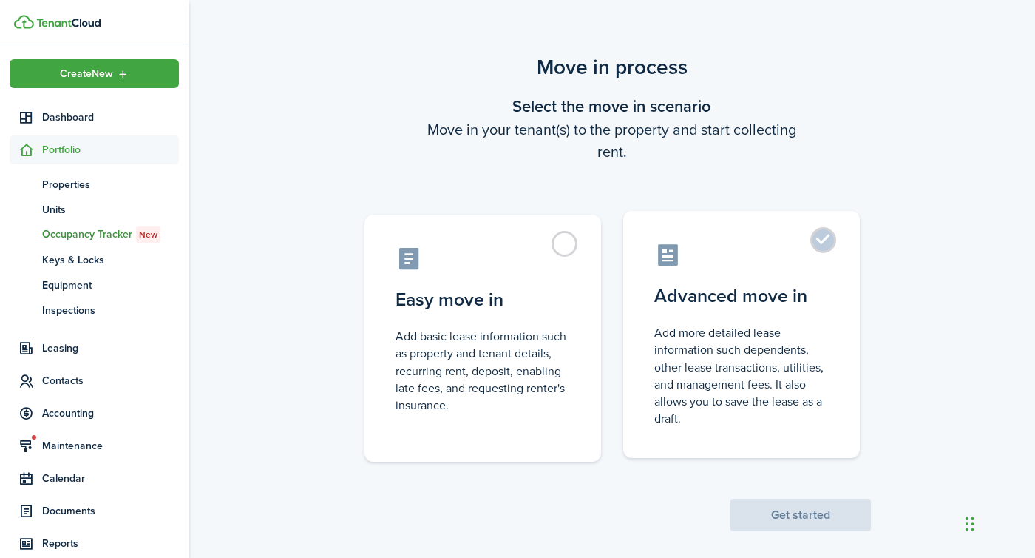
click at [738, 328] on control-radio-card-description "Add more detailed lease information such dependents, other lease transactions, …" at bounding box center [742, 375] width 175 height 103
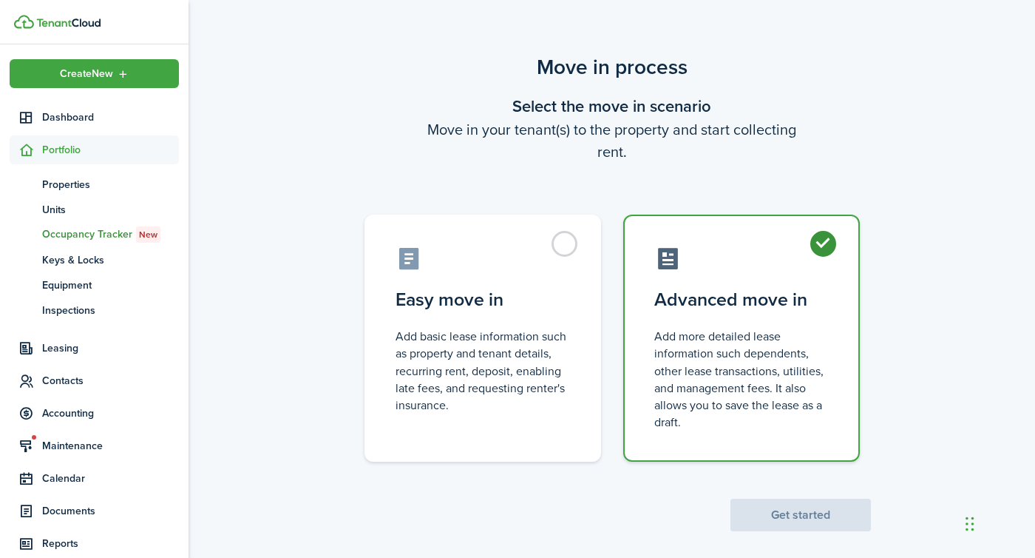
radio input "true"
click at [777, 522] on button "Get started" at bounding box center [801, 515] width 141 height 33
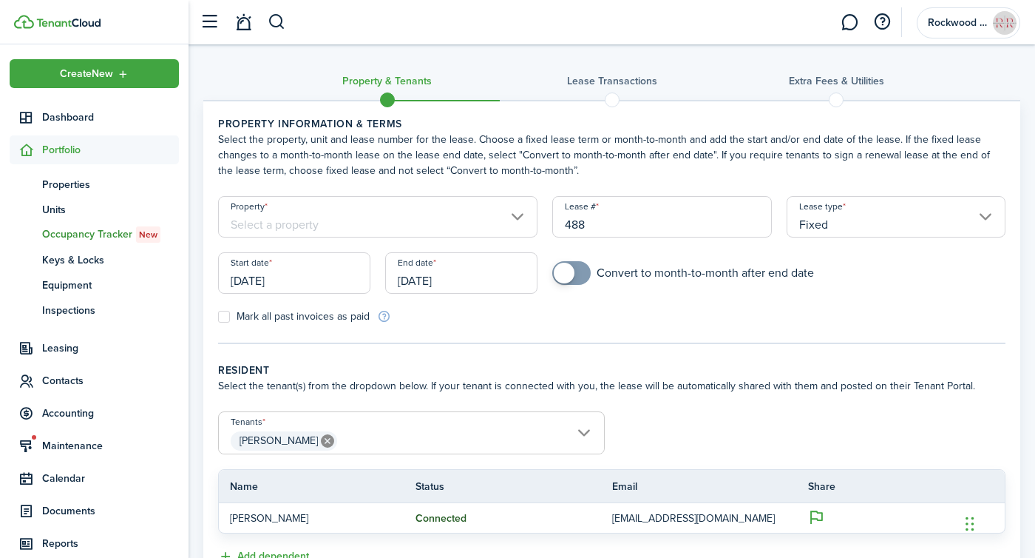
click at [424, 212] on input "Property" at bounding box center [378, 216] width 320 height 41
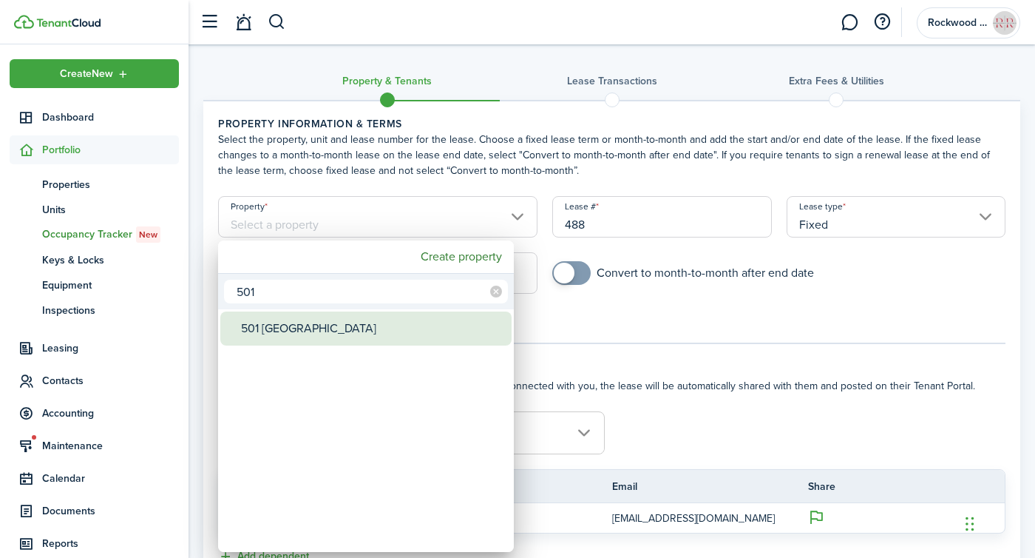
type input "501"
click at [291, 325] on div "501 [GEOGRAPHIC_DATA]" at bounding box center [372, 328] width 262 height 34
type input "501 [GEOGRAPHIC_DATA]"
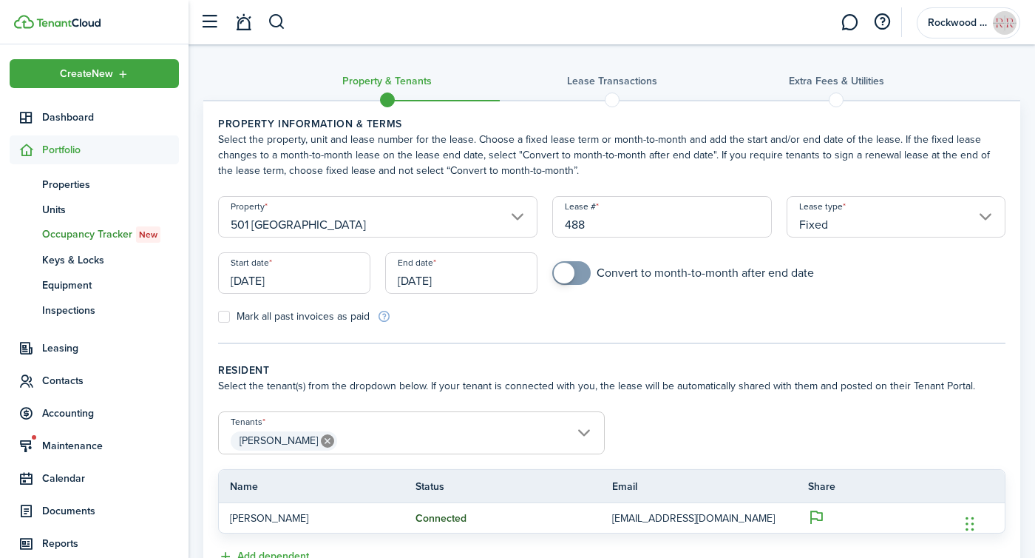
click at [304, 274] on input "[DATE]" at bounding box center [294, 272] width 152 height 41
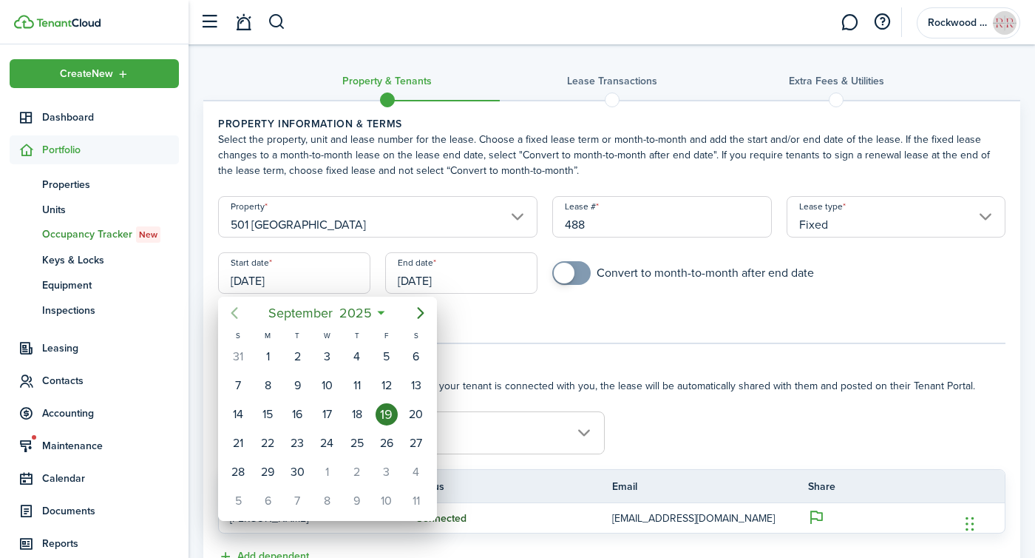
click at [232, 311] on icon "Previous page" at bounding box center [235, 313] width 18 height 18
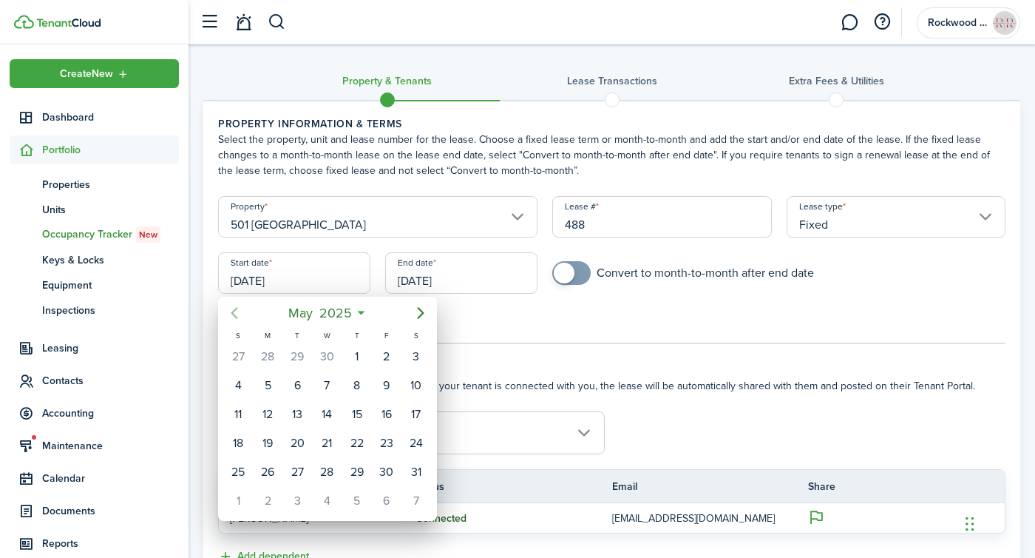
click at [232, 311] on icon "Previous page" at bounding box center [235, 313] width 18 height 18
click at [426, 314] on icon "Next page" at bounding box center [421, 313] width 18 height 18
click at [303, 359] on div "1" at bounding box center [297, 356] width 22 height 22
type input "[DATE]"
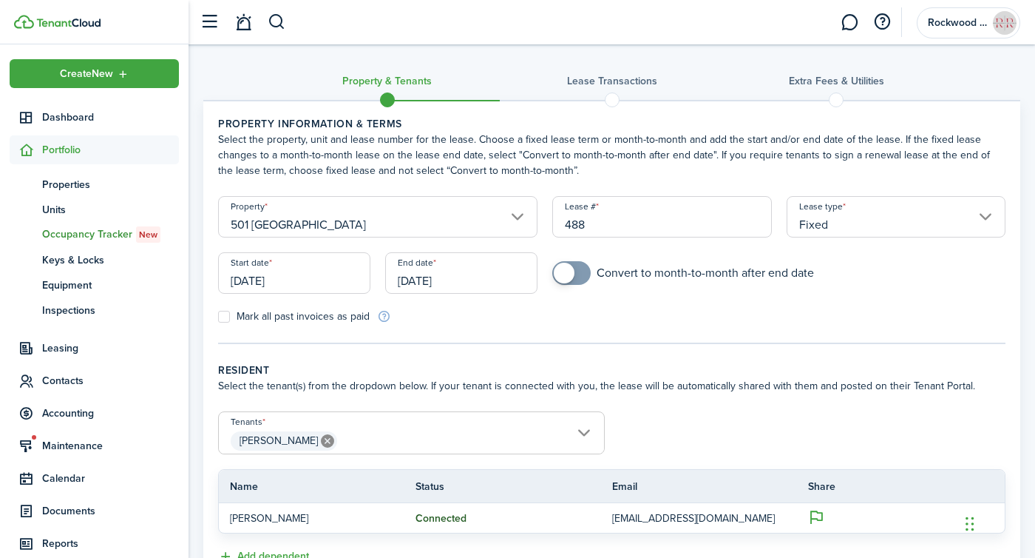
click at [463, 266] on input "[DATE]" at bounding box center [461, 272] width 152 height 41
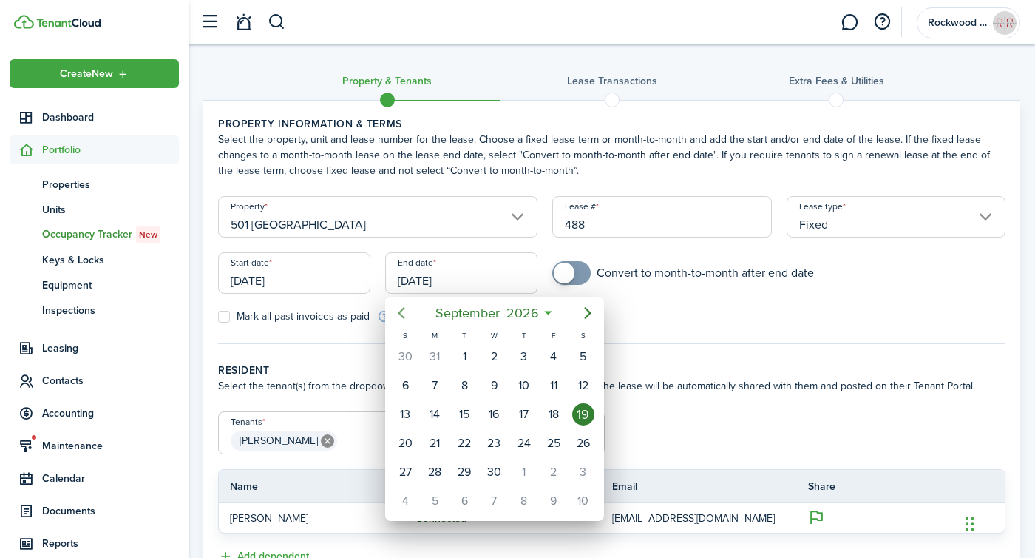
click at [405, 312] on icon "Previous page" at bounding box center [402, 313] width 18 height 18
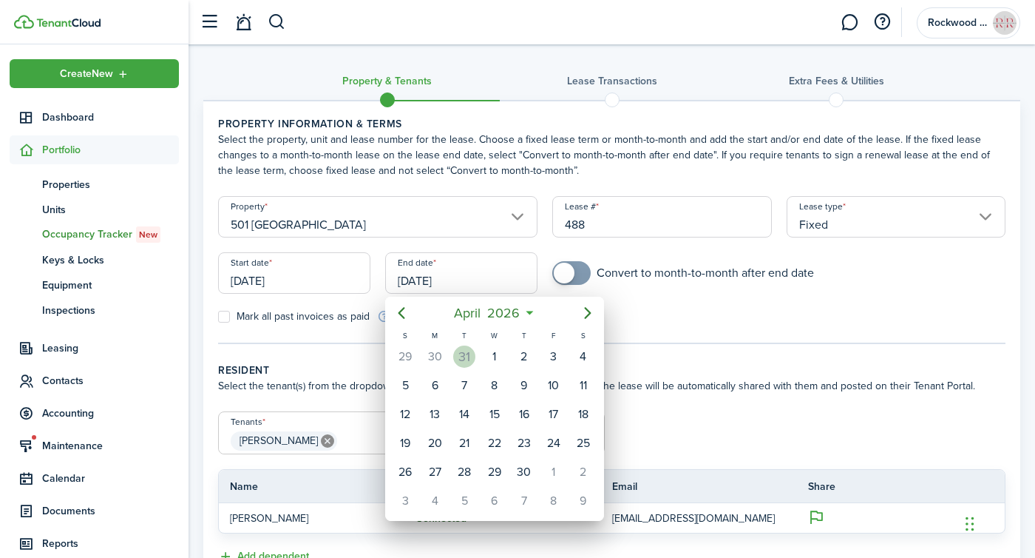
click at [470, 360] on div "31" at bounding box center [464, 356] width 22 height 22
type input "[DATE]"
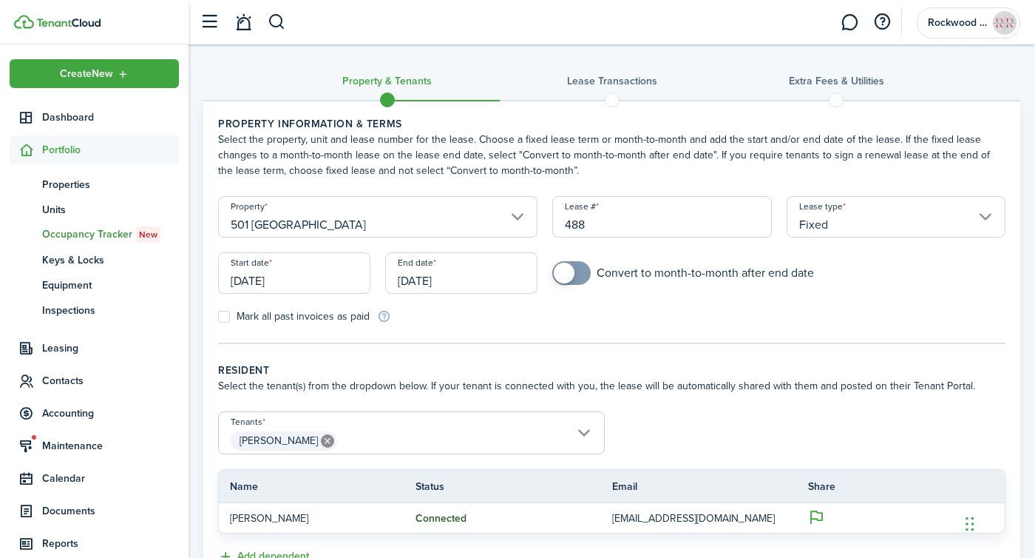
checkbox input "true"
click at [568, 267] on span at bounding box center [564, 273] width 21 height 21
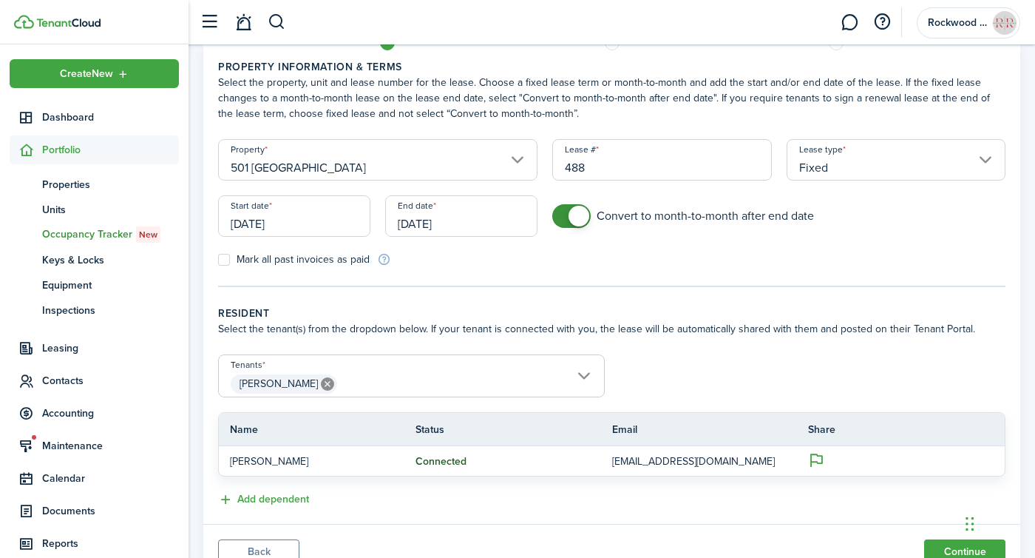
scroll to position [119, 0]
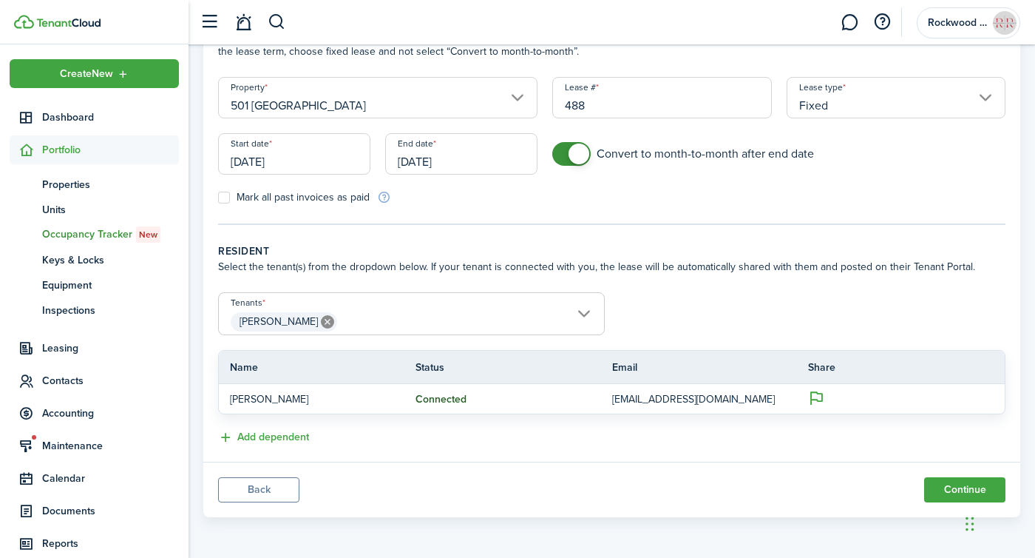
click at [475, 319] on span "[PERSON_NAME]" at bounding box center [411, 321] width 385 height 25
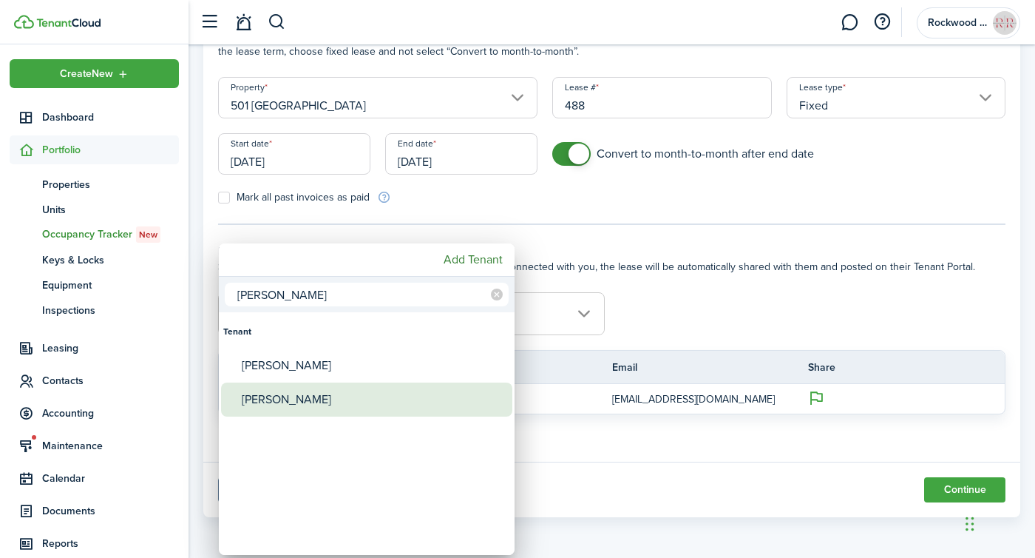
type input "[PERSON_NAME]"
click at [268, 405] on div "[PERSON_NAME]" at bounding box center [373, 399] width 262 height 34
type input "[PERSON_NAME], [PERSON_NAME]"
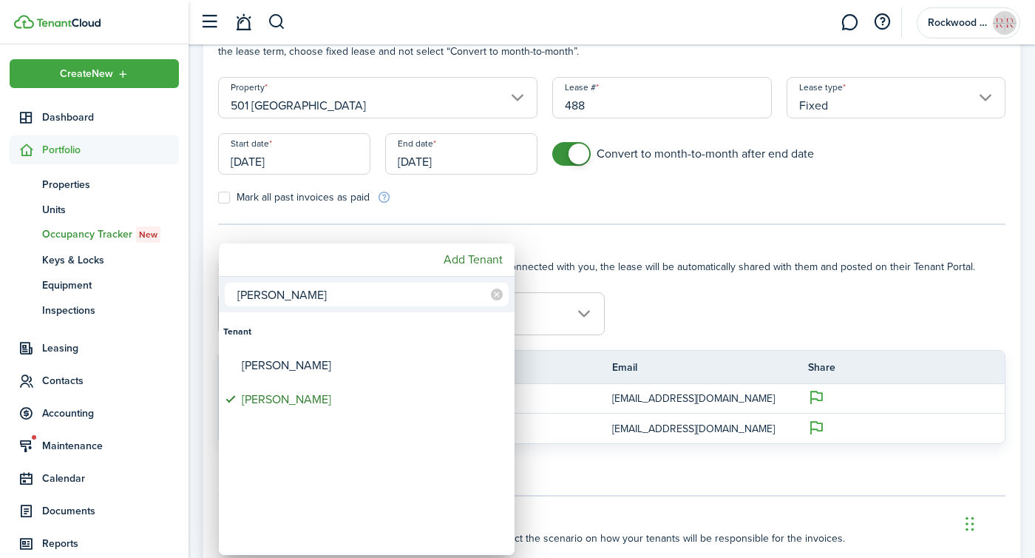
click at [598, 246] on div at bounding box center [518, 279] width 1272 height 794
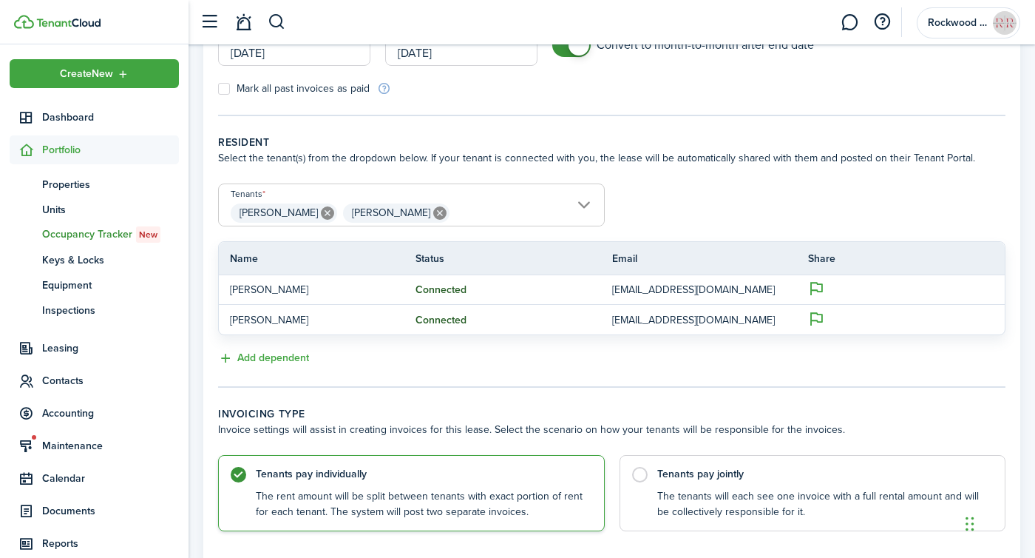
scroll to position [327, 0]
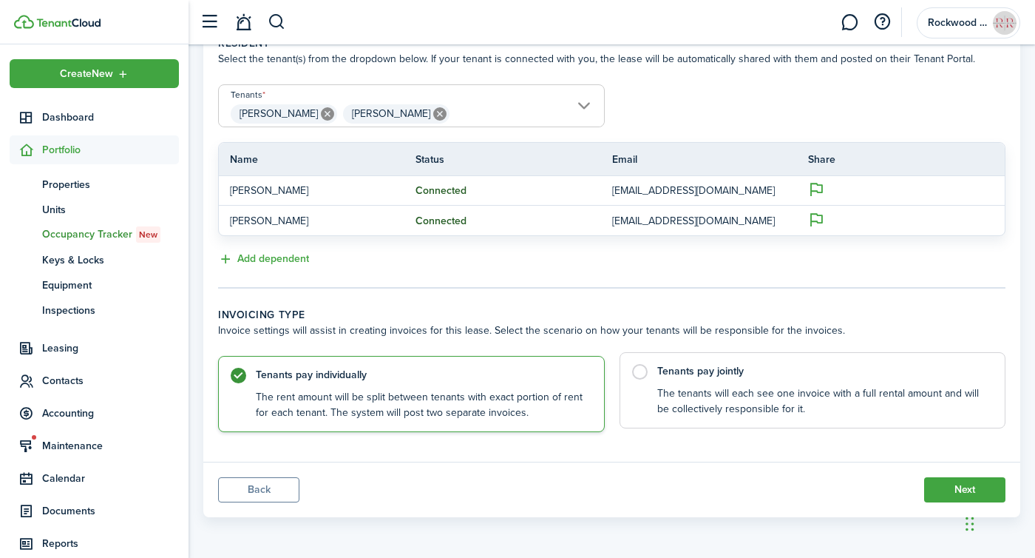
click at [717, 419] on label "Tenants pay jointly The tenants will each see one invoice with a full rental am…" at bounding box center [813, 390] width 387 height 76
radio input "false"
radio input "true"
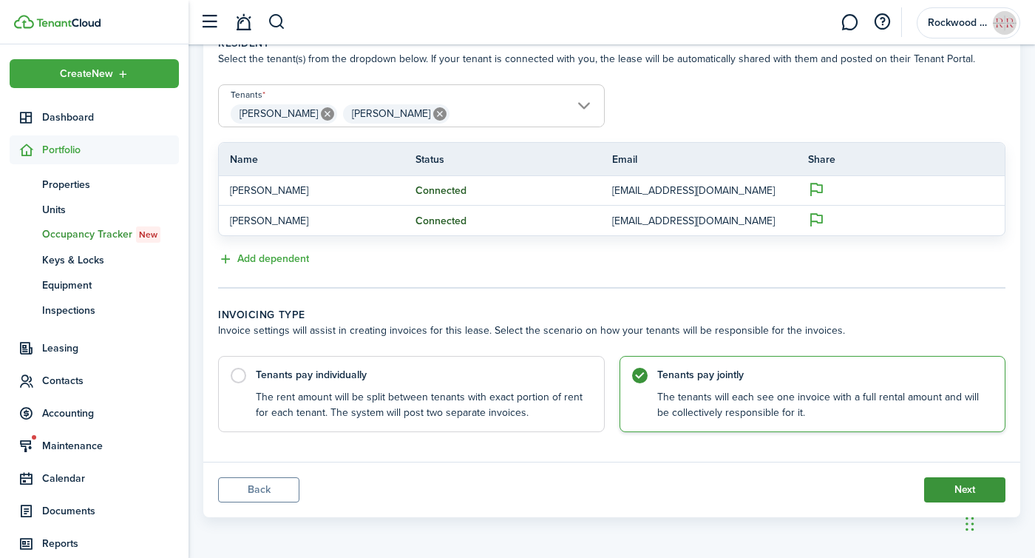
click at [936, 489] on button "Next" at bounding box center [965, 489] width 81 height 25
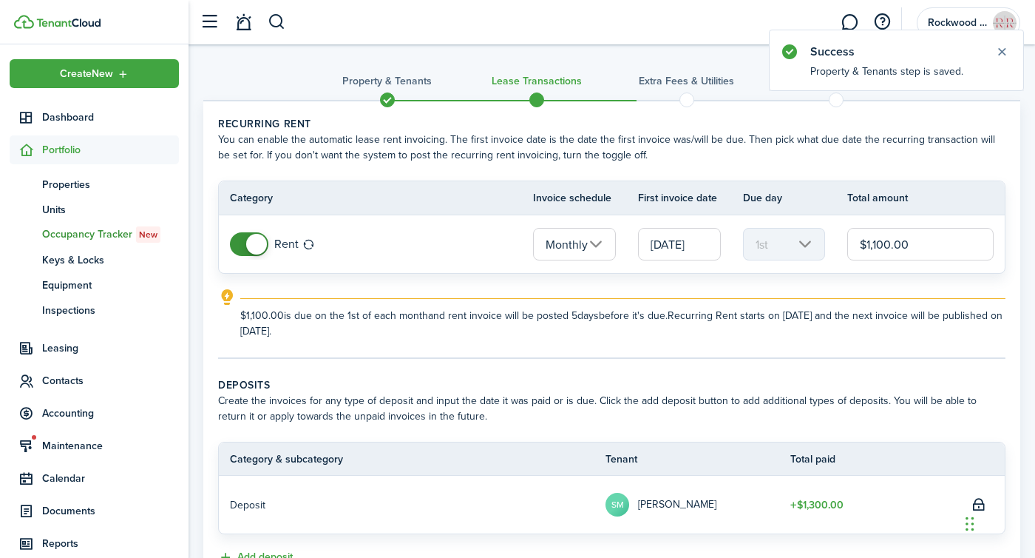
click at [920, 246] on input "$1,100.00" at bounding box center [921, 244] width 146 height 33
click at [680, 244] on input "[DATE]" at bounding box center [679, 244] width 83 height 33
type input "$1,300.00"
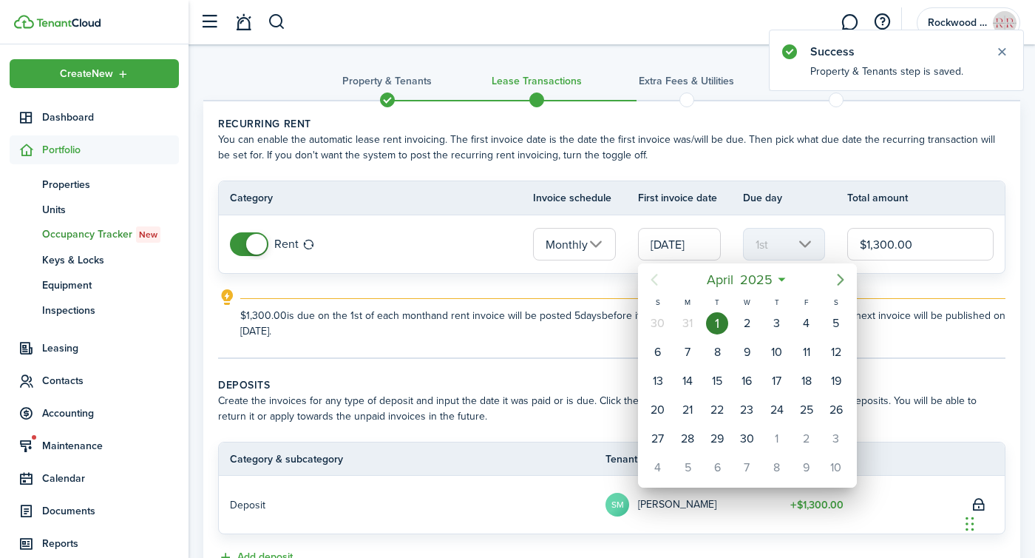
click at [841, 274] on icon "Next page" at bounding box center [841, 280] width 18 height 18
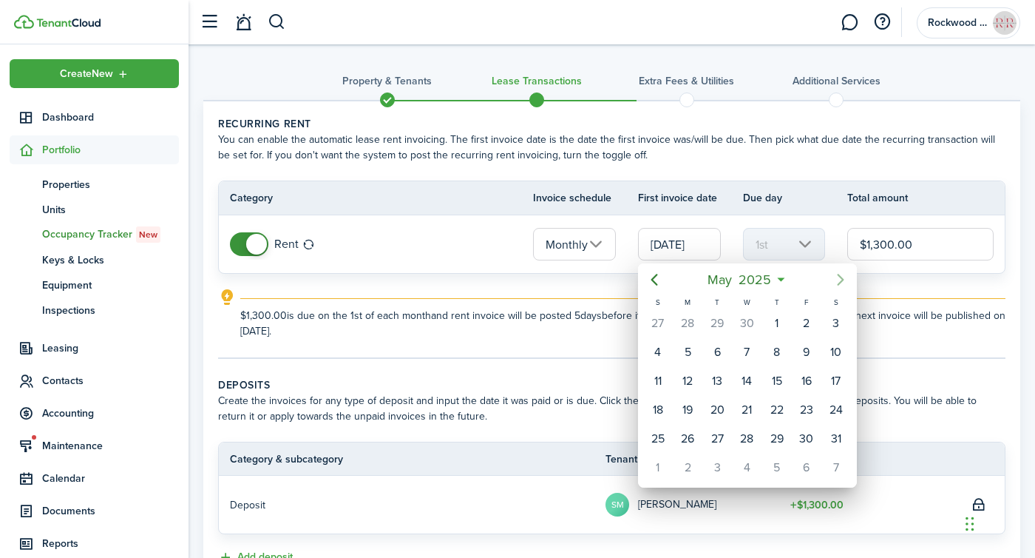
click at [841, 274] on icon "Next page" at bounding box center [841, 280] width 18 height 18
click at [746, 432] on div "1" at bounding box center [747, 438] width 22 height 22
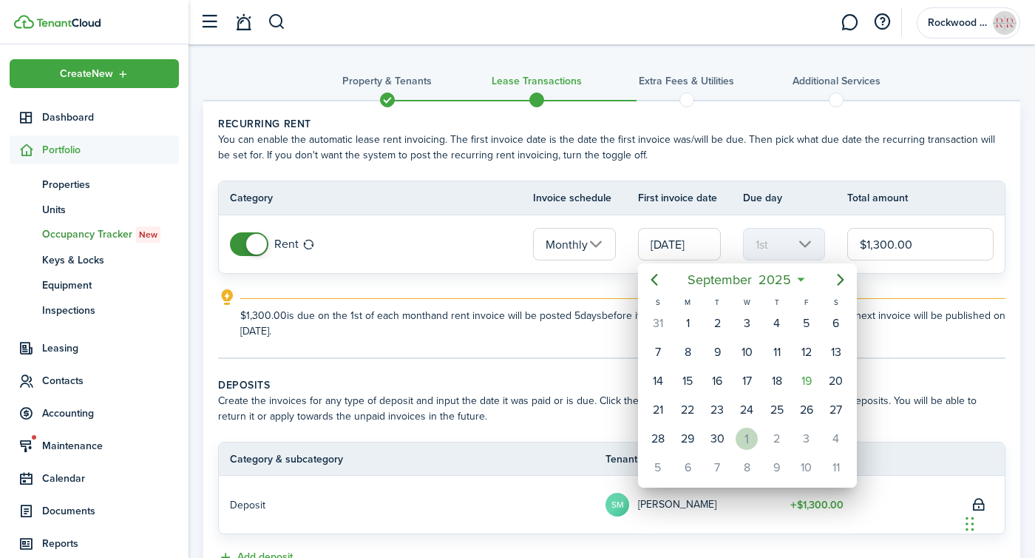
type input "[DATE]"
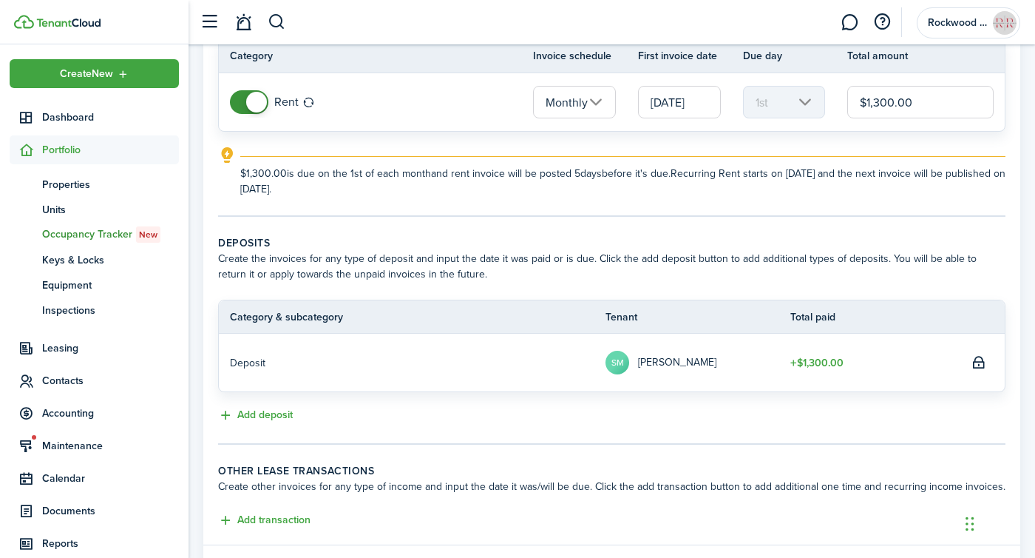
scroll to position [225, 0]
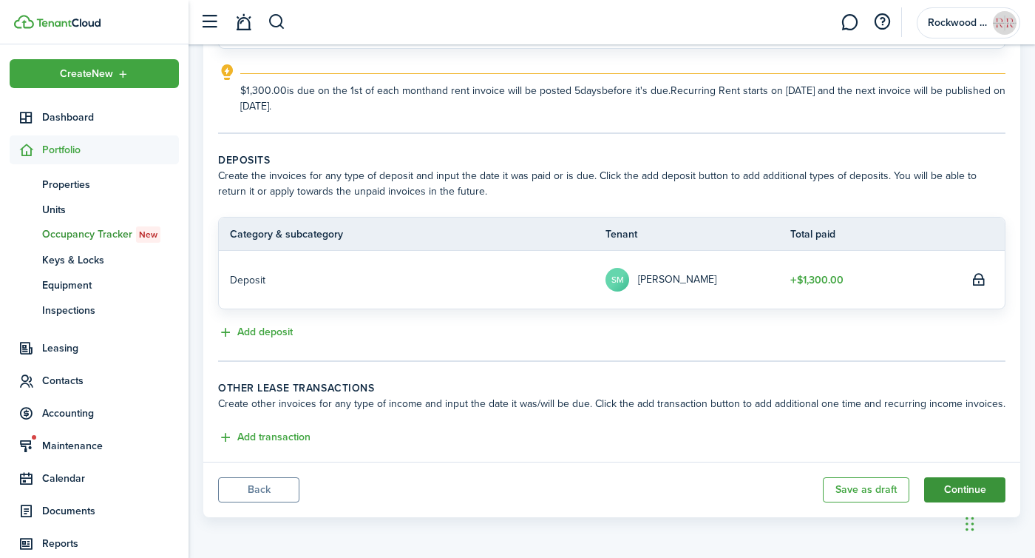
click at [941, 485] on button "Continue" at bounding box center [965, 489] width 81 height 25
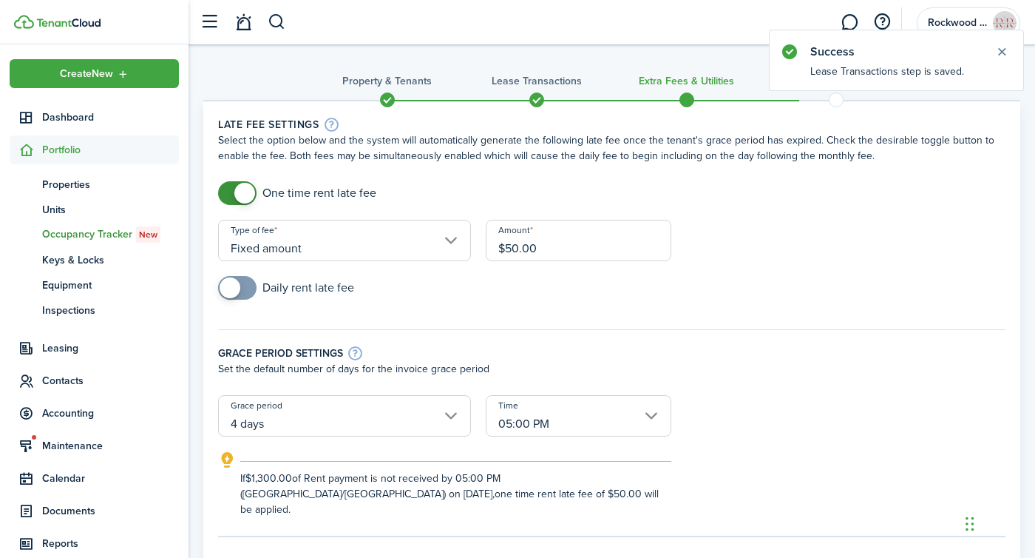
click at [427, 246] on input "Fixed amount" at bounding box center [344, 240] width 253 height 41
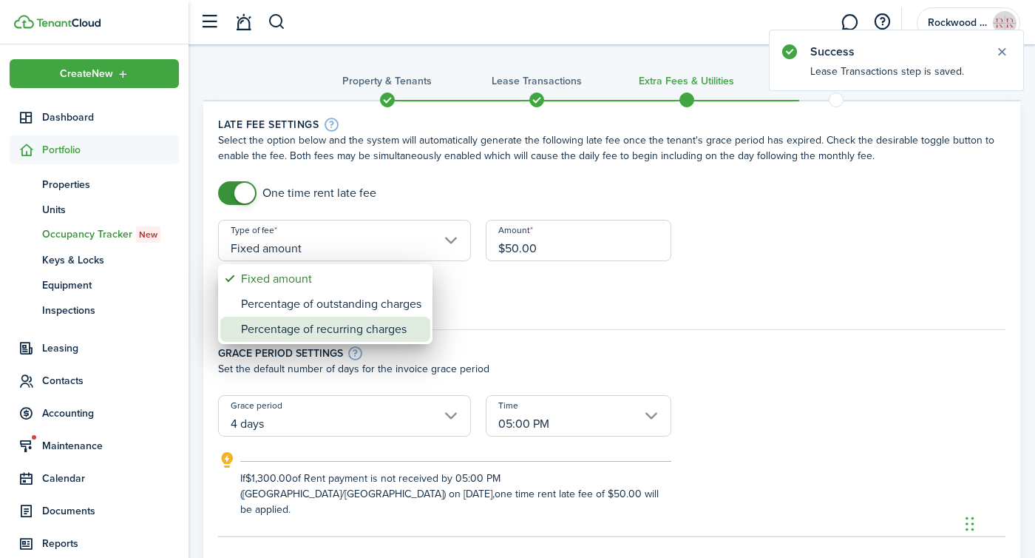
click at [309, 323] on div "Percentage of recurring charges" at bounding box center [331, 329] width 180 height 25
type input "Percentage of recurring charges"
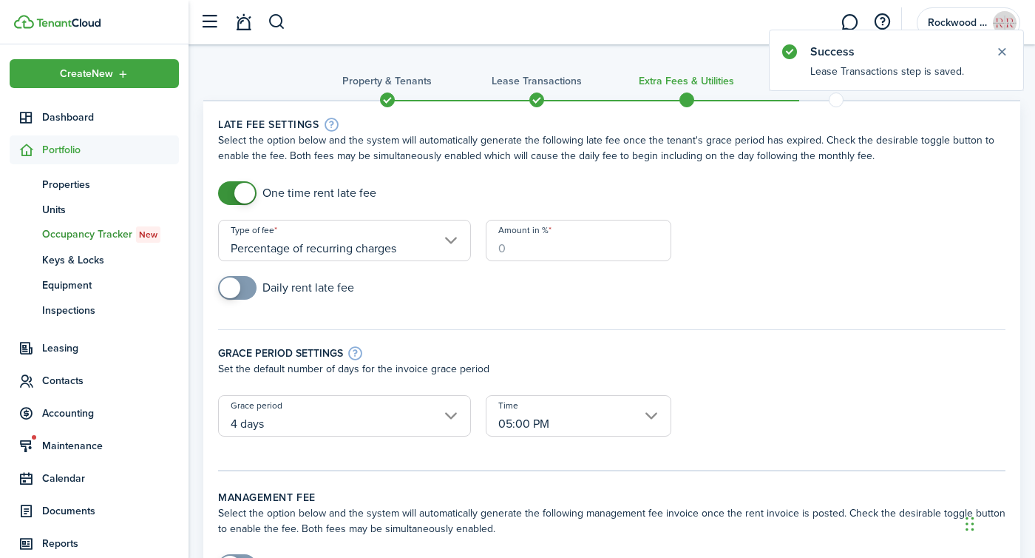
click at [520, 246] on input "Amount in %" at bounding box center [579, 240] width 186 height 41
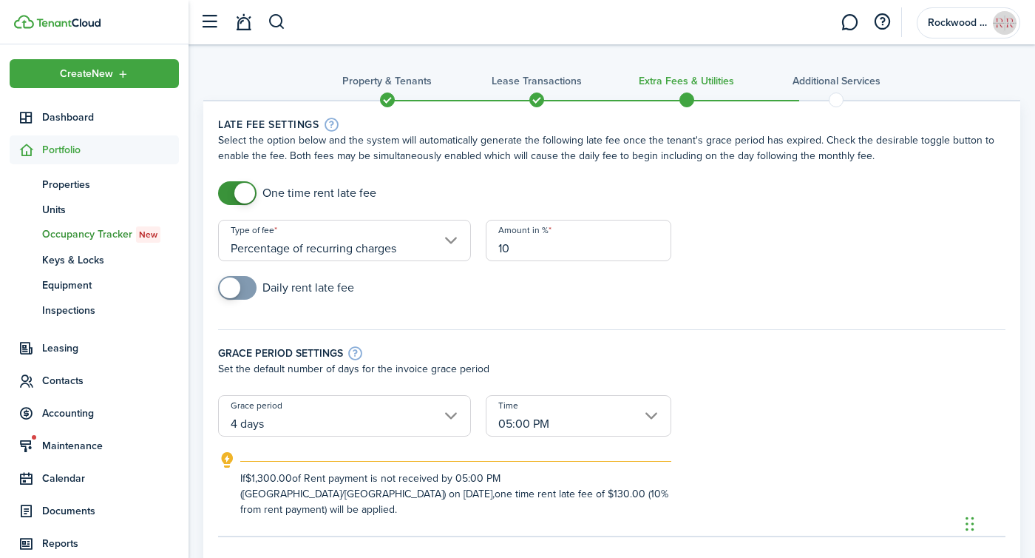
click at [538, 421] on input "05:00 PM" at bounding box center [579, 415] width 186 height 41
type input "10"
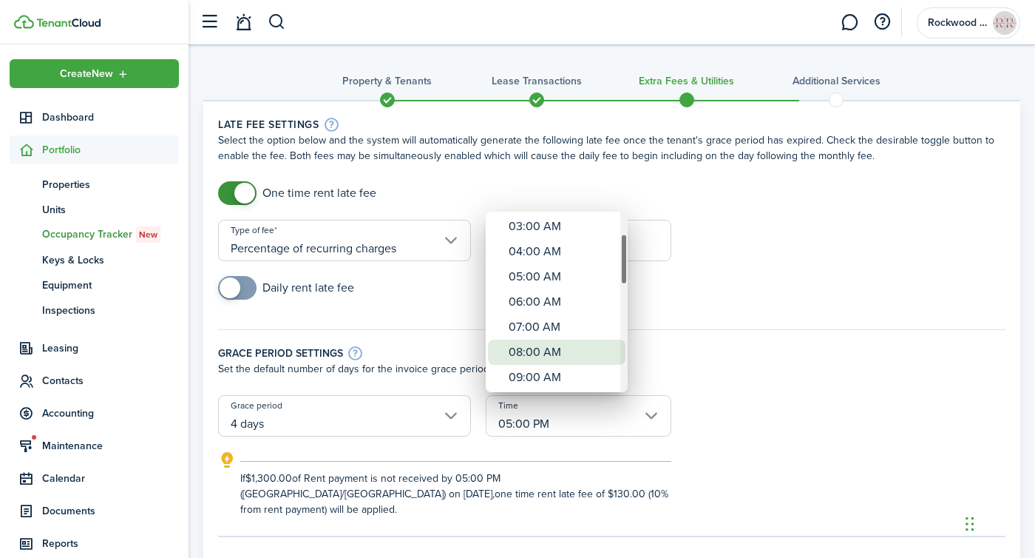
click at [527, 342] on div "08:00 AM" at bounding box center [563, 351] width 108 height 25
type input "08:00 AM"
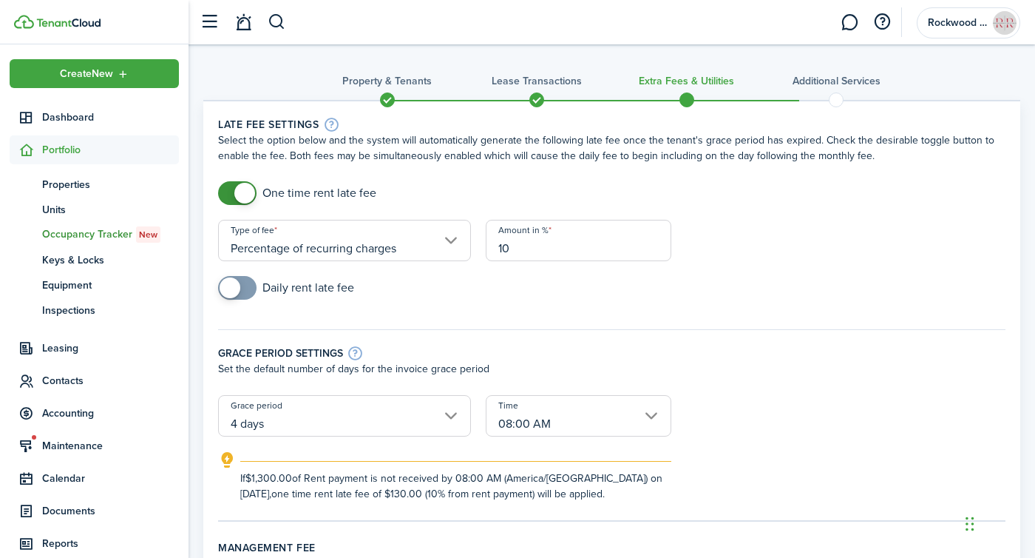
click at [720, 341] on div "Grace period settings Set the default number of days for the invoice grace peri…" at bounding box center [612, 354] width 802 height 81
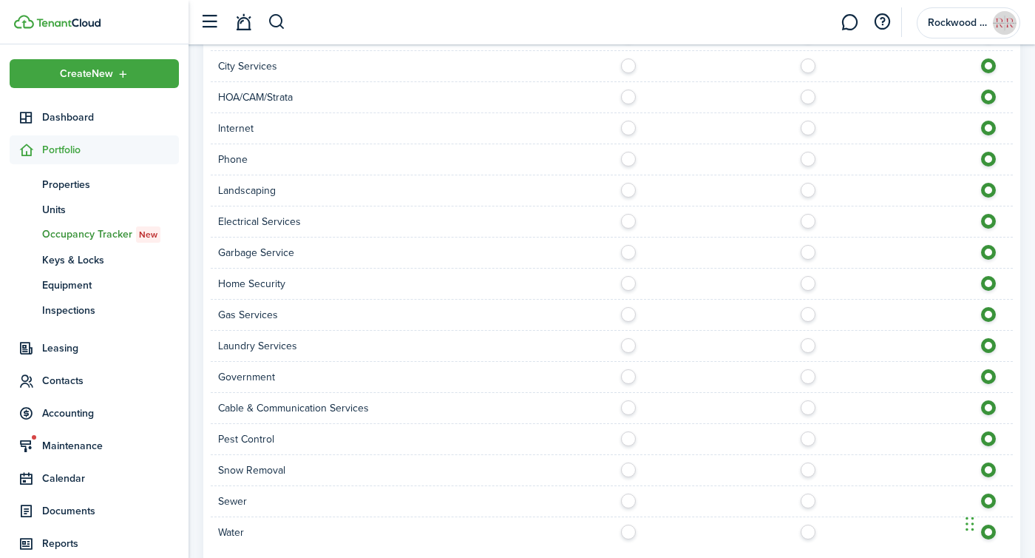
scroll to position [1425, 0]
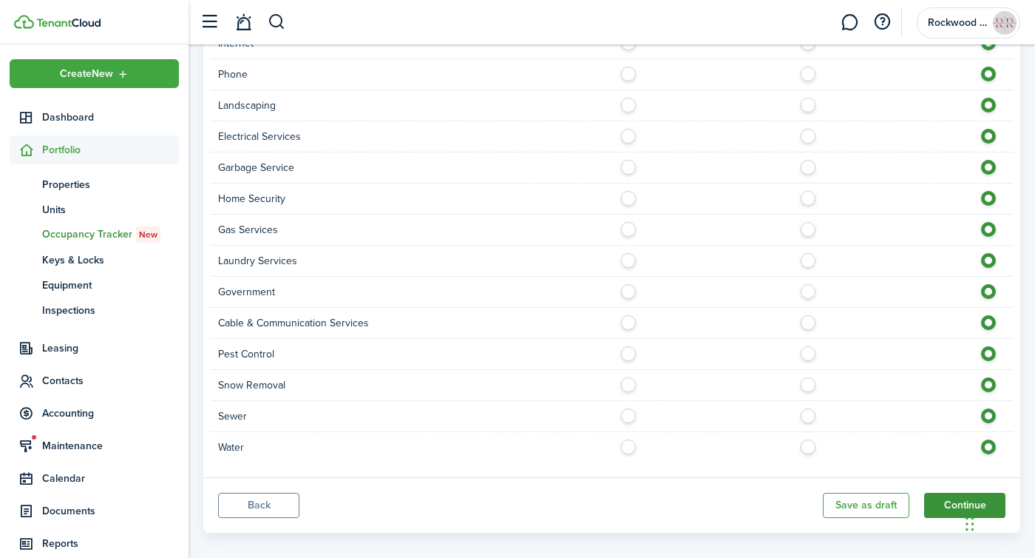
click at [943, 494] on button "Continue" at bounding box center [965, 505] width 81 height 25
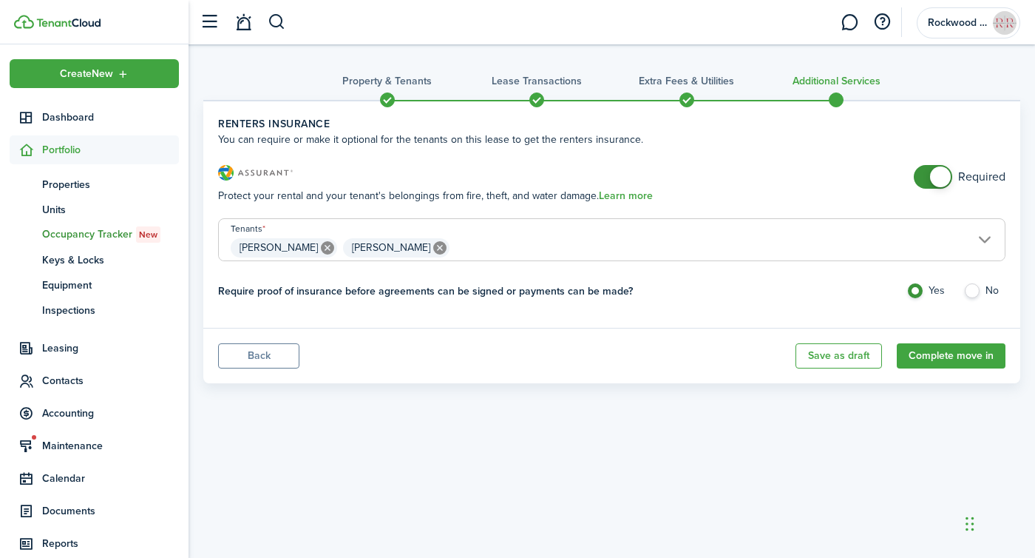
click at [970, 288] on label "No" at bounding box center [985, 294] width 42 height 22
radio input "false"
radio input "true"
click at [938, 354] on button "Complete move in" at bounding box center [951, 355] width 109 height 25
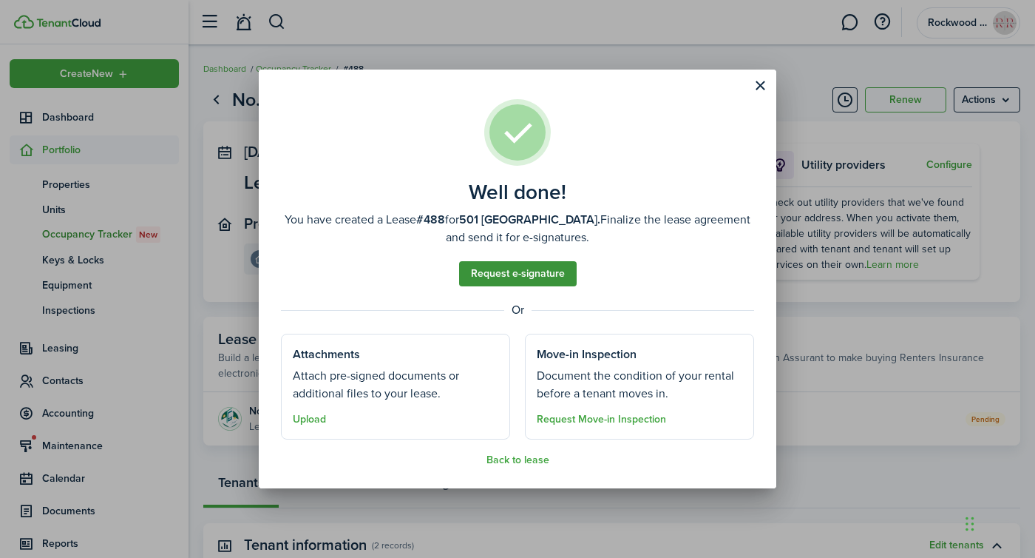
click at [488, 282] on link "Request e-signature" at bounding box center [518, 273] width 118 height 25
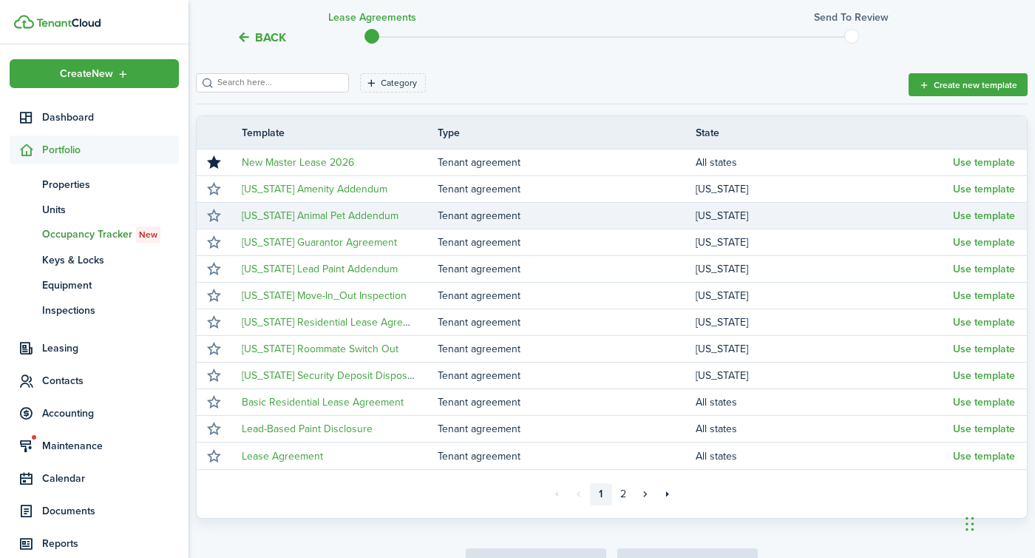
scroll to position [215, 0]
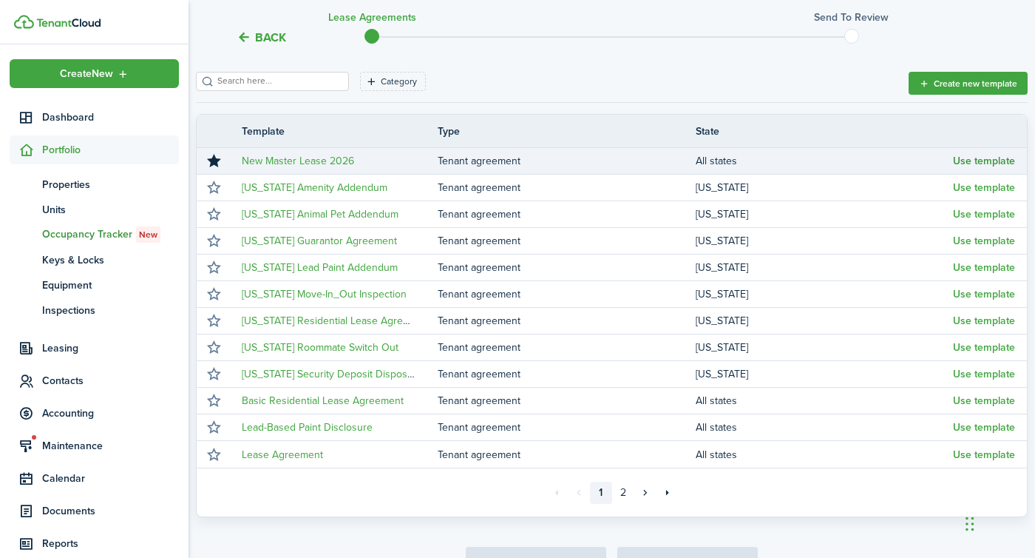
click at [986, 156] on button "Use template" at bounding box center [984, 161] width 62 height 12
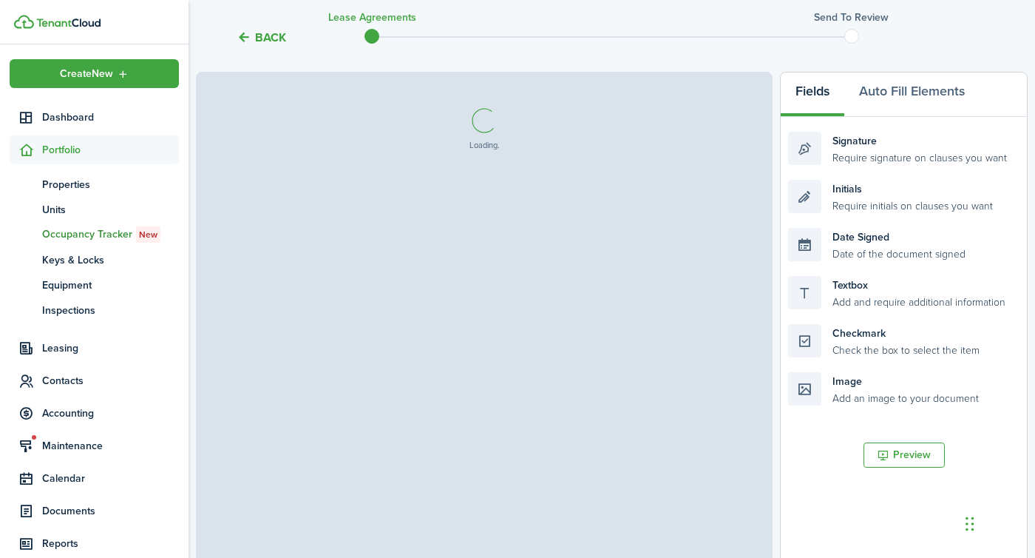
select select "fit"
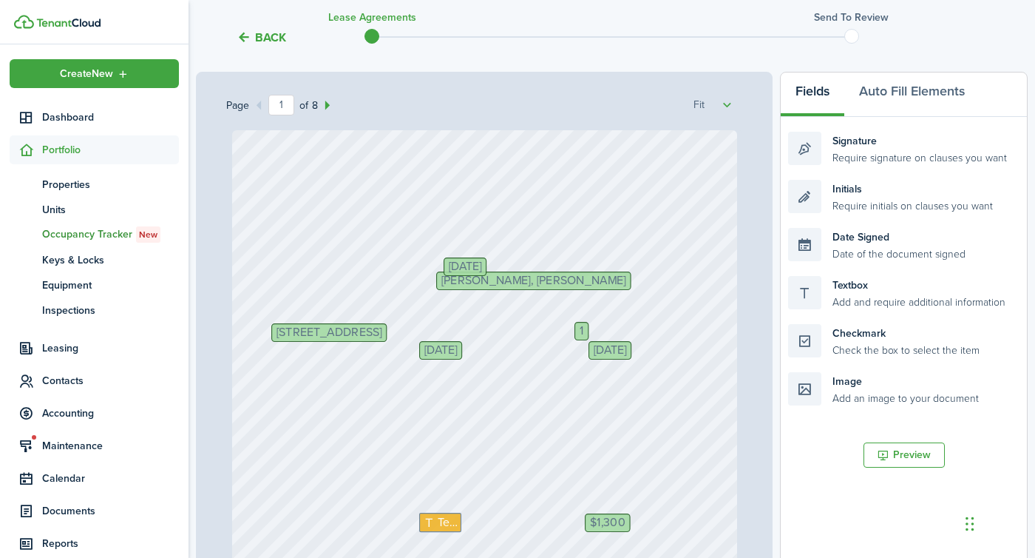
click at [482, 268] on span "[DATE]" at bounding box center [465, 266] width 33 height 12
drag, startPoint x: 882, startPoint y: 297, endPoint x: 542, endPoint y: 278, distance: 340.7
click at [542, 278] on div "Page 1 of 8 50% 75% 100% 150% 200% Fit [STREET_ADDRESS] 1 $1,300 Text Initials …" at bounding box center [612, 379] width 832 height 614
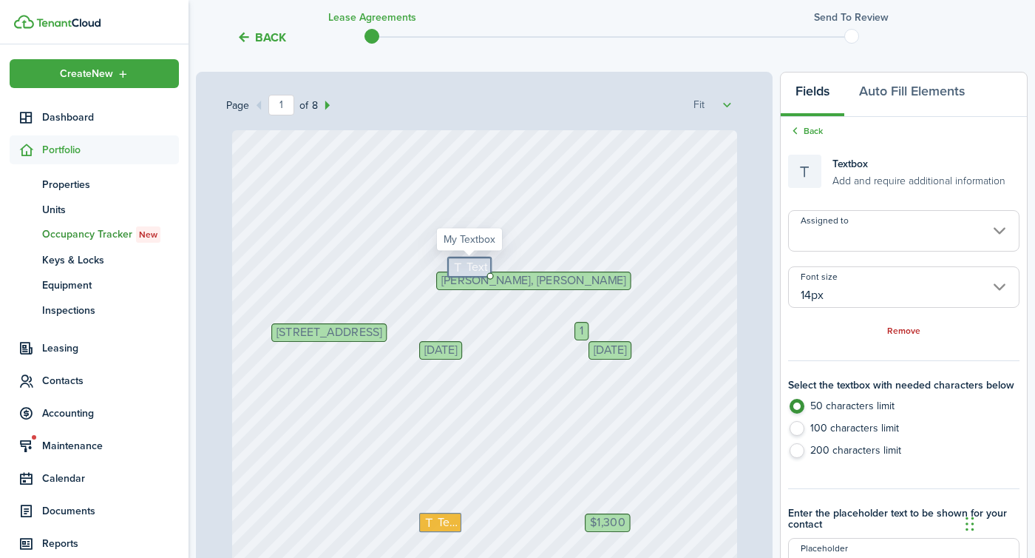
click at [847, 220] on input "Assigned to" at bounding box center [904, 230] width 232 height 41
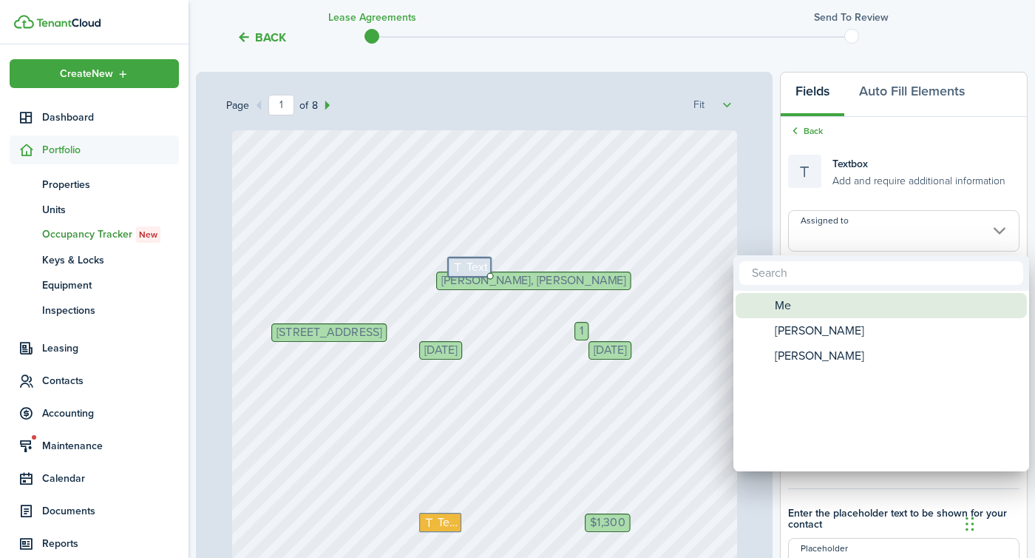
click at [794, 312] on div "Me" at bounding box center [888, 305] width 262 height 25
type input "Me"
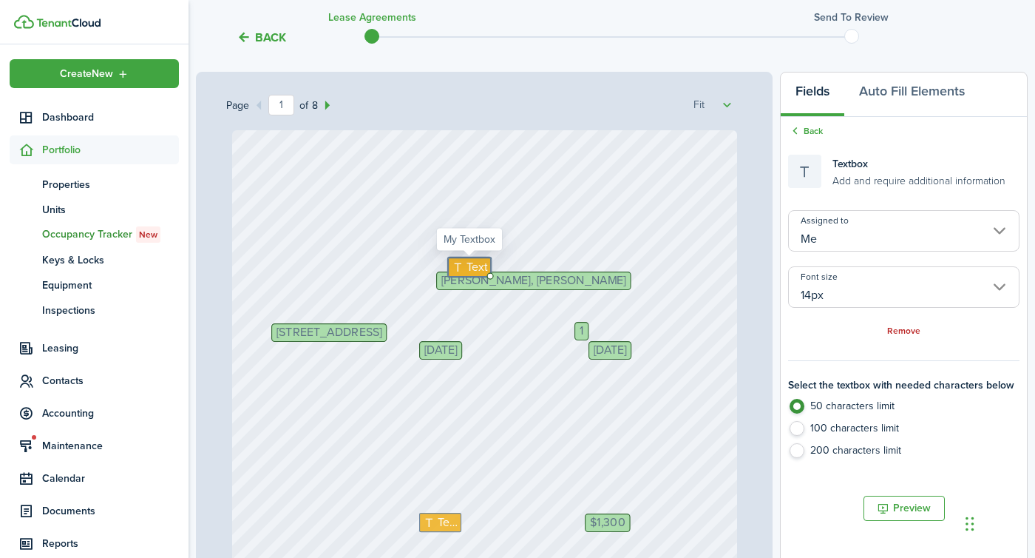
click at [468, 265] on span "Text" at bounding box center [477, 267] width 21 height 18
type textarea "[DATE]"
click at [546, 373] on div "[STREET_ADDRESS] 1 $1,300 Text Initials [PERSON_NAME], [PERSON_NAME] Text [DATE…" at bounding box center [484, 464] width 505 height 669
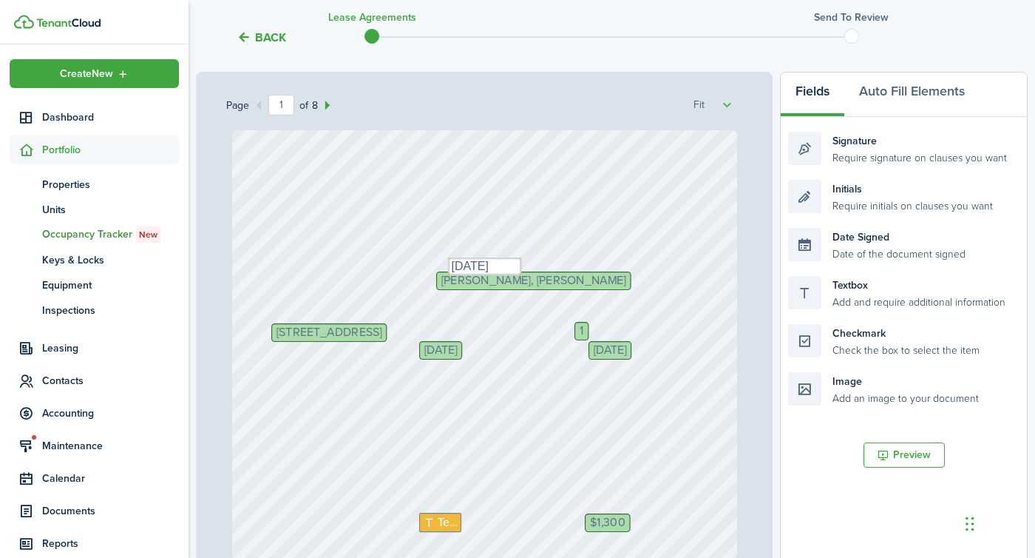
click at [579, 333] on span "1" at bounding box center [581, 331] width 4 height 12
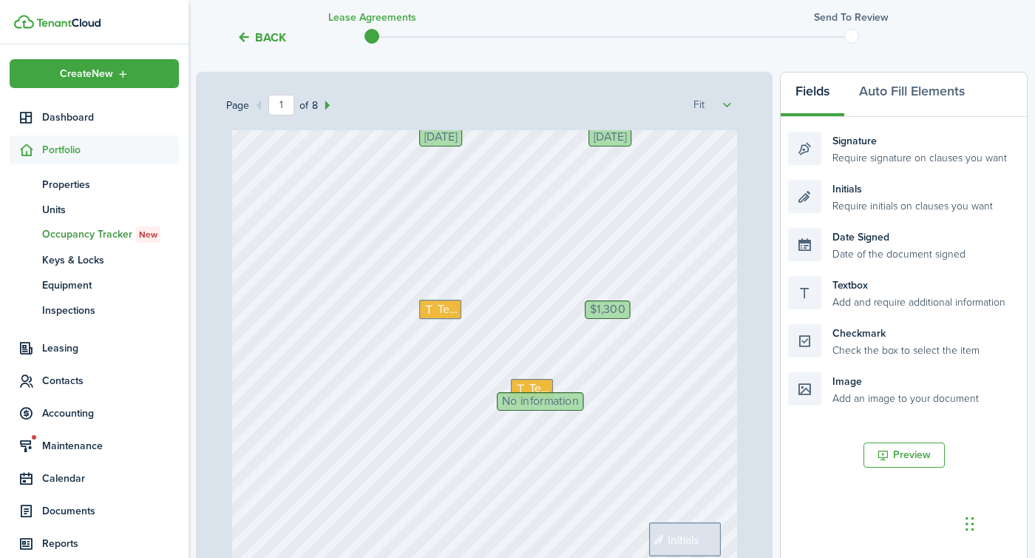
scroll to position [230, 0]
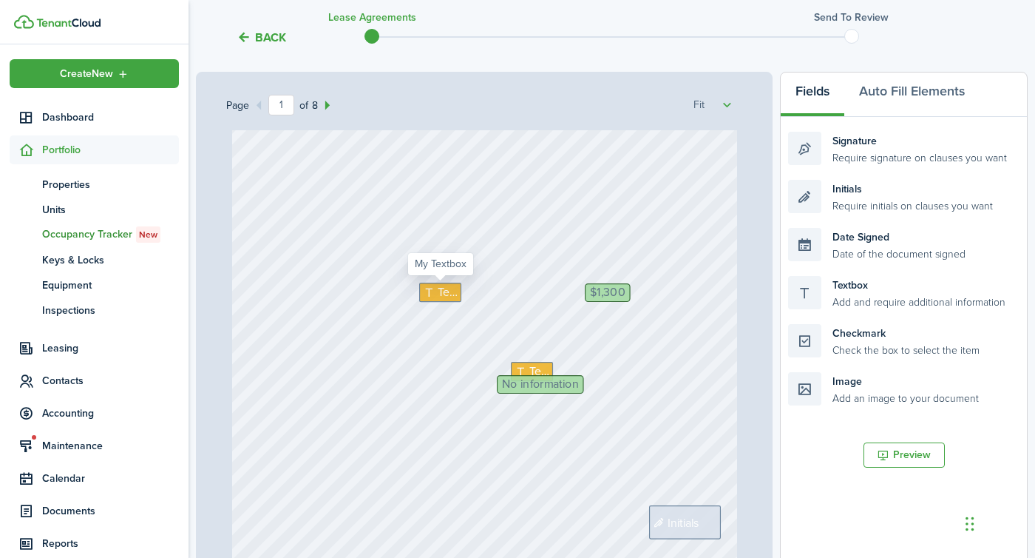
click at [436, 292] on icon at bounding box center [431, 292] width 16 height 12
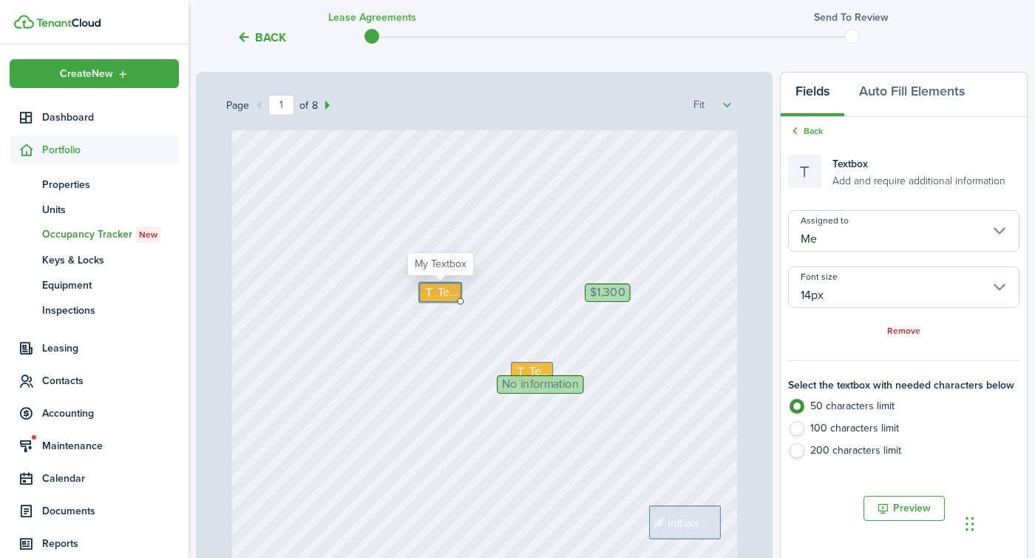
click at [436, 292] on icon at bounding box center [431, 292] width 16 height 12
type textarea "15,600"
click at [537, 369] on span "Text" at bounding box center [540, 371] width 20 height 18
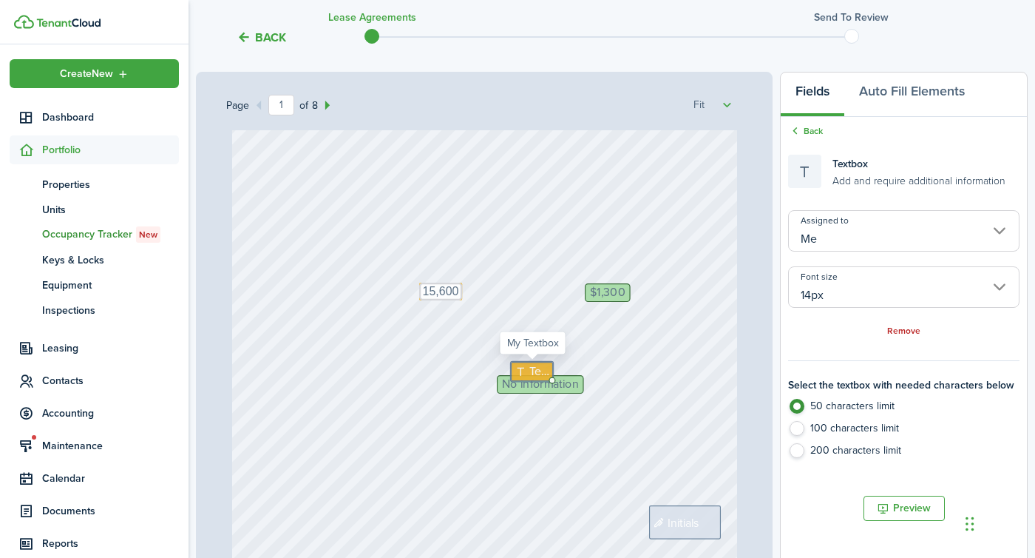
click at [537, 369] on span "Text" at bounding box center [540, 371] width 20 height 18
type textarea "[DATE]"
click at [518, 385] on span "No information" at bounding box center [540, 384] width 77 height 12
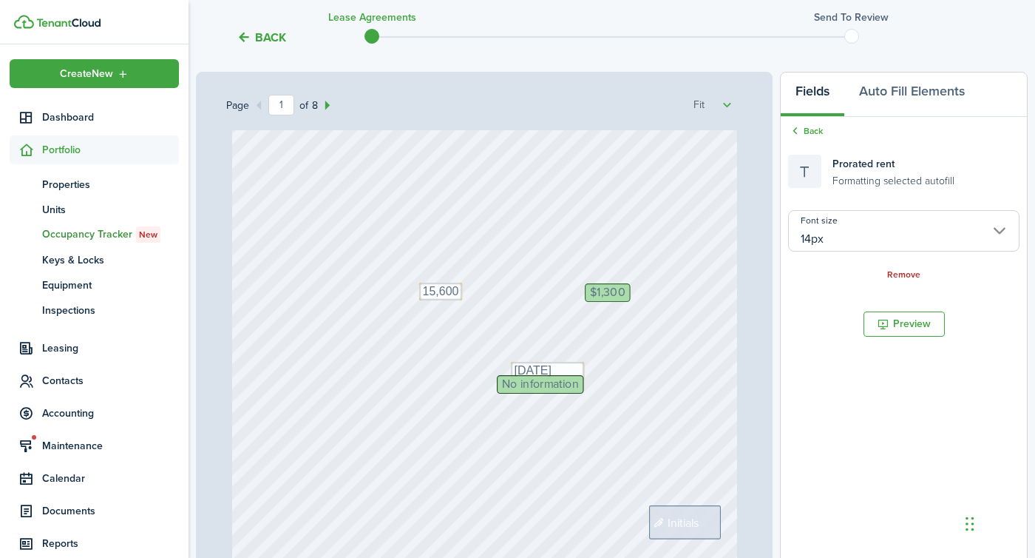
click at [565, 450] on div "[STREET_ADDRESS] $1,300 Text 15,600 Initials [PERSON_NAME], [PERSON_NAME] Text …" at bounding box center [484, 234] width 505 height 669
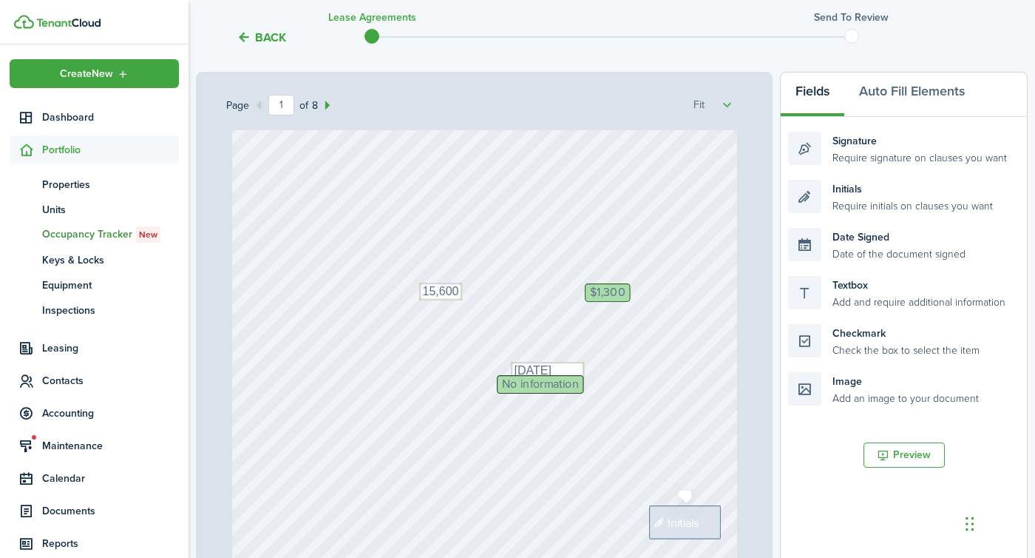
click at [695, 512] on div "Initials" at bounding box center [685, 522] width 72 height 34
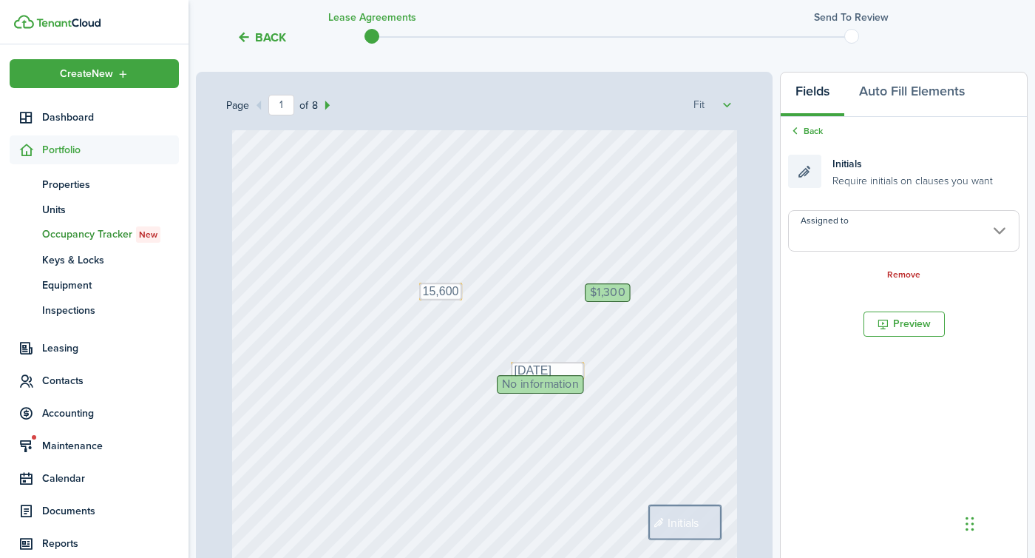
click at [857, 251] on input "Assigned to" at bounding box center [904, 230] width 232 height 41
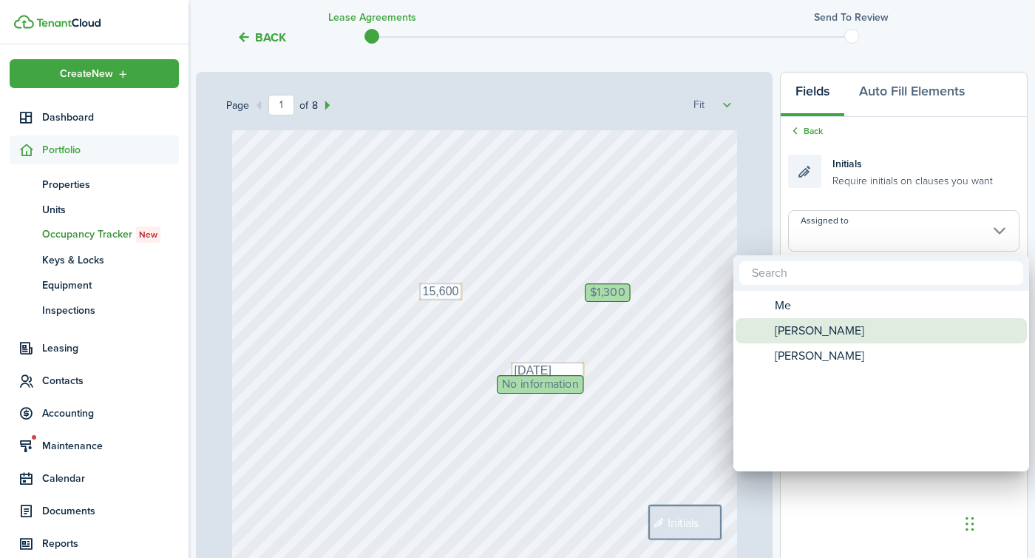
click at [823, 328] on span "[PERSON_NAME]" at bounding box center [819, 330] width 89 height 25
type input "[PERSON_NAME]"
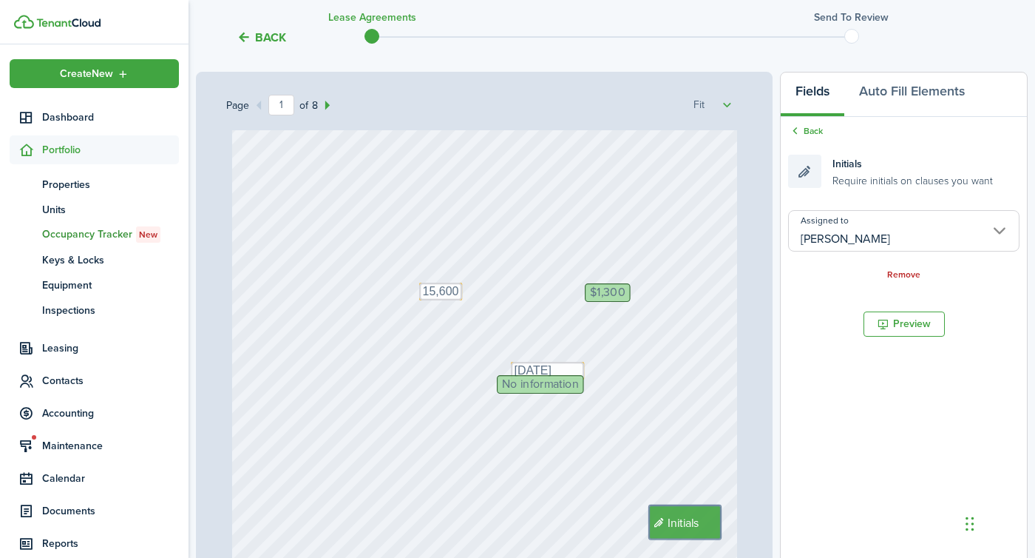
click at [648, 329] on div "[STREET_ADDRESS] $1,300 Text 15,600 Initials [PERSON_NAME], [PERSON_NAME] Text …" at bounding box center [484, 234] width 505 height 669
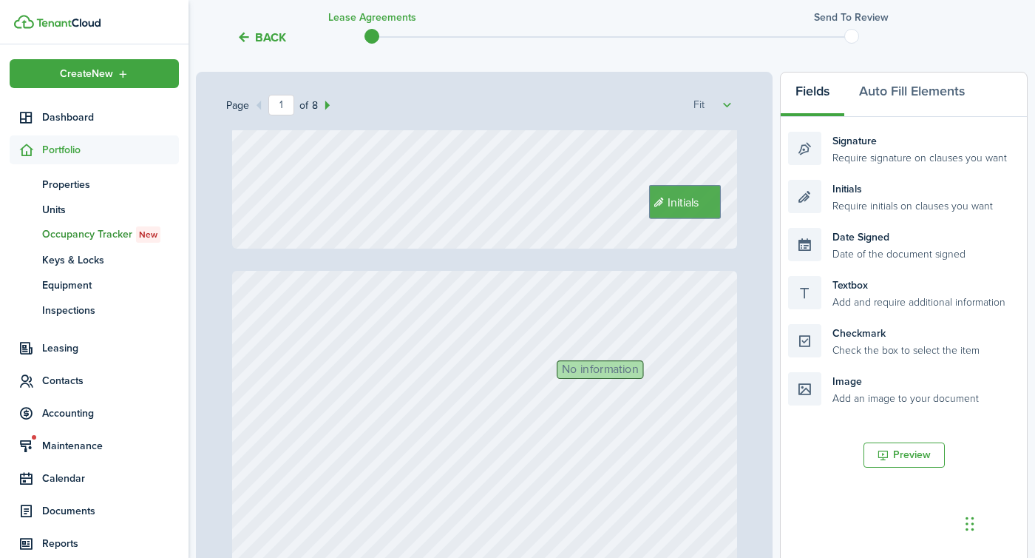
type input "2"
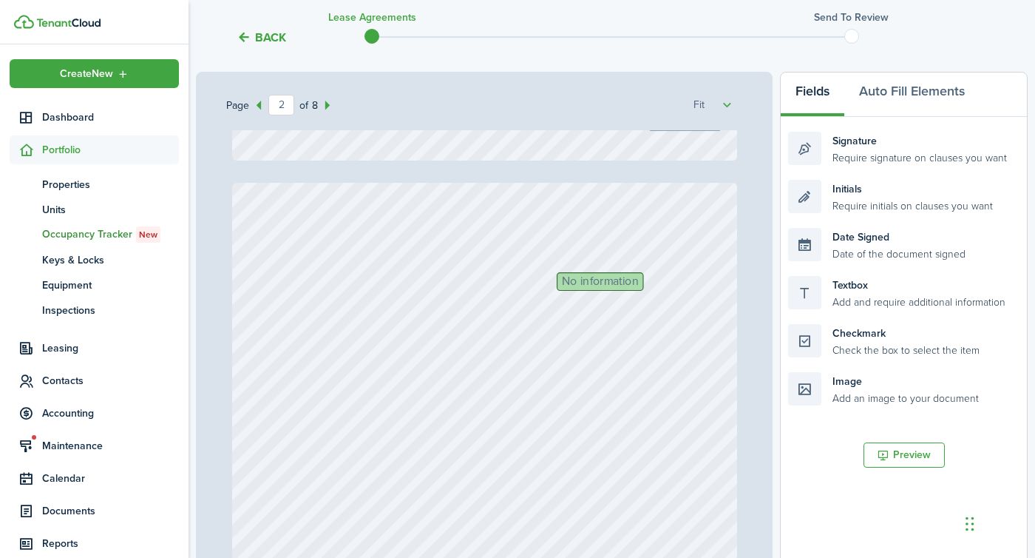
scroll to position [644, 0]
click at [589, 277] on span "No information" at bounding box center [600, 276] width 77 height 12
drag, startPoint x: 854, startPoint y: 289, endPoint x: 623, endPoint y: 280, distance: 231.0
click at [623, 280] on div "Page 2 of 8 50% 75% 100% 150% 200% Fit [STREET_ADDRESS] $1,300 Text 15,600 Init…" at bounding box center [612, 379] width 832 height 614
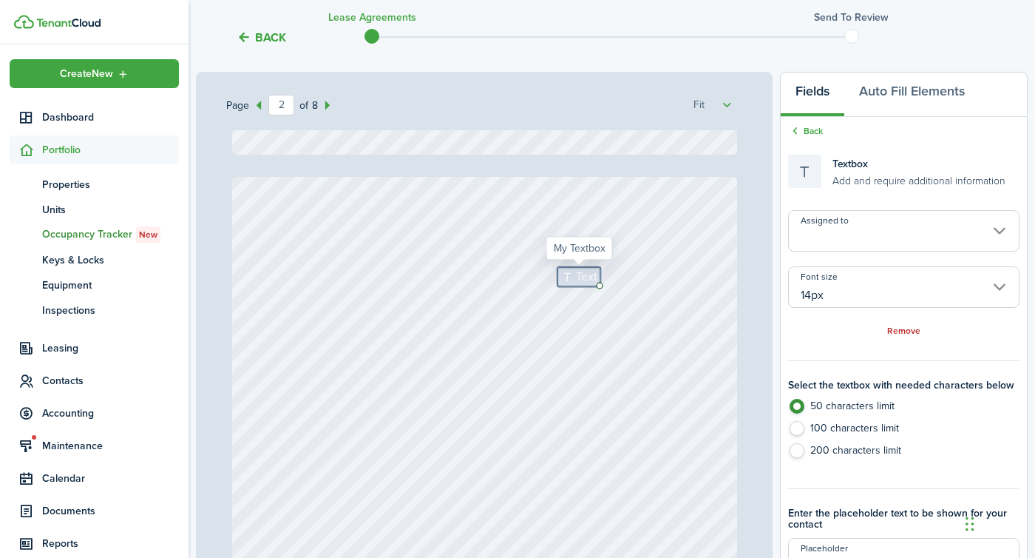
click at [874, 227] on input "Assigned to" at bounding box center [904, 230] width 232 height 41
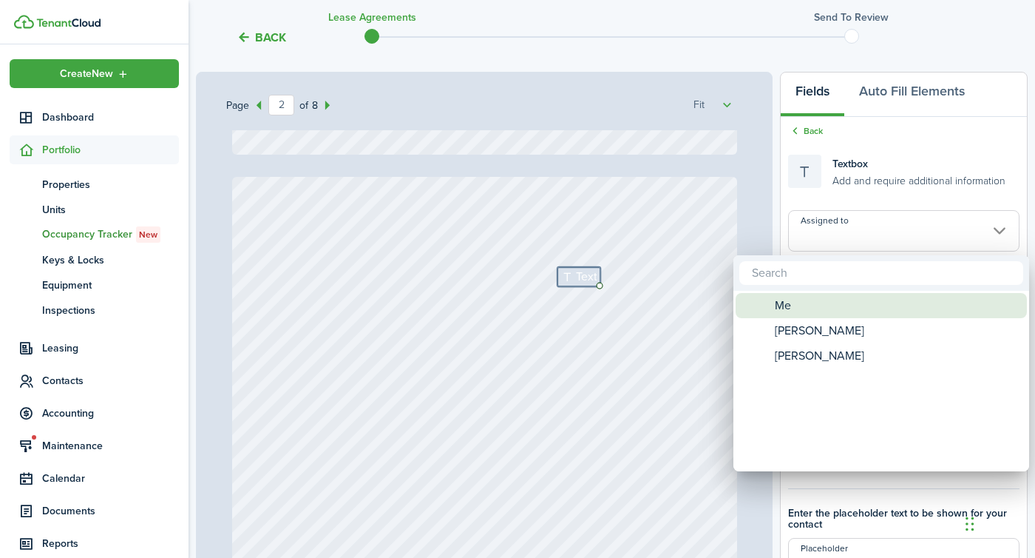
click at [801, 303] on div "Me" at bounding box center [888, 305] width 262 height 25
type input "Me"
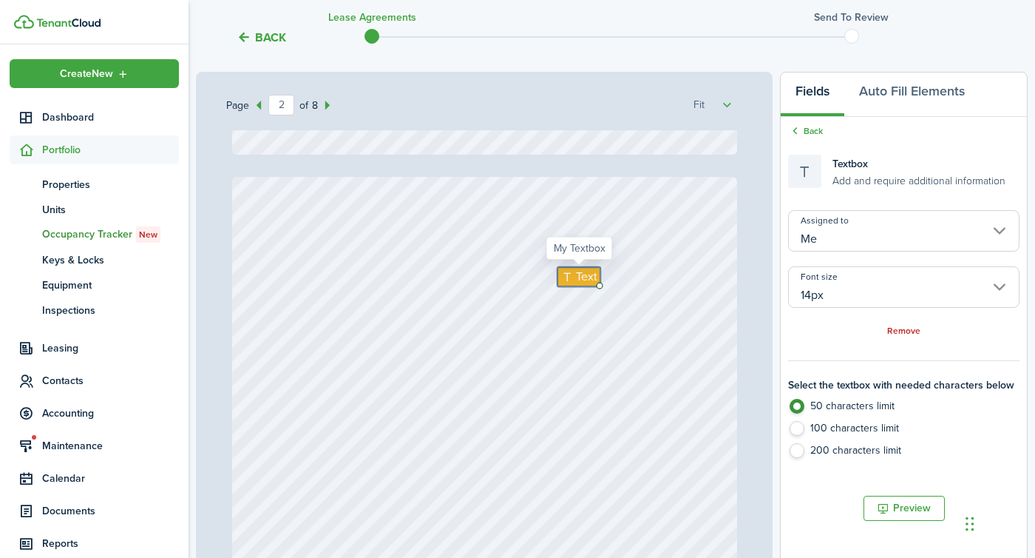
click at [567, 277] on icon at bounding box center [569, 277] width 16 height 12
type textarea "1300"
click at [589, 390] on div "Initials Text 1300" at bounding box center [484, 511] width 505 height 669
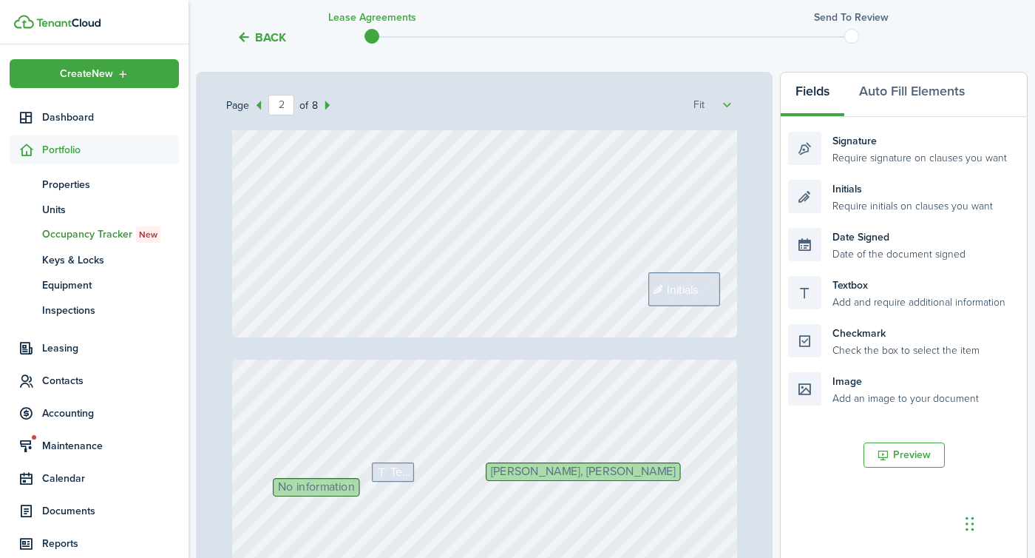
scroll to position [1168, 0]
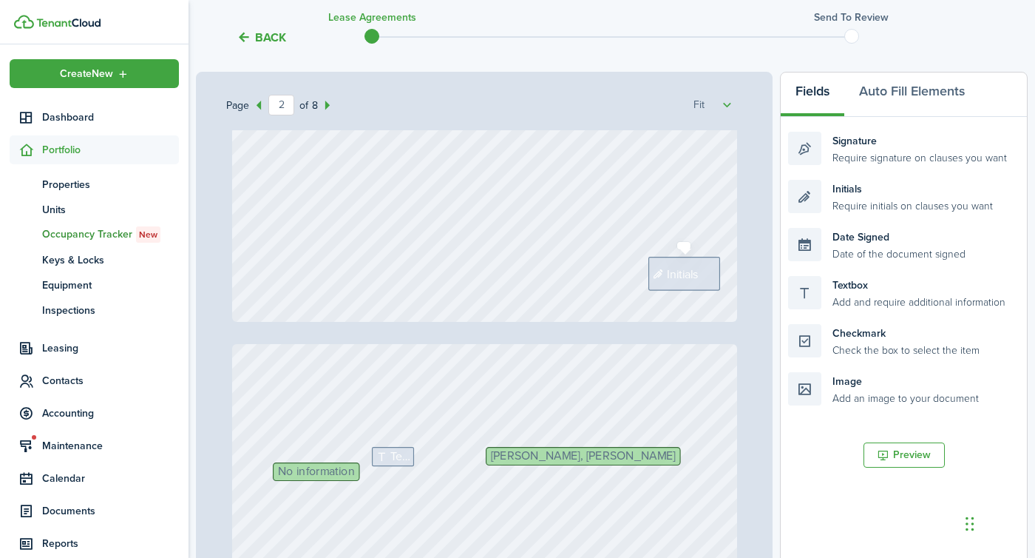
click at [683, 274] on span "Initials" at bounding box center [683, 274] width 32 height 18
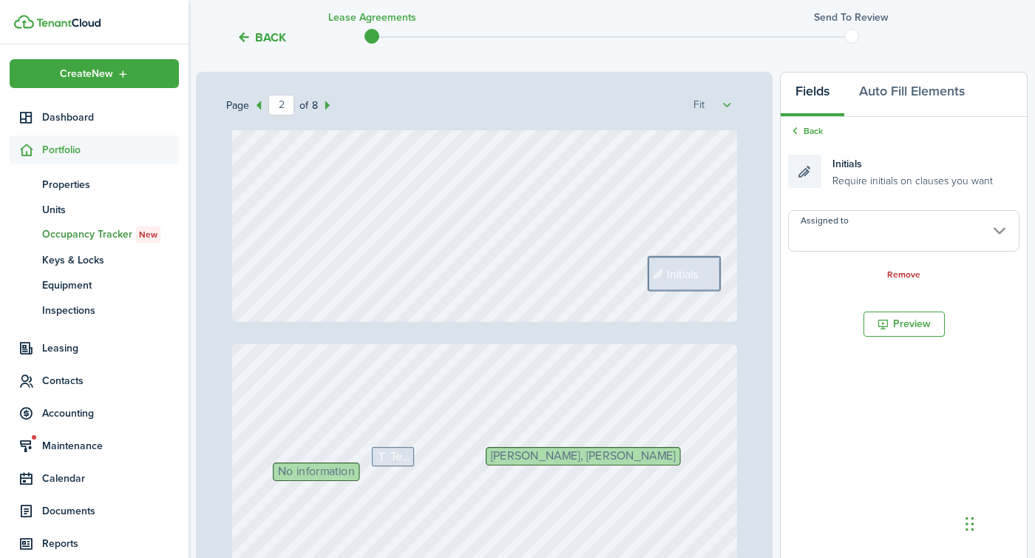
click at [834, 220] on input "Assigned to" at bounding box center [904, 230] width 232 height 41
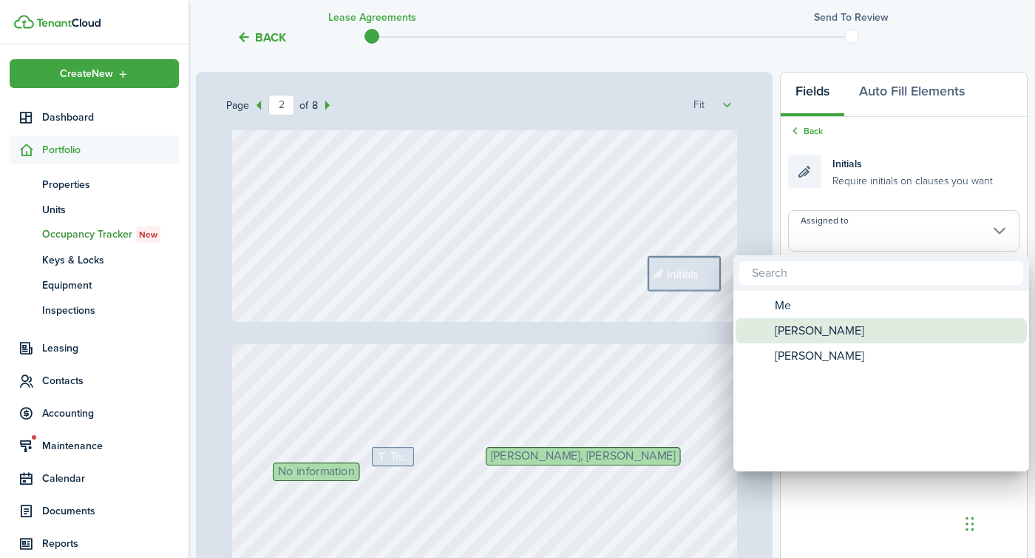
click at [811, 332] on span "[PERSON_NAME]" at bounding box center [819, 330] width 89 height 25
type input "[PERSON_NAME]"
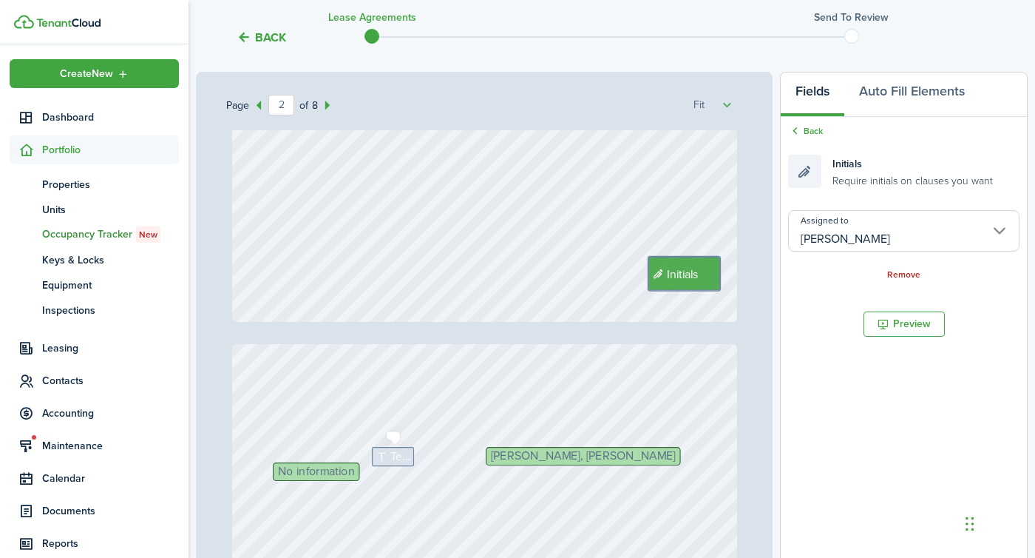
click at [393, 452] on span "Text" at bounding box center [401, 456] width 20 height 18
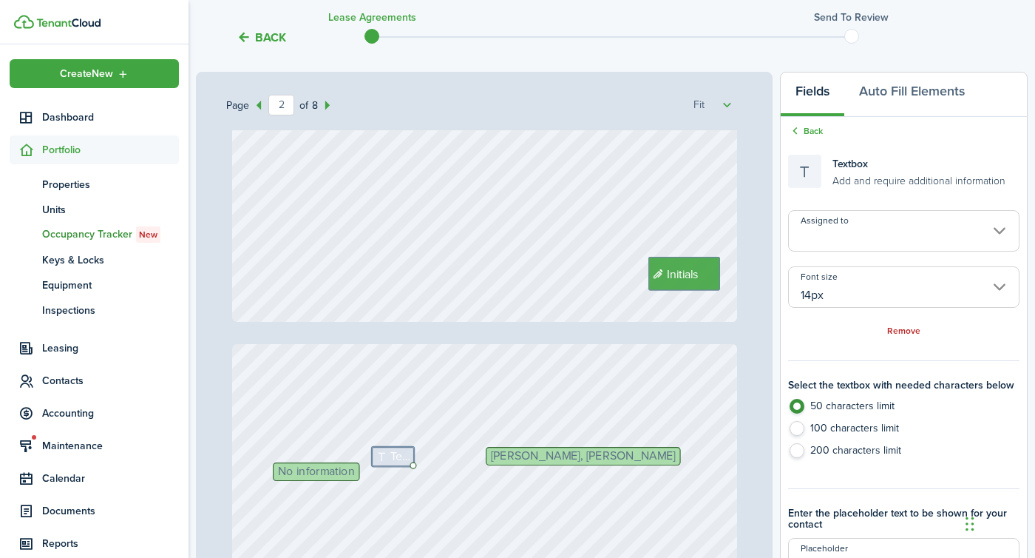
click at [854, 225] on input "Assigned to" at bounding box center [904, 230] width 232 height 41
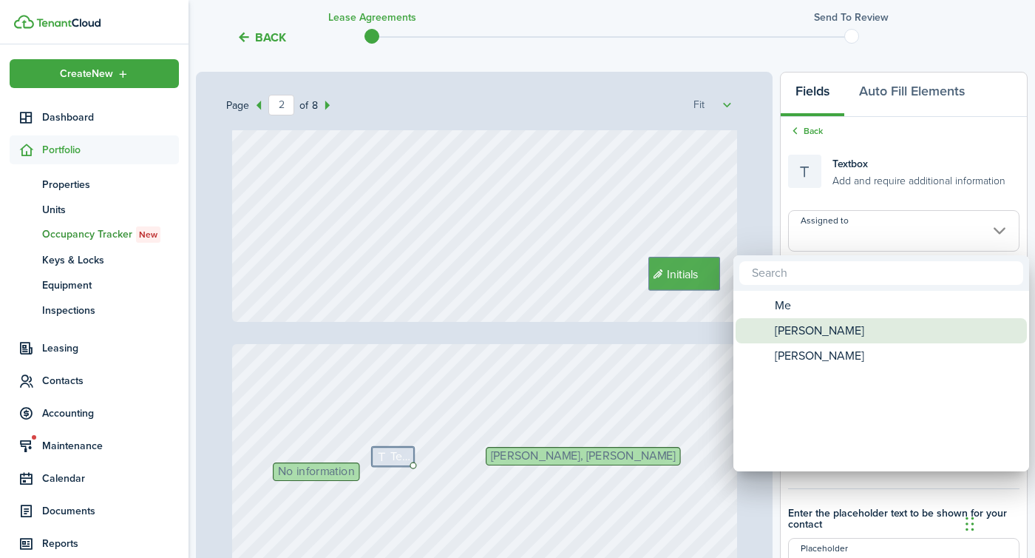
click at [802, 323] on span "[PERSON_NAME]" at bounding box center [819, 330] width 89 height 25
type input "[PERSON_NAME]"
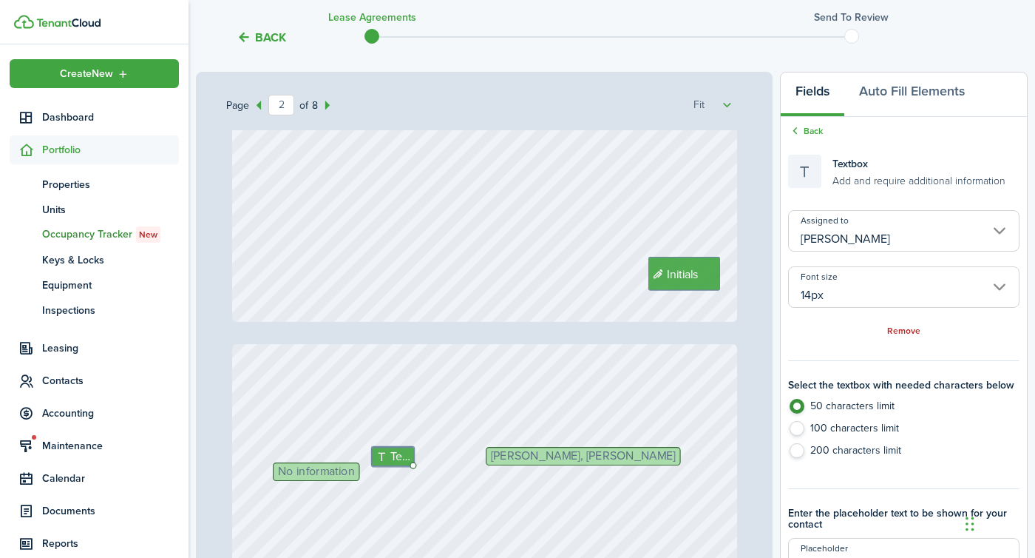
click at [328, 469] on span "No information" at bounding box center [315, 472] width 77 height 12
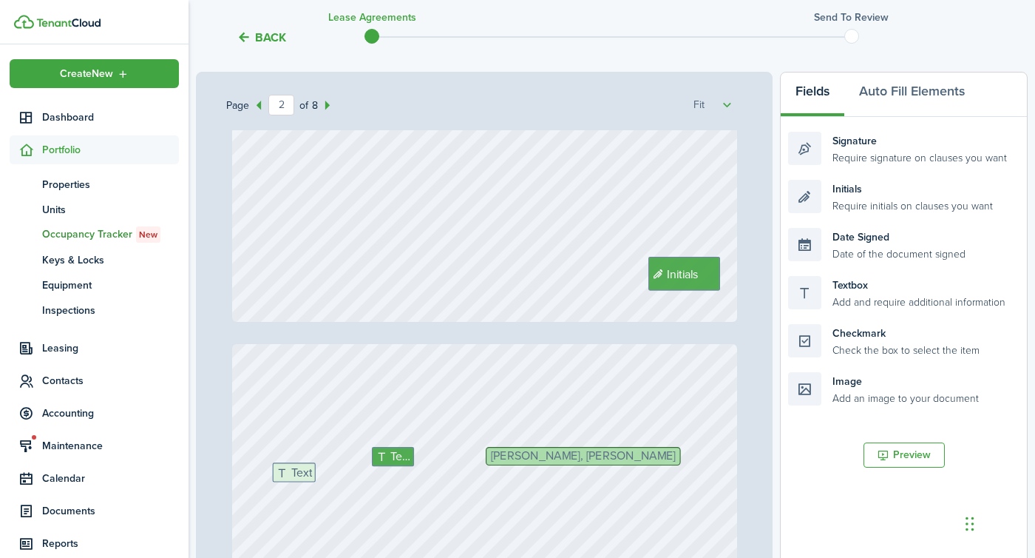
drag, startPoint x: 870, startPoint y: 291, endPoint x: 354, endPoint y: 477, distance: 548.2
click at [354, 477] on div "Page 2 of 8 50% 75% 100% 150% 200% Fit [STREET_ADDRESS] $1,300 Text 15,600 Init…" at bounding box center [612, 379] width 832 height 614
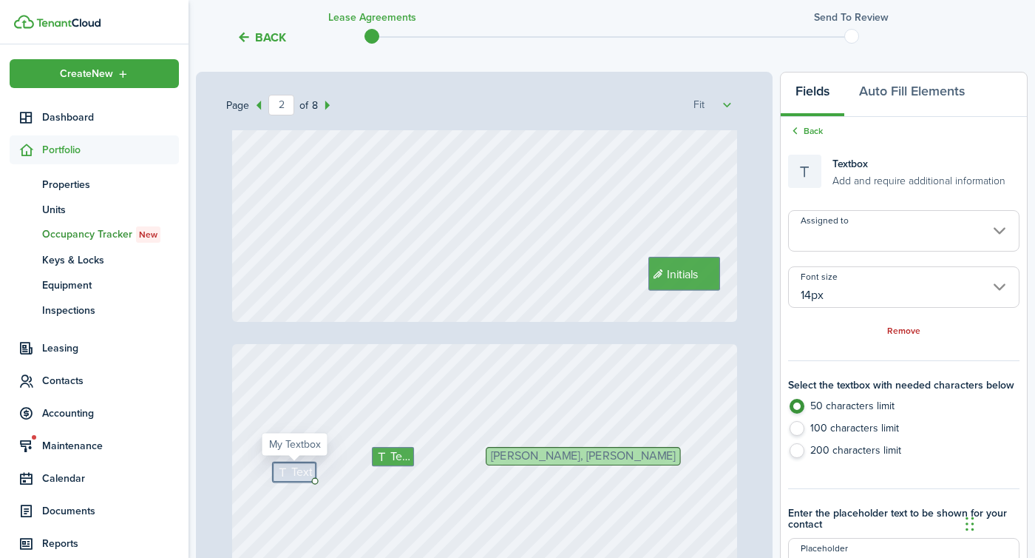
click at [865, 227] on input "Assigned to" at bounding box center [904, 230] width 232 height 41
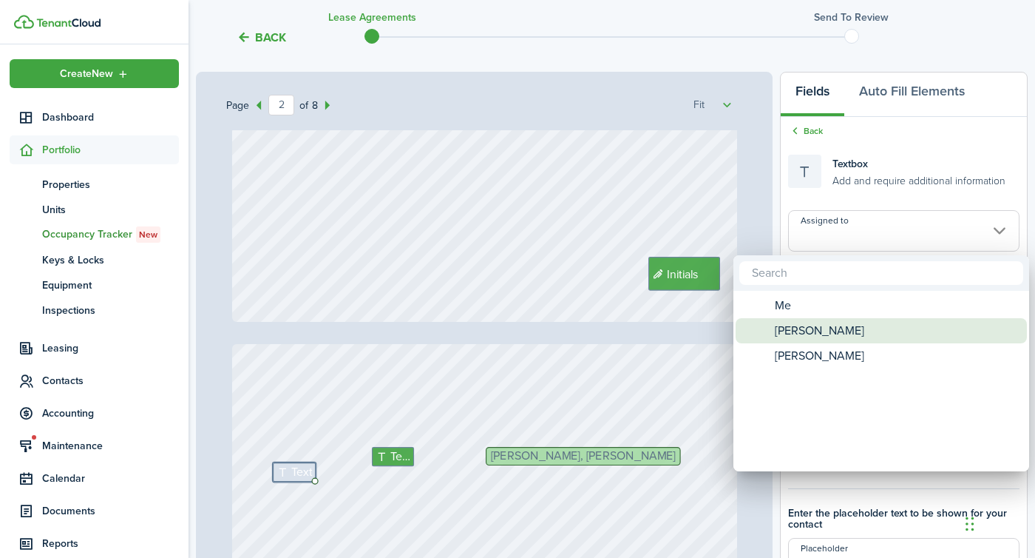
click at [822, 332] on span "[PERSON_NAME]" at bounding box center [819, 330] width 89 height 25
type input "[PERSON_NAME]"
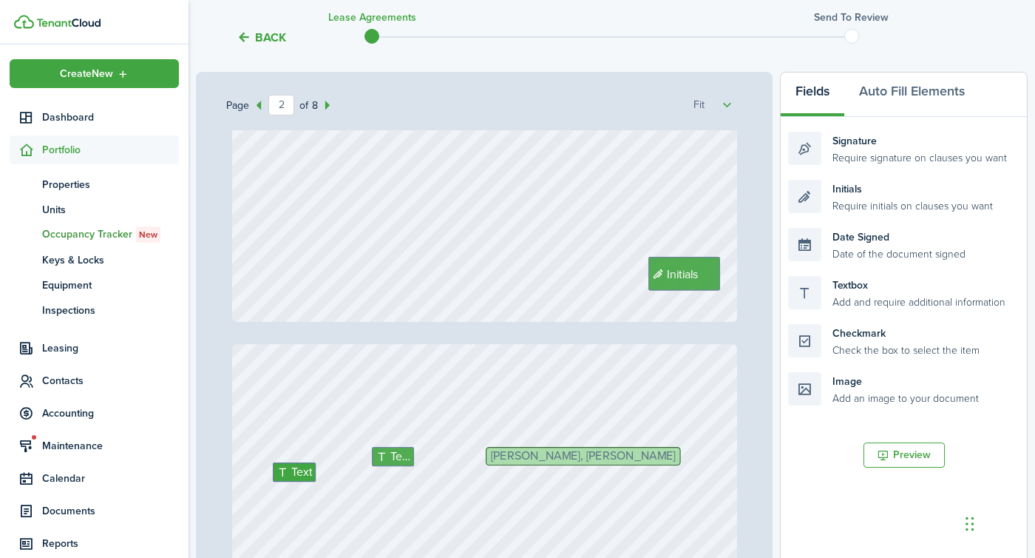
type input "3"
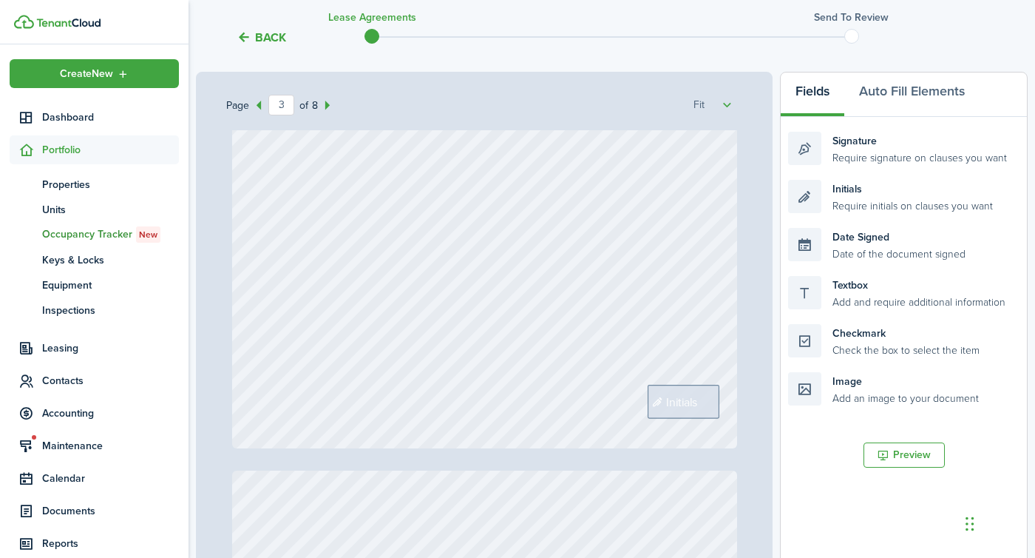
scroll to position [1734, 0]
click at [693, 395] on span "Initials" at bounding box center [682, 400] width 32 height 18
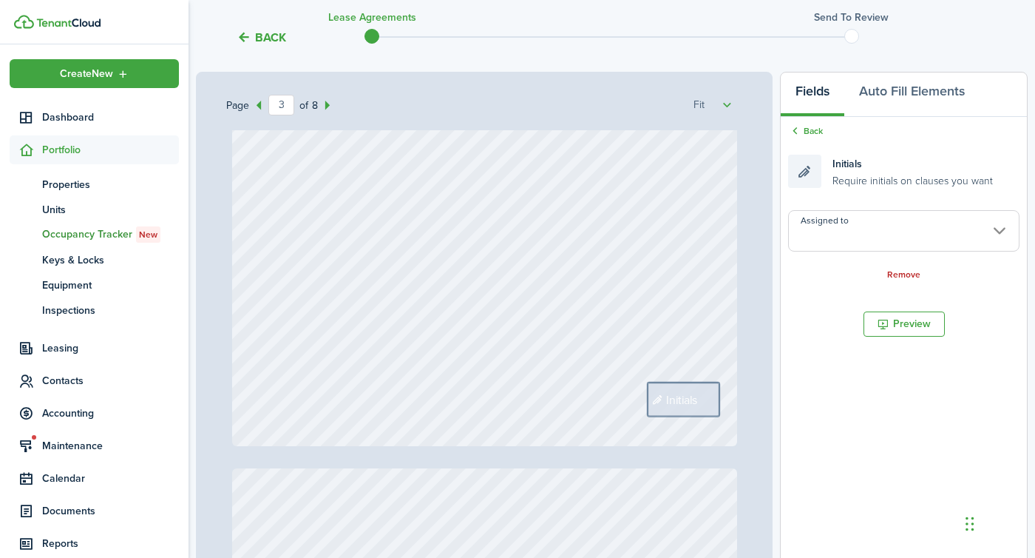
click at [865, 243] on input "Assigned to" at bounding box center [904, 230] width 232 height 41
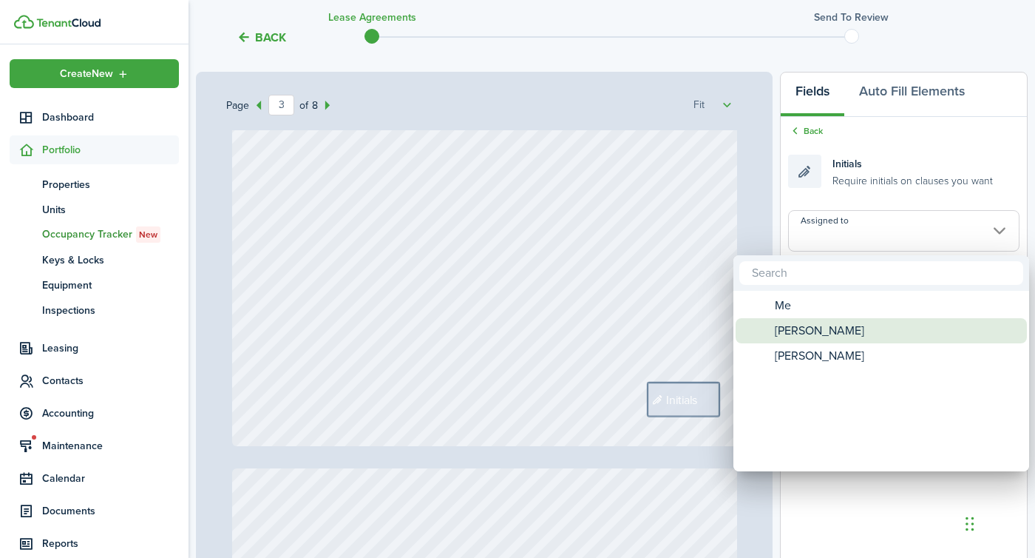
click at [834, 338] on span "[PERSON_NAME]" at bounding box center [819, 330] width 89 height 25
type input "[PERSON_NAME]"
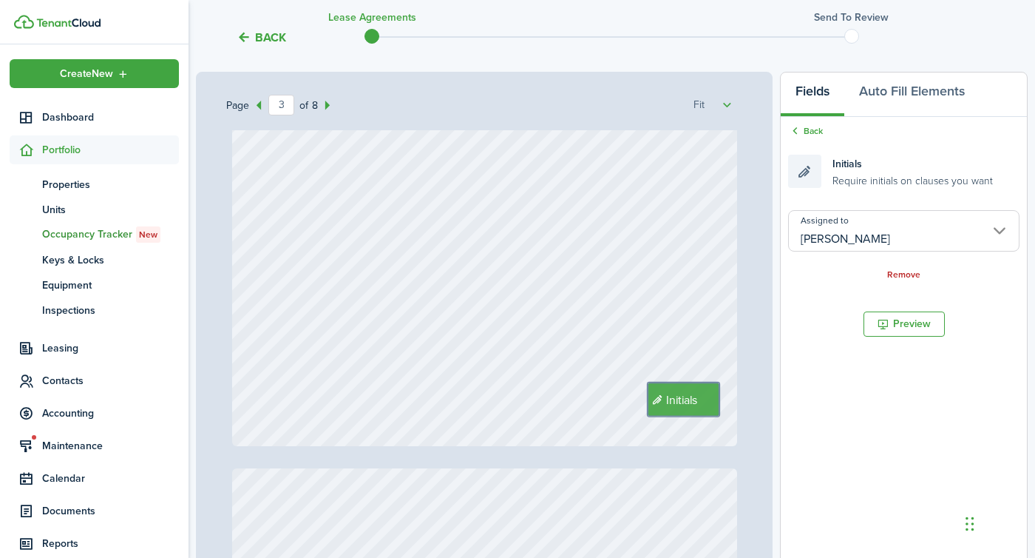
click at [487, 380] on div "[PERSON_NAME], [PERSON_NAME] Initials Text Text" at bounding box center [484, 111] width 505 height 669
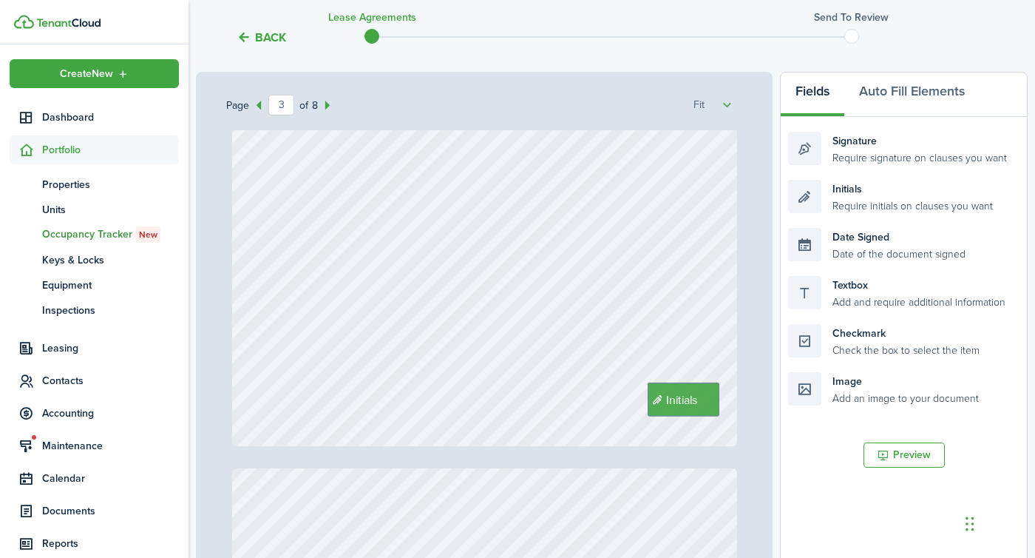
type input "4"
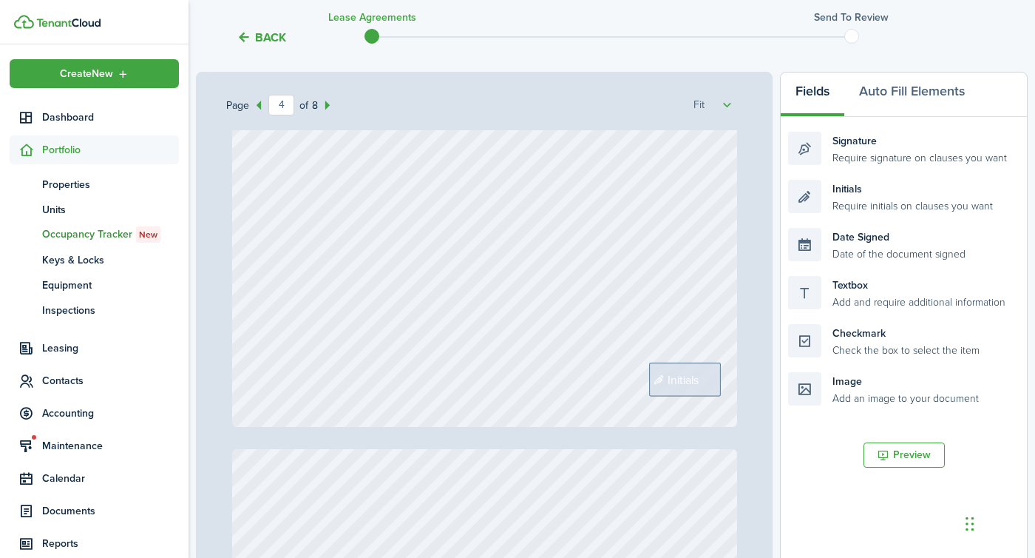
scroll to position [2445, 0]
click at [687, 384] on span "Initials" at bounding box center [684, 379] width 32 height 18
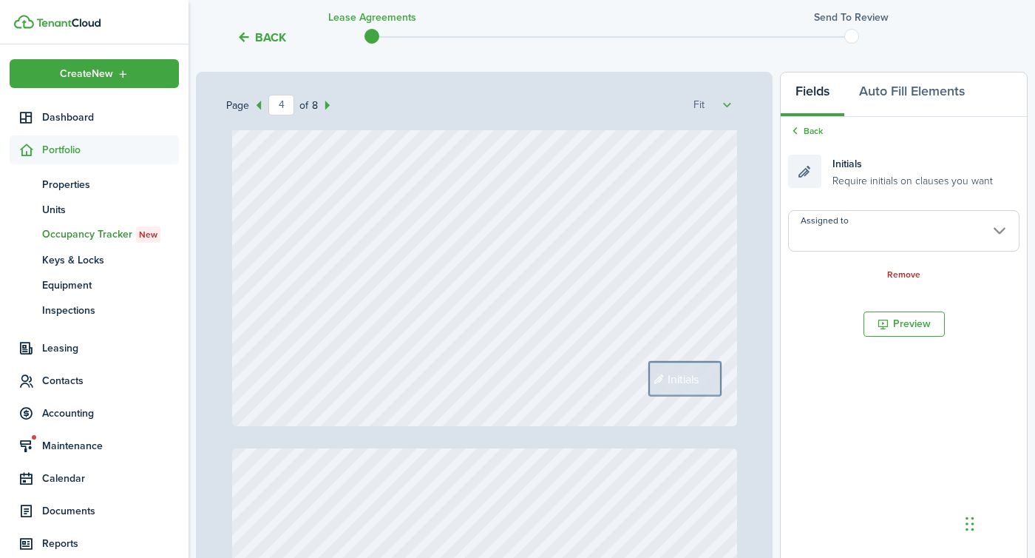
click at [842, 240] on input "Assigned to" at bounding box center [904, 230] width 232 height 41
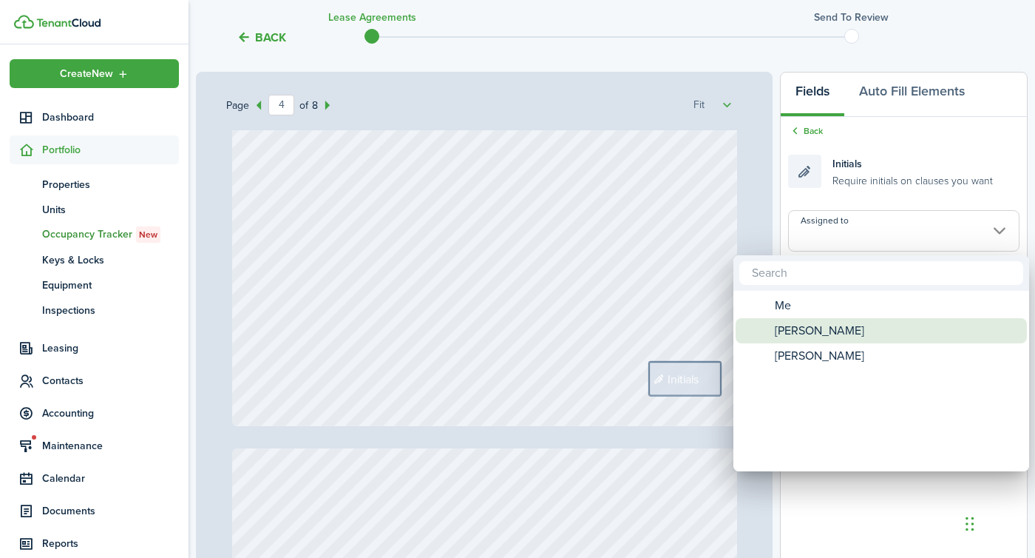
click at [801, 325] on span "[PERSON_NAME]" at bounding box center [819, 330] width 89 height 25
type input "[PERSON_NAME]"
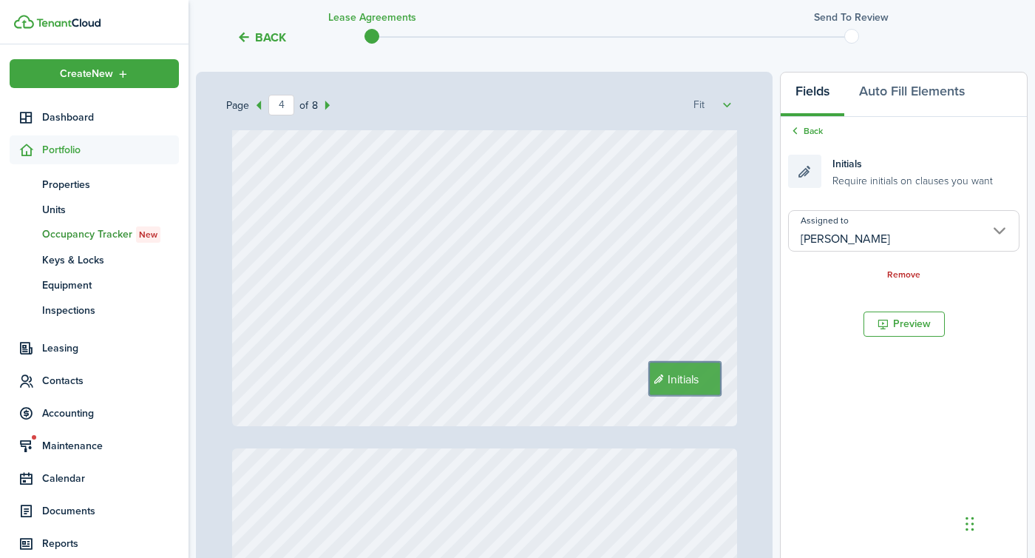
click at [598, 383] on div "Initials" at bounding box center [484, 91] width 505 height 669
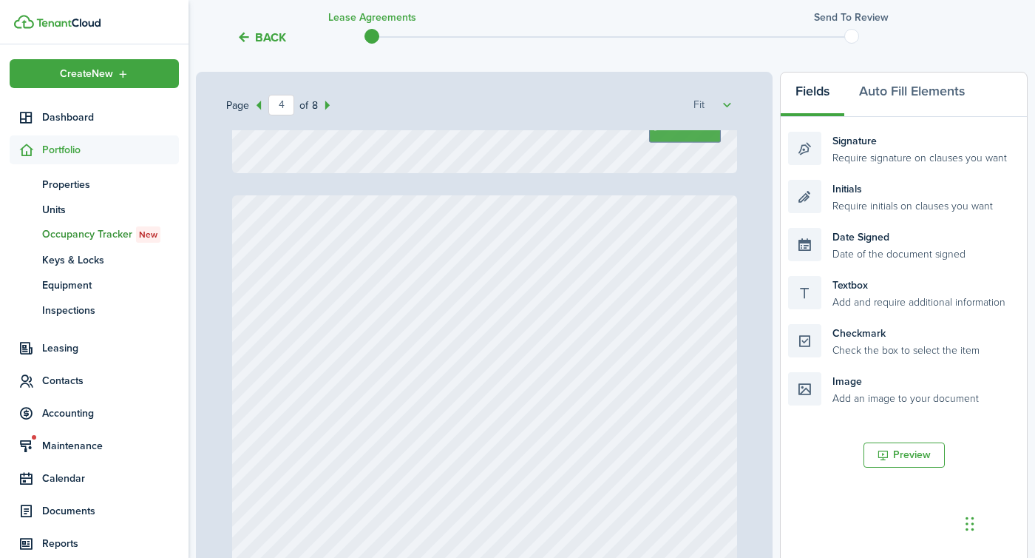
type input "5"
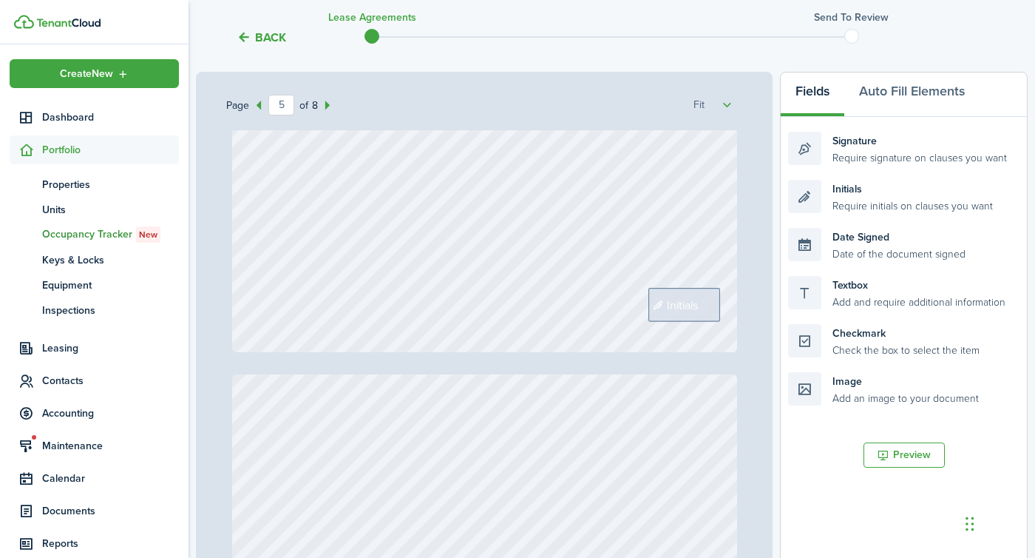
scroll to position [3211, 0]
click at [686, 298] on span "Initials" at bounding box center [683, 304] width 32 height 18
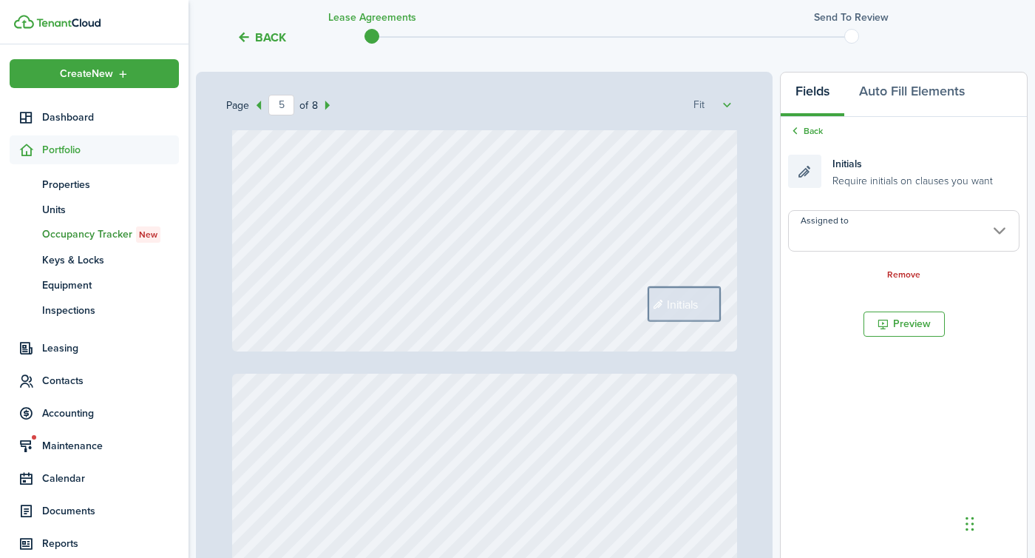
click at [873, 244] on input "Assigned to" at bounding box center [904, 230] width 232 height 41
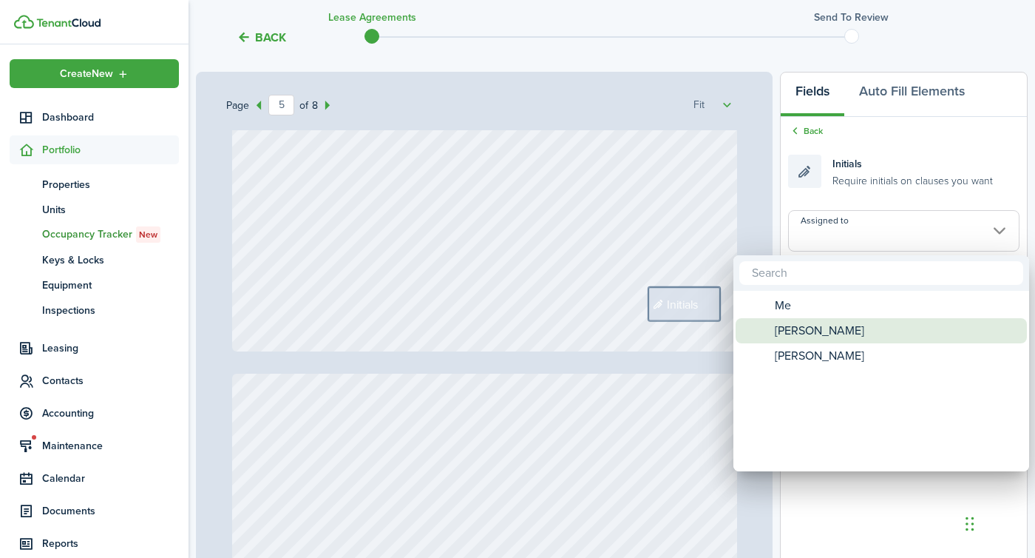
click at [792, 327] on span "[PERSON_NAME]" at bounding box center [819, 330] width 89 height 25
type input "[PERSON_NAME]"
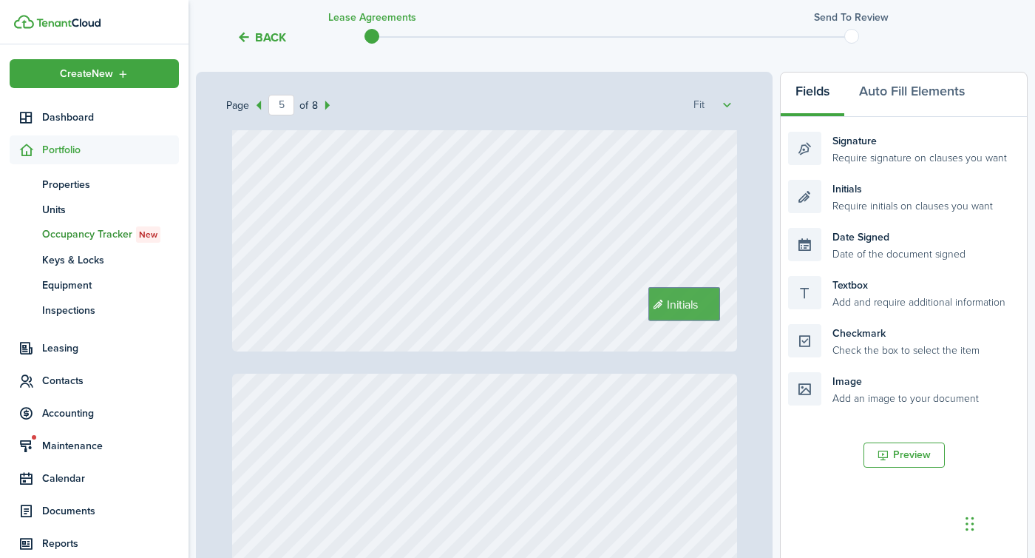
type input "6"
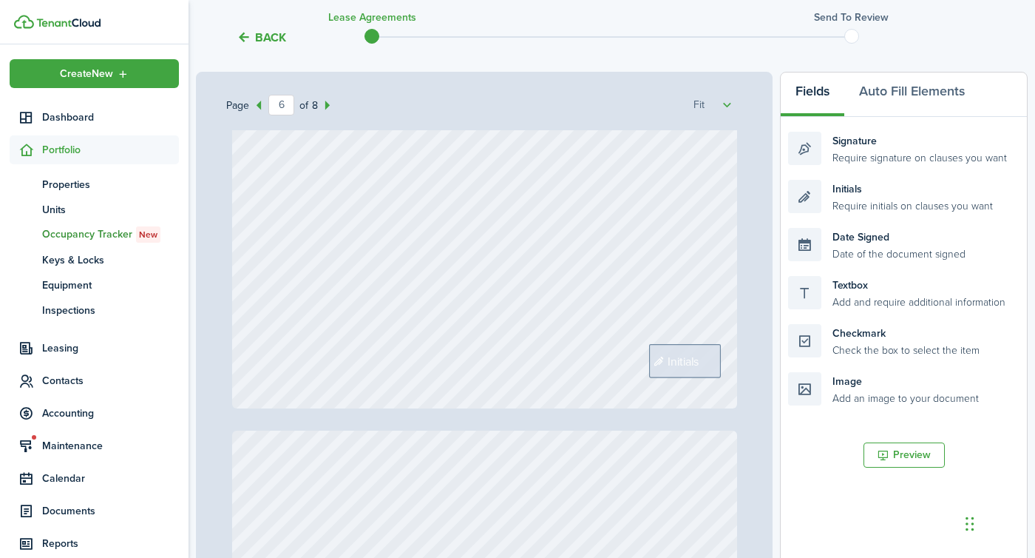
scroll to position [3859, 0]
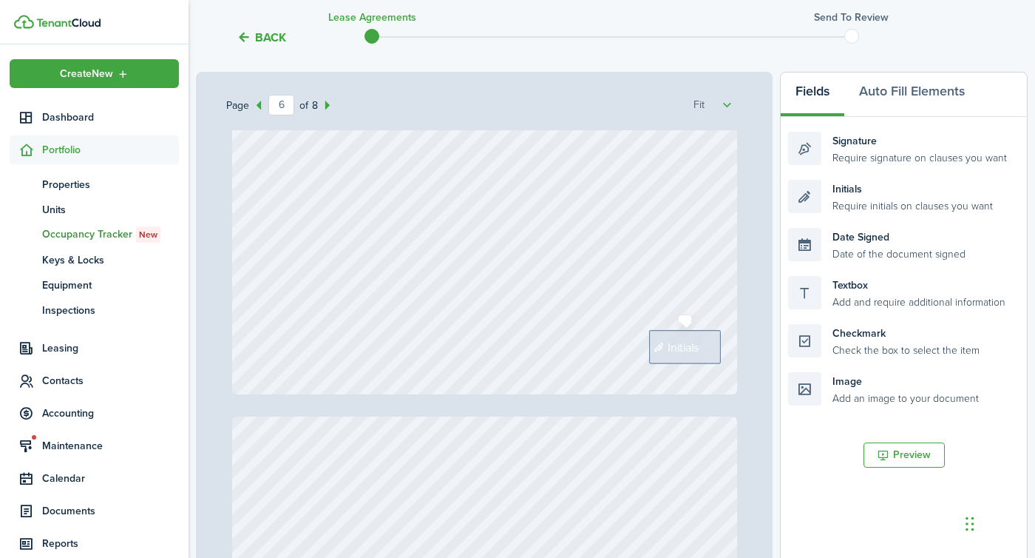
click at [670, 344] on span "Initials" at bounding box center [684, 347] width 32 height 18
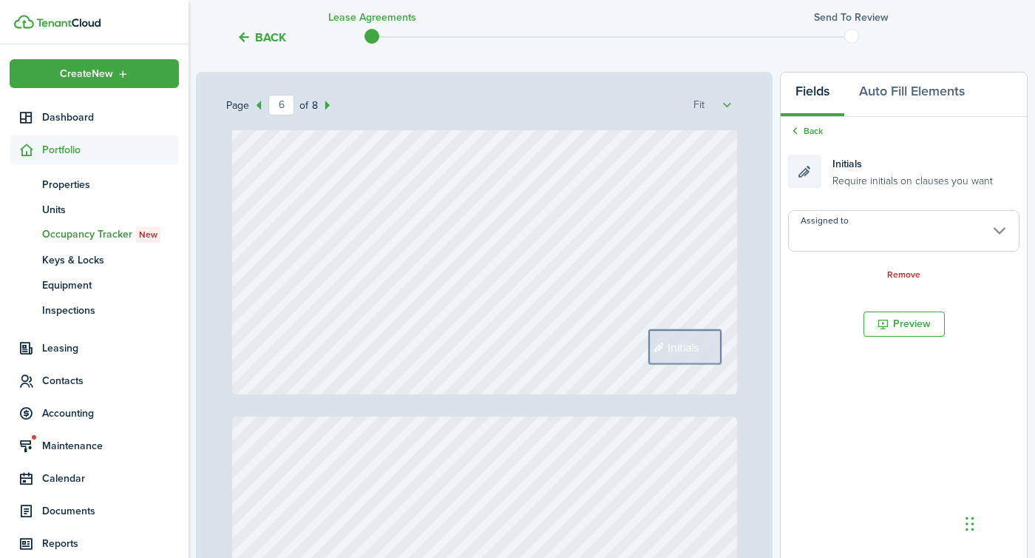
click at [814, 253] on div "Assigned to Remove" at bounding box center [904, 246] width 232 height 72
click at [814, 243] on input "Assigned to" at bounding box center [904, 230] width 232 height 41
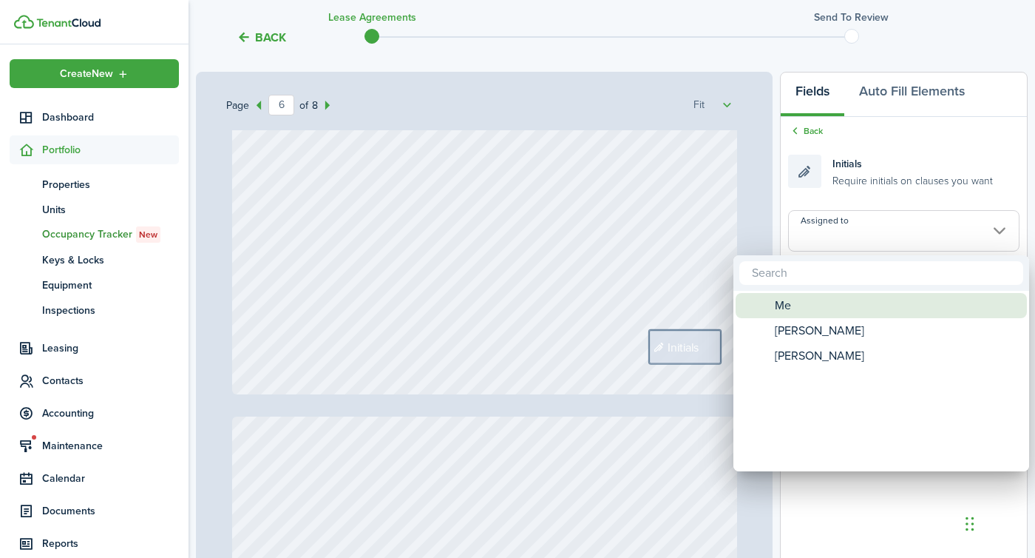
click at [796, 330] on span "[PERSON_NAME]" at bounding box center [819, 330] width 89 height 25
type input "[PERSON_NAME]"
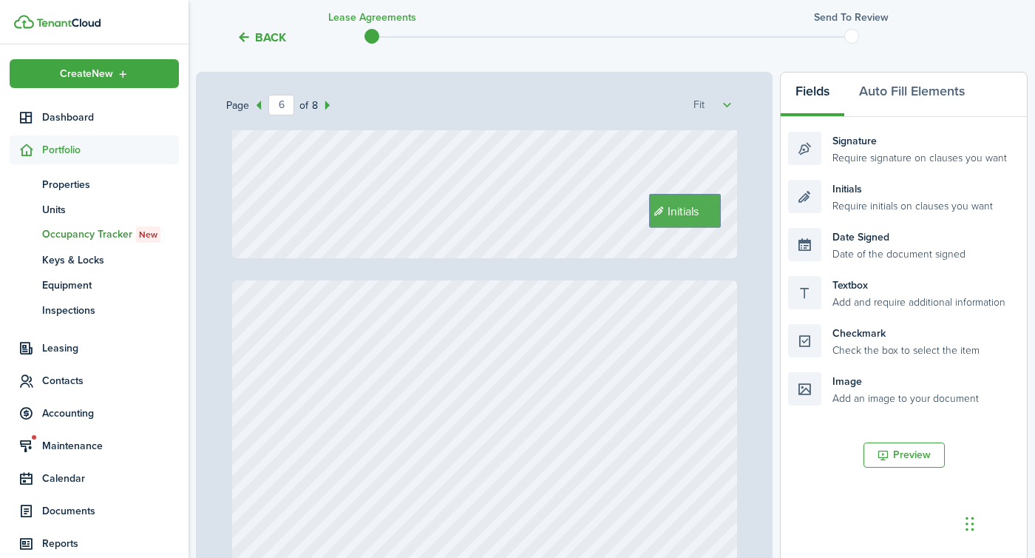
type input "7"
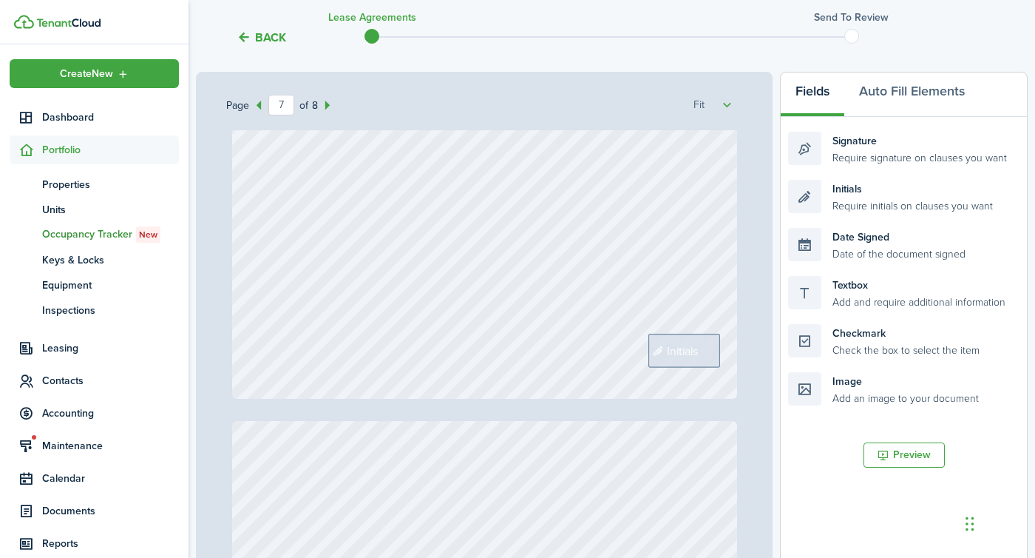
scroll to position [4561, 0]
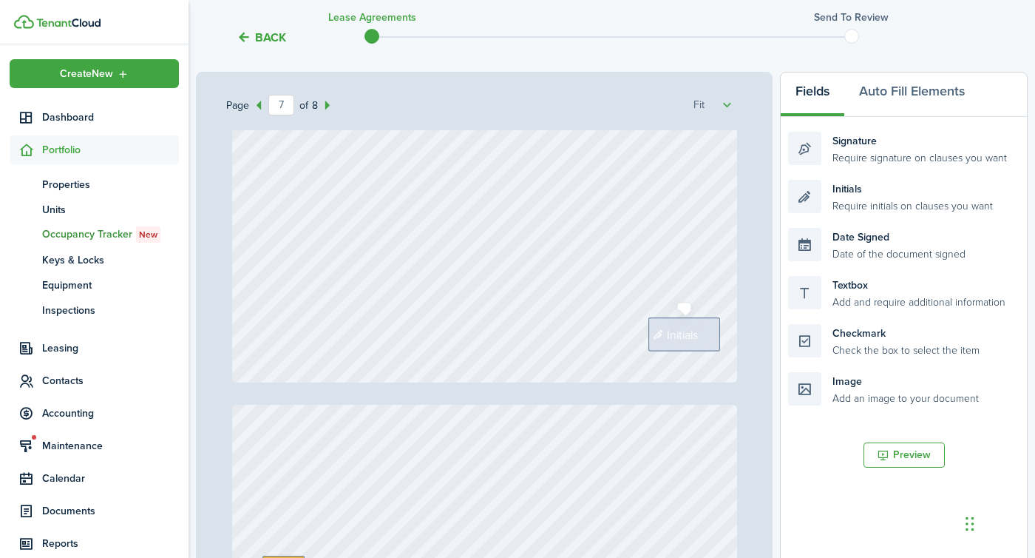
click at [670, 342] on span "Initials" at bounding box center [683, 334] width 32 height 18
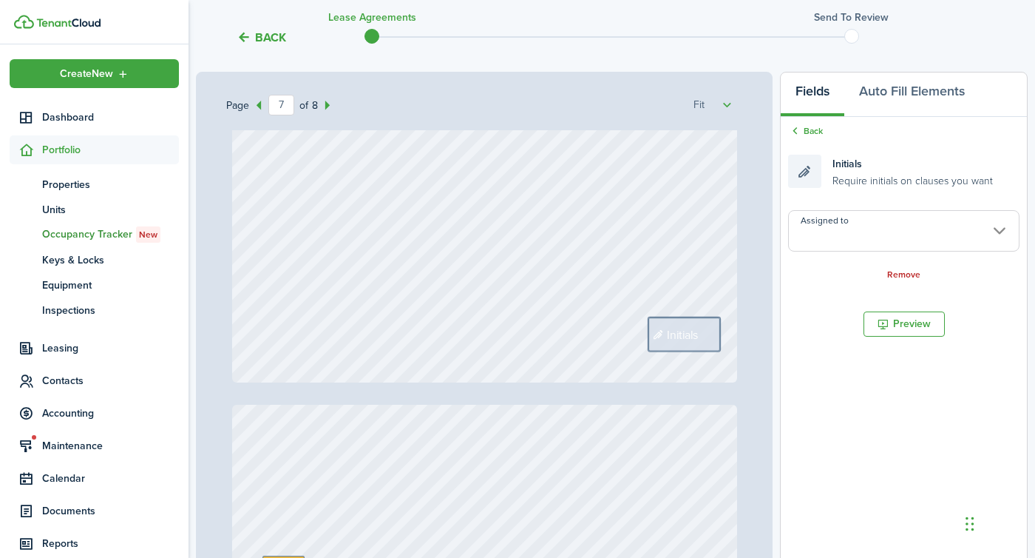
click at [830, 235] on input "Assigned to" at bounding box center [904, 230] width 232 height 41
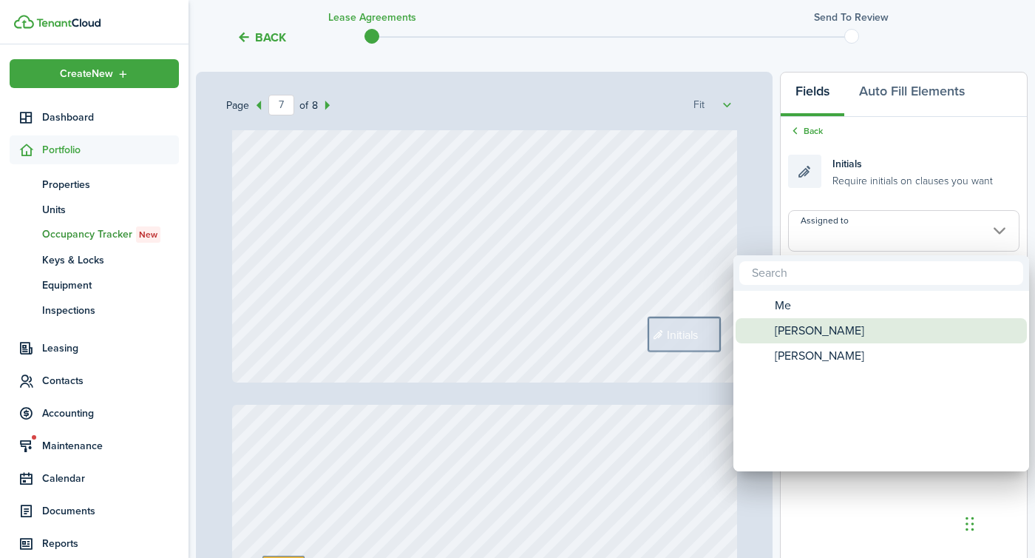
click at [809, 324] on span "[PERSON_NAME]" at bounding box center [819, 330] width 89 height 25
type input "[PERSON_NAME]"
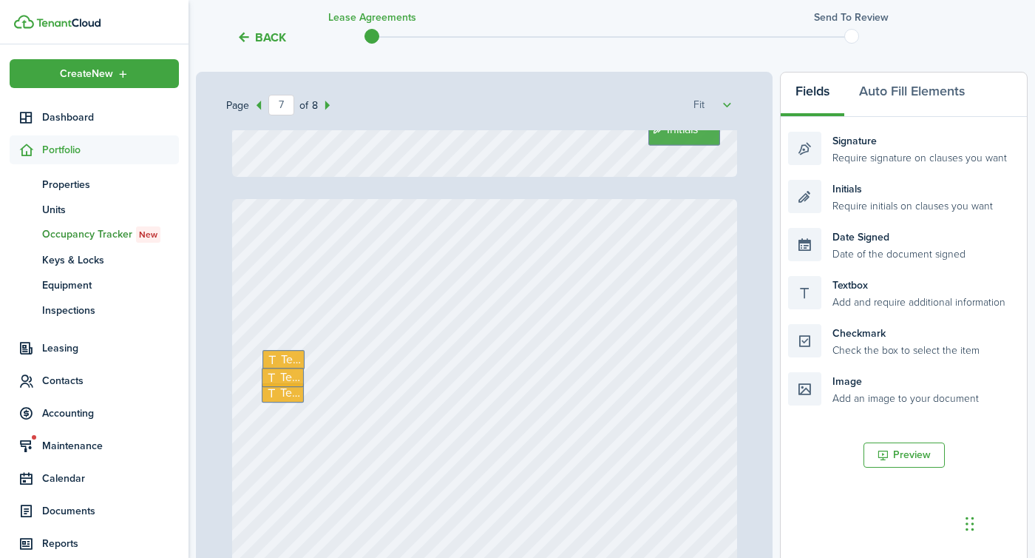
type input "8"
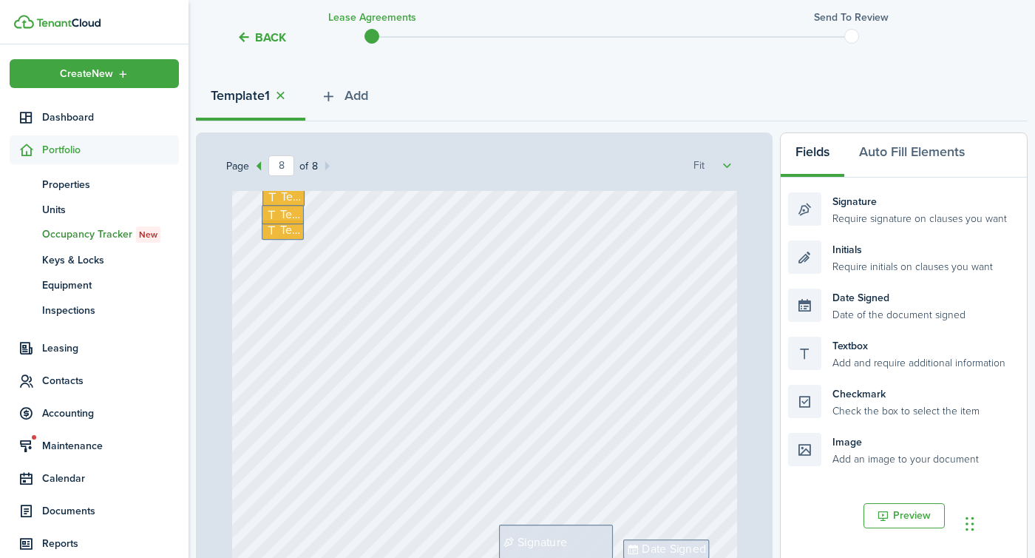
scroll to position [125, 0]
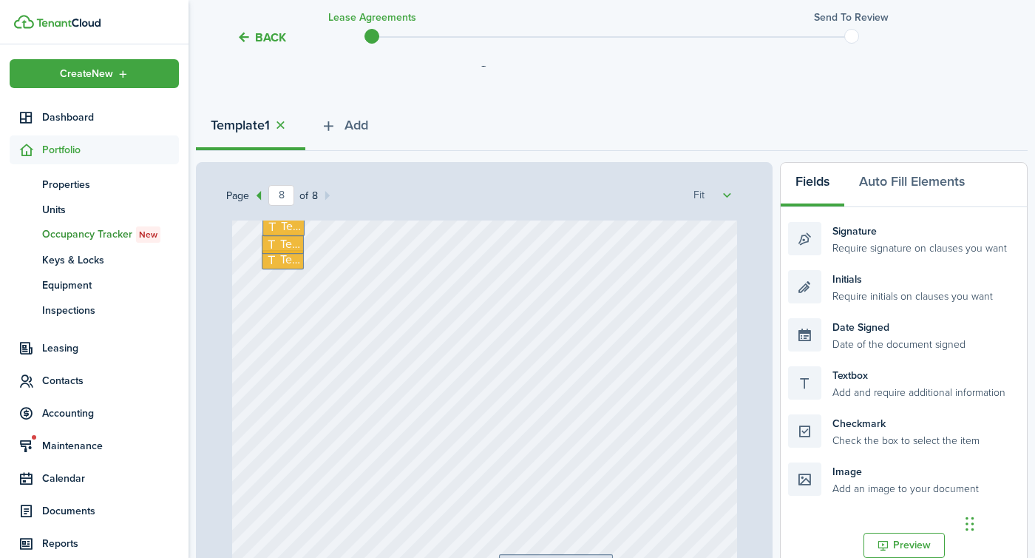
click at [291, 231] on span "Text" at bounding box center [291, 226] width 20 height 18
click at [289, 240] on span "Text" at bounding box center [291, 244] width 20 height 18
click at [288, 268] on span "Text" at bounding box center [290, 260] width 20 height 18
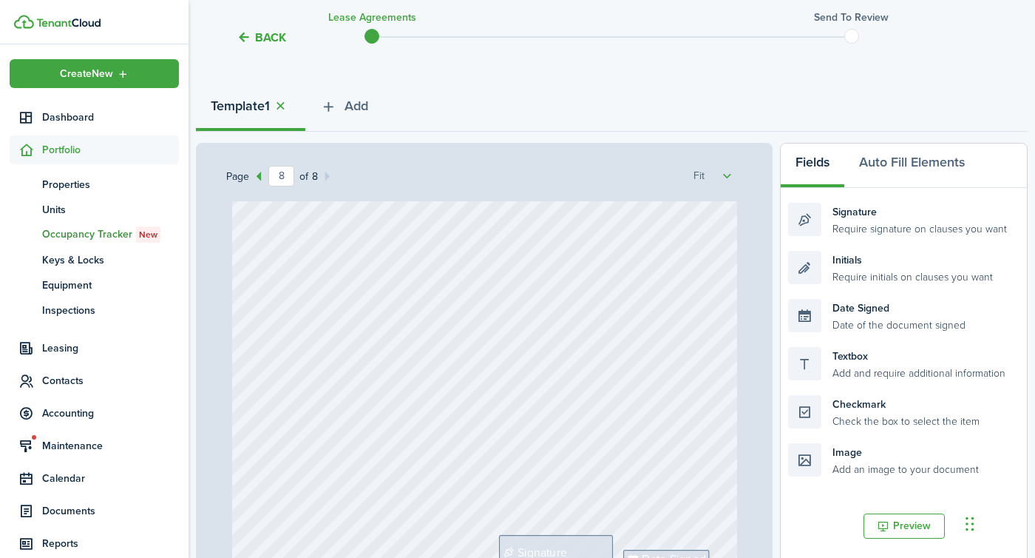
scroll to position [476, 0]
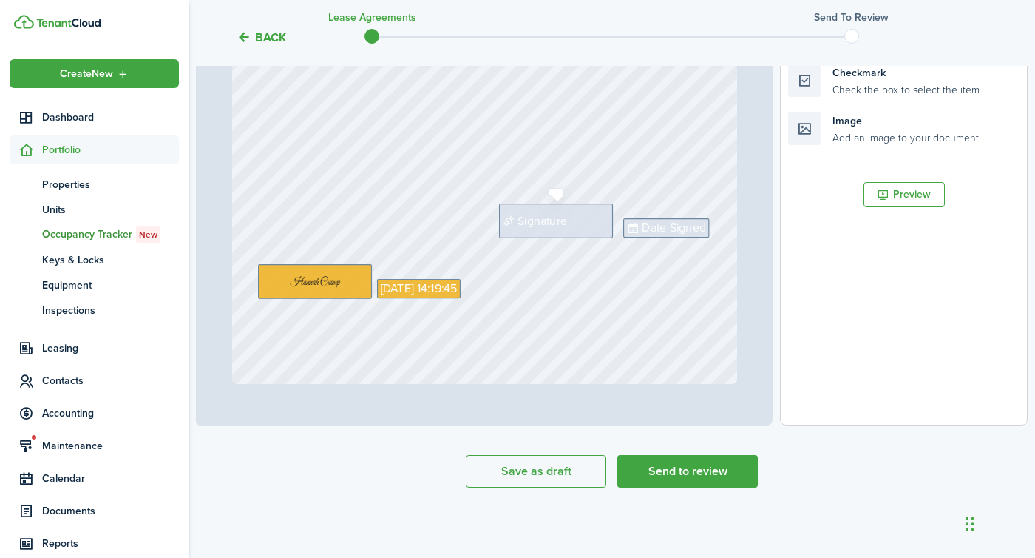
click at [550, 223] on span "Signature" at bounding box center [543, 221] width 50 height 18
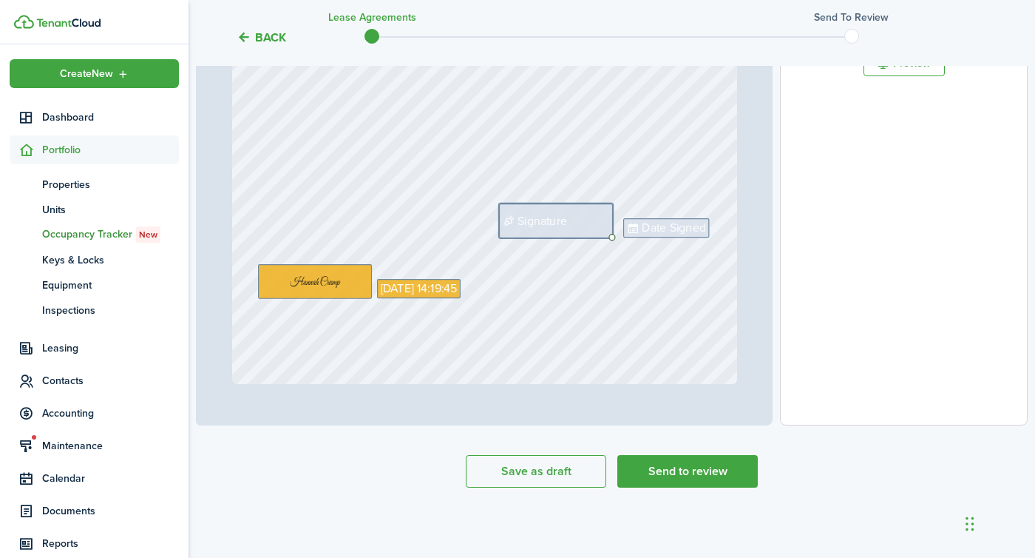
drag, startPoint x: 816, startPoint y: 146, endPoint x: 816, endPoint y: 250, distance: 103.5
click at [816, 250] on document-aside-settings "Fields Auto Fill Elements Back Signature Require signature on clauses you want …" at bounding box center [904, 118] width 248 height 614
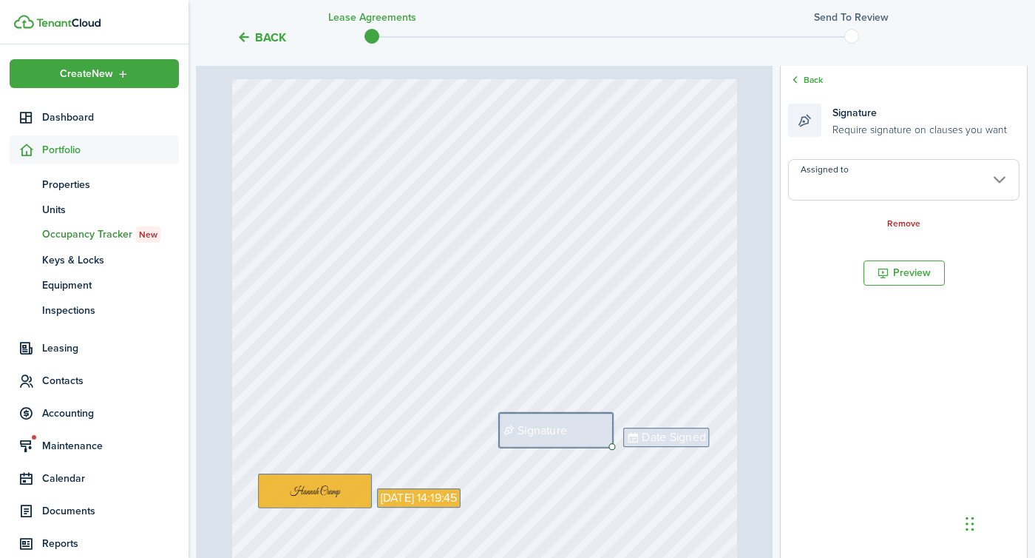
scroll to position [234, 0]
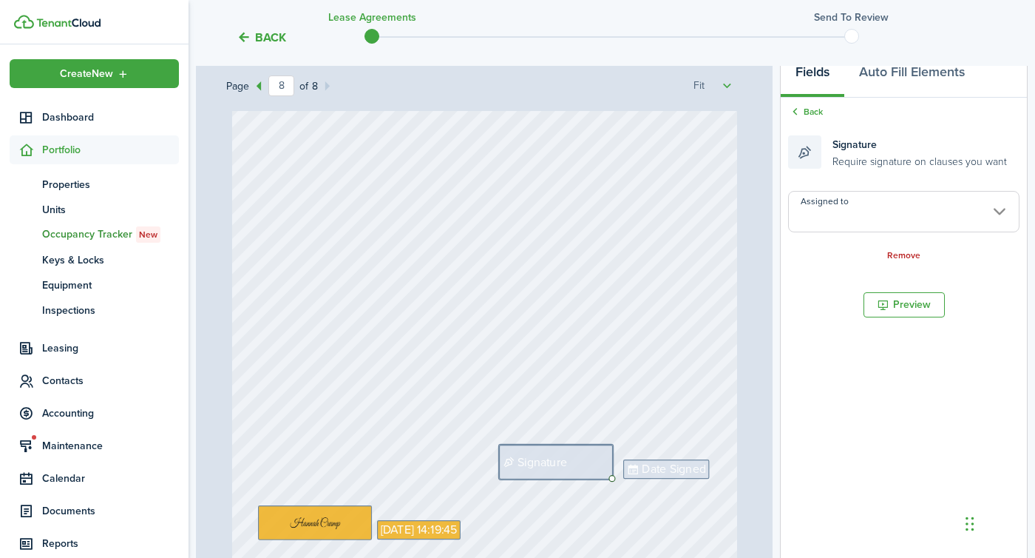
click at [812, 221] on input "Assigned to" at bounding box center [904, 211] width 232 height 41
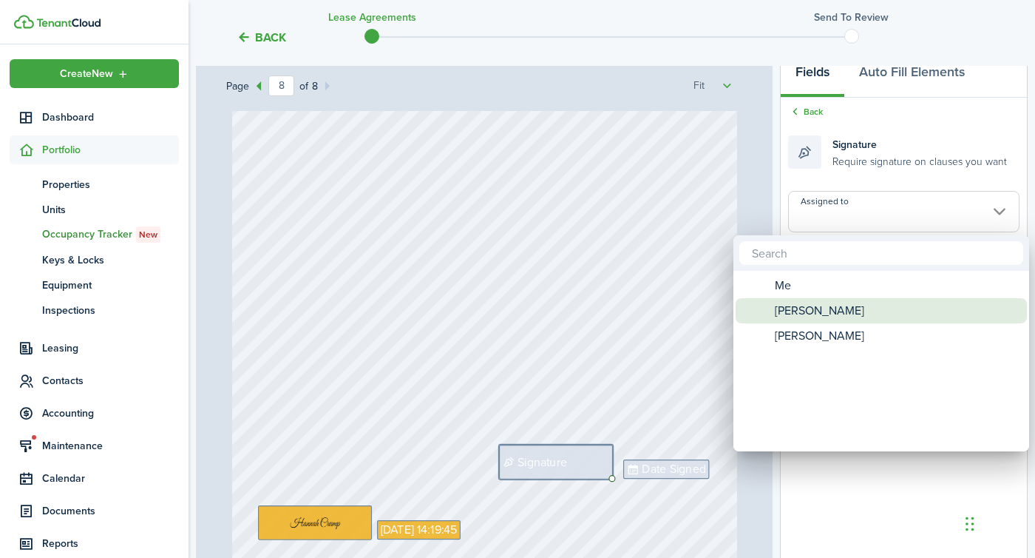
click at [822, 313] on span "[PERSON_NAME]" at bounding box center [819, 310] width 89 height 25
type input "[PERSON_NAME]"
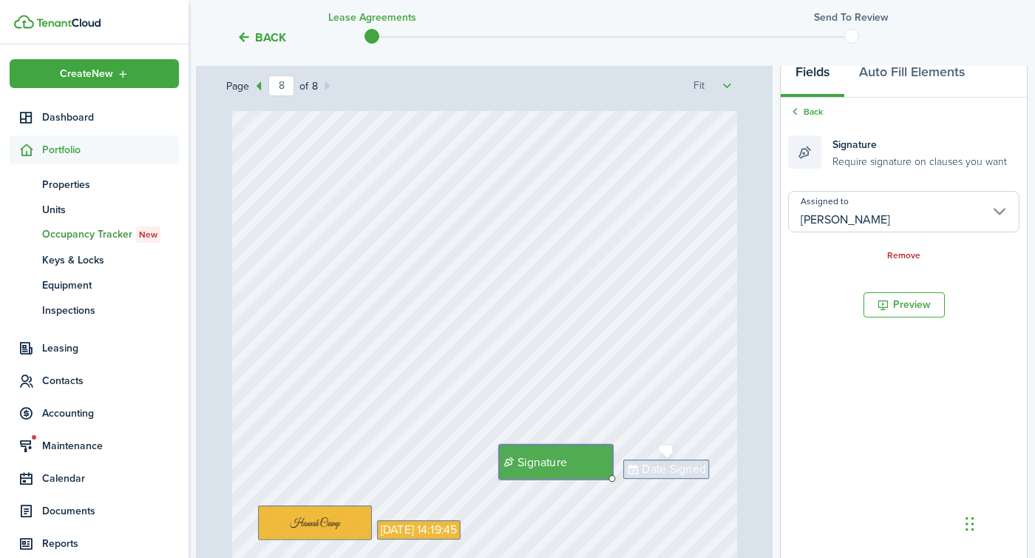
click at [653, 470] on span "Date Signed" at bounding box center [674, 469] width 64 height 18
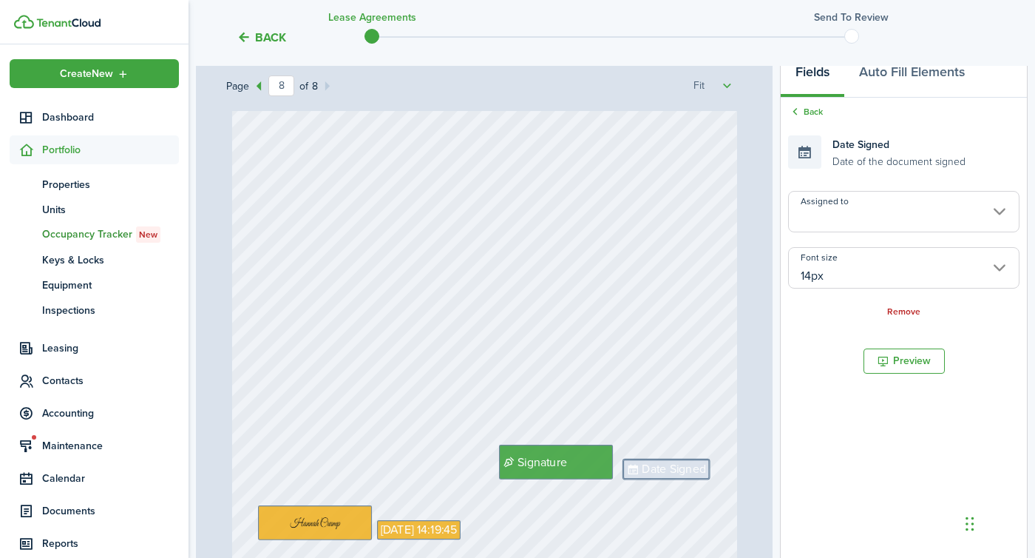
click at [867, 210] on input "Assigned to" at bounding box center [904, 211] width 232 height 41
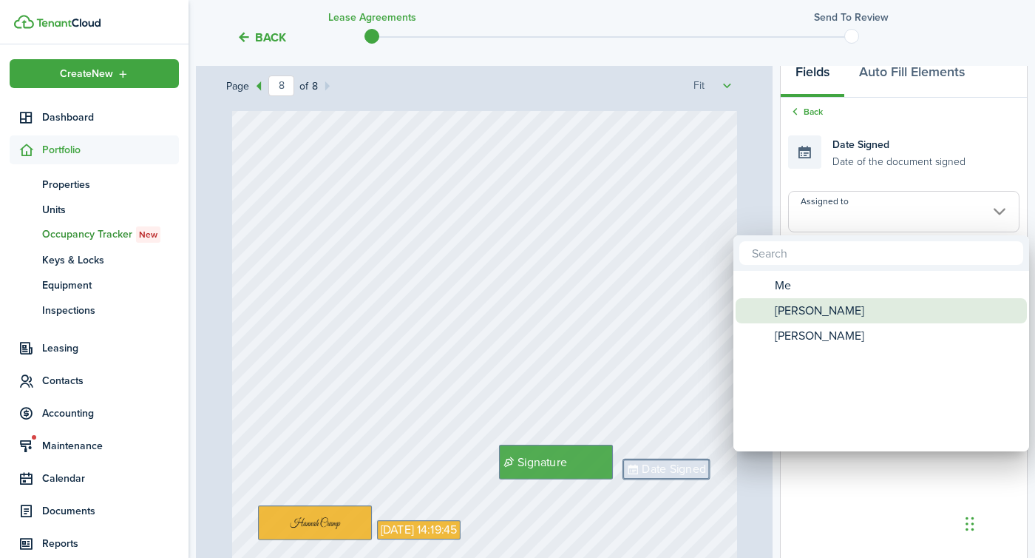
click at [833, 315] on span "[PERSON_NAME]" at bounding box center [819, 310] width 89 height 25
type input "[PERSON_NAME]"
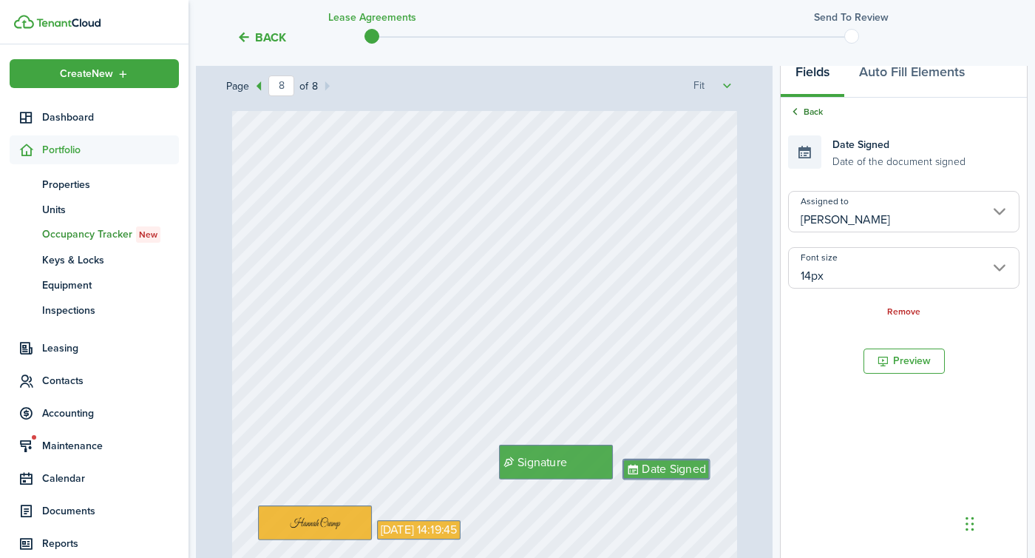
click at [814, 112] on link "Back" at bounding box center [805, 111] width 35 height 13
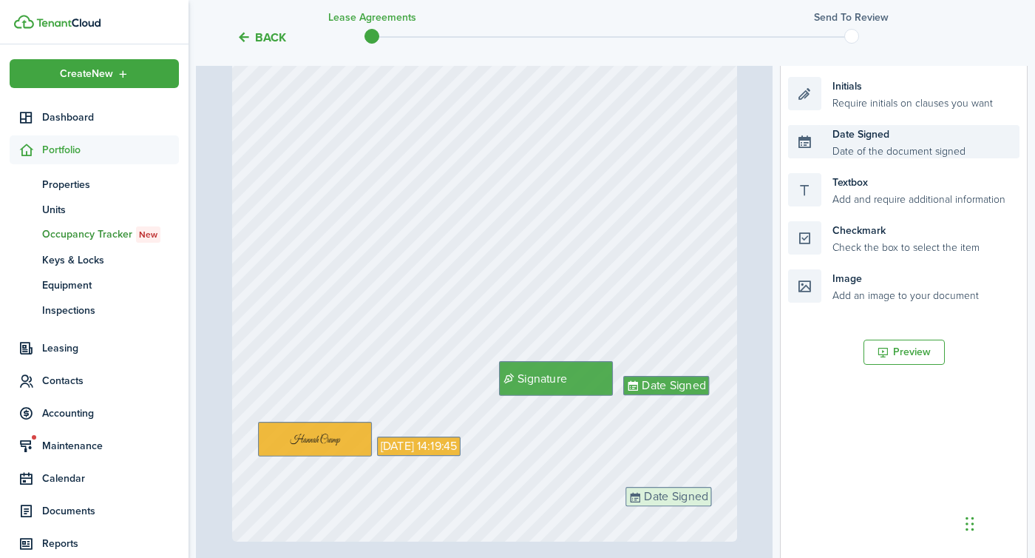
scroll to position [325, 0]
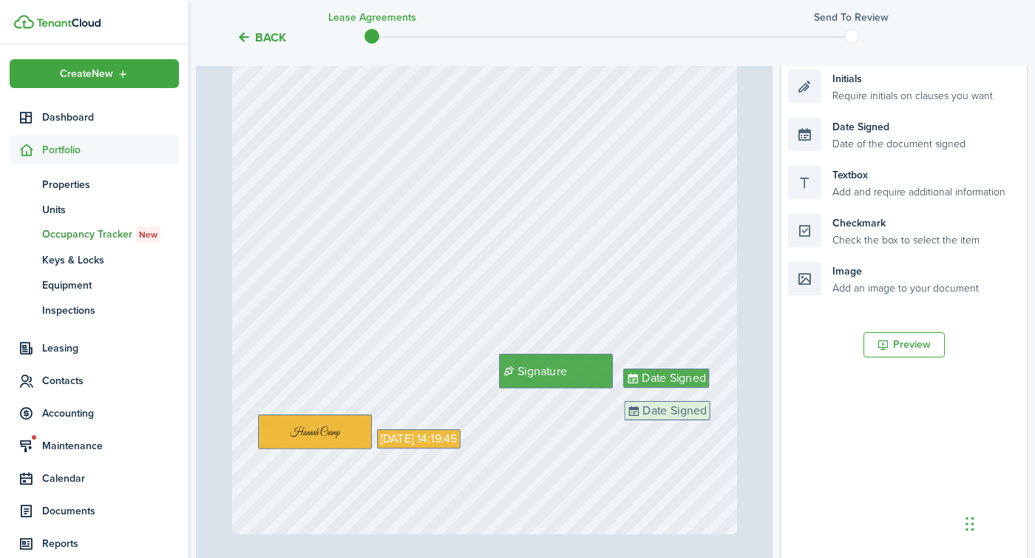
drag, startPoint x: 868, startPoint y: 232, endPoint x: 703, endPoint y: 424, distance: 252.3
click at [703, 424] on div "Page 8 of 8 50% 75% 100% 150% 200% Fit [STREET_ADDRESS] $1,300 Text 15,600 Init…" at bounding box center [612, 269] width 832 height 614
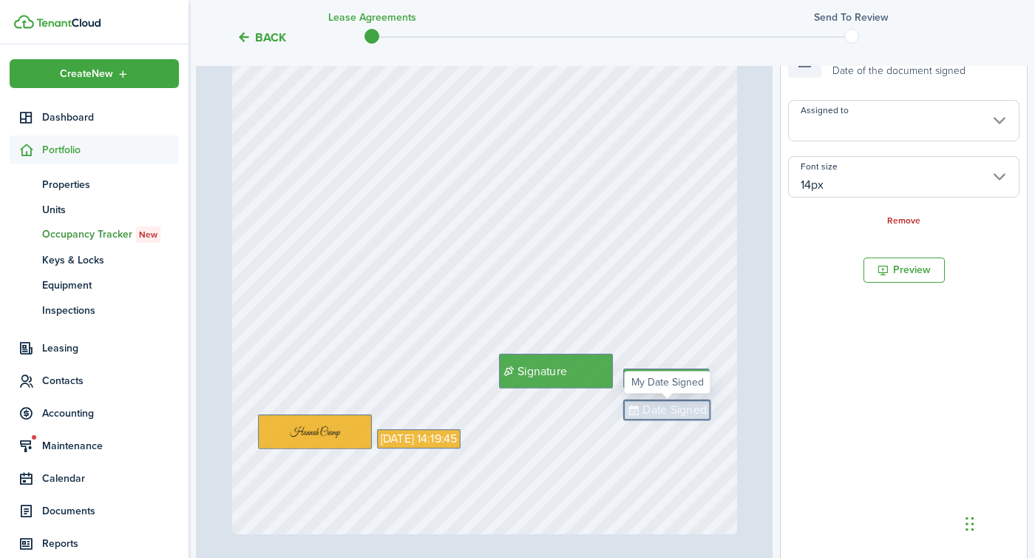
click at [858, 116] on input "Assigned to" at bounding box center [904, 120] width 232 height 41
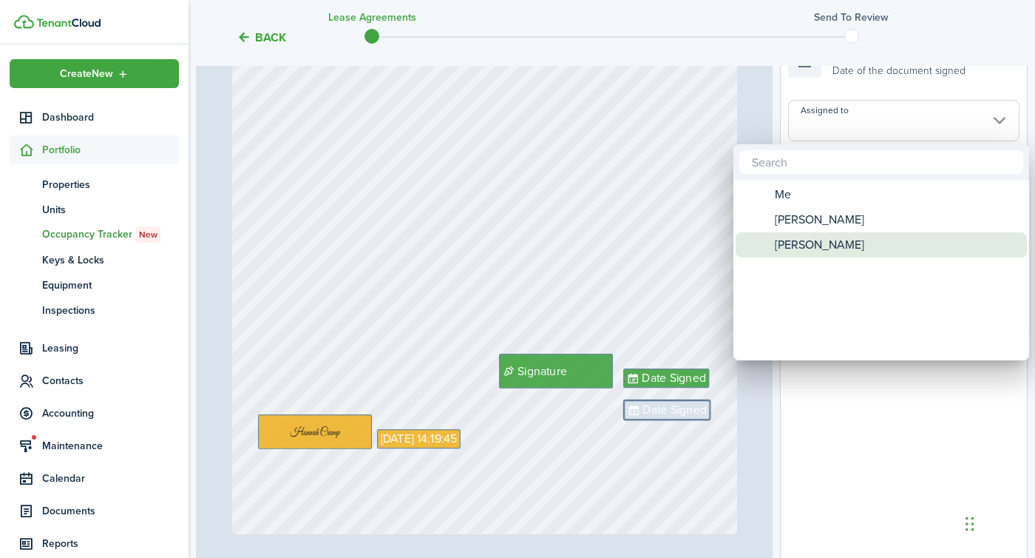
click at [797, 246] on span "[PERSON_NAME]" at bounding box center [819, 244] width 89 height 25
type input "[PERSON_NAME]"
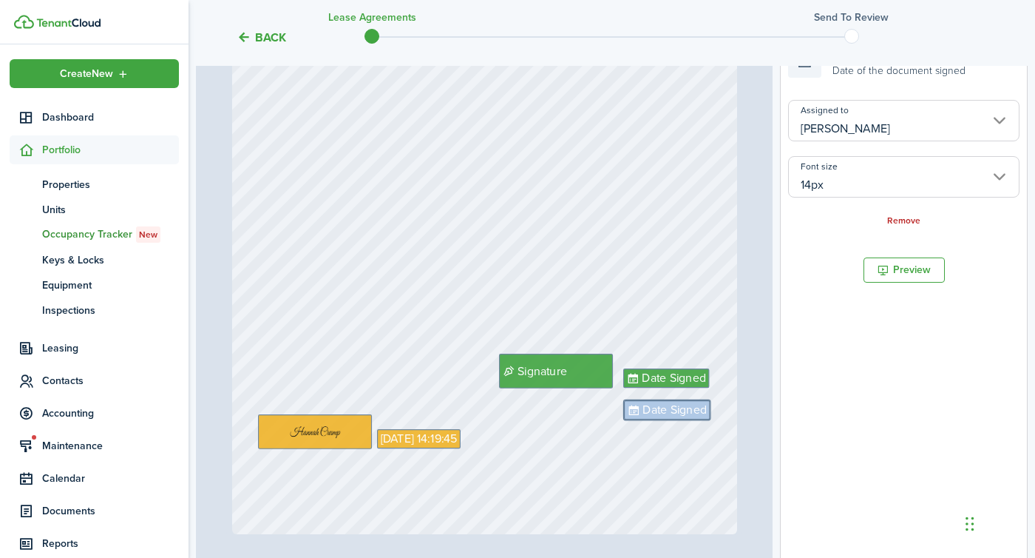
click at [731, 189] on div "Date Signed Signature [DATE] 14:19:45 Date Signed" at bounding box center [484, 199] width 505 height 669
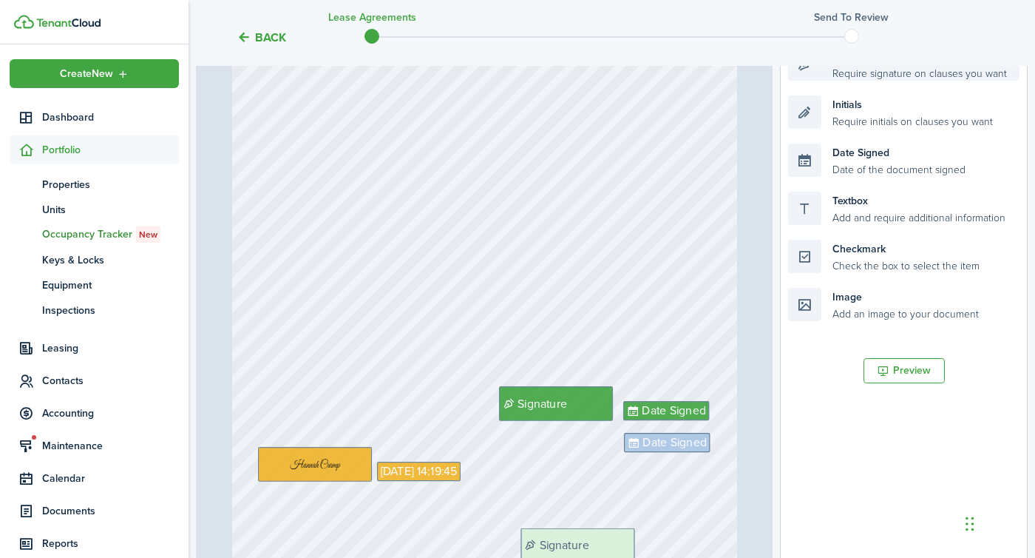
scroll to position [327, 0]
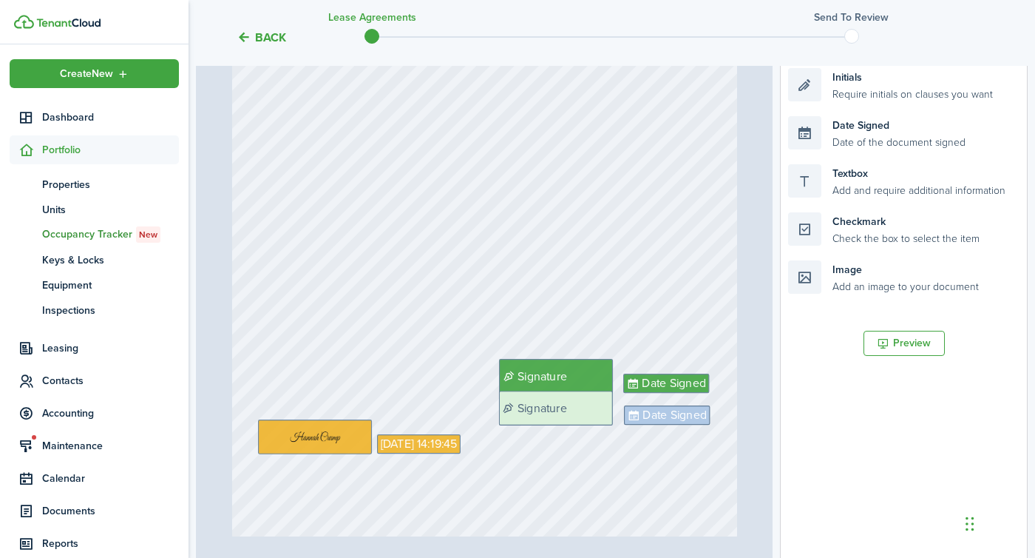
drag, startPoint x: 866, startPoint y: 112, endPoint x: 577, endPoint y: 419, distance: 422.3
click at [577, 419] on div "Page 8 of 8 50% 75% 100% 150% 200% Fit [STREET_ADDRESS] $1,300 Text 15,600 Init…" at bounding box center [612, 267] width 832 height 614
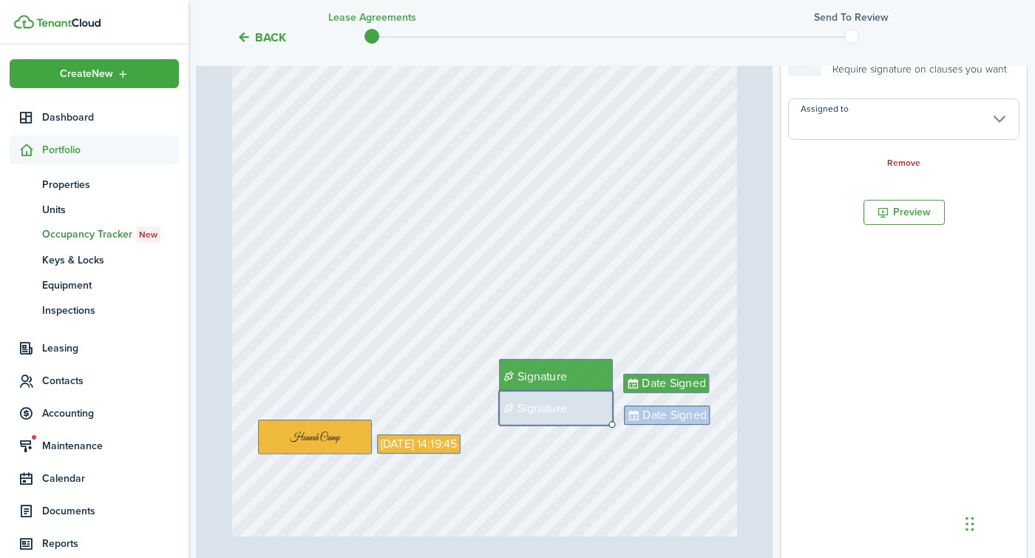
click at [872, 132] on input "Assigned to" at bounding box center [904, 118] width 232 height 41
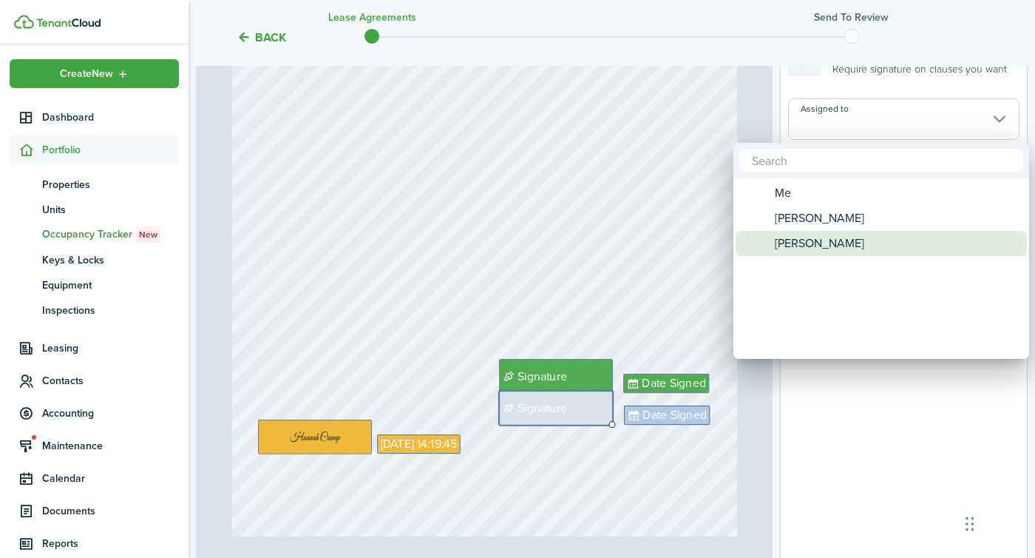
click at [833, 248] on span "[PERSON_NAME]" at bounding box center [819, 243] width 89 height 25
type input "[PERSON_NAME]"
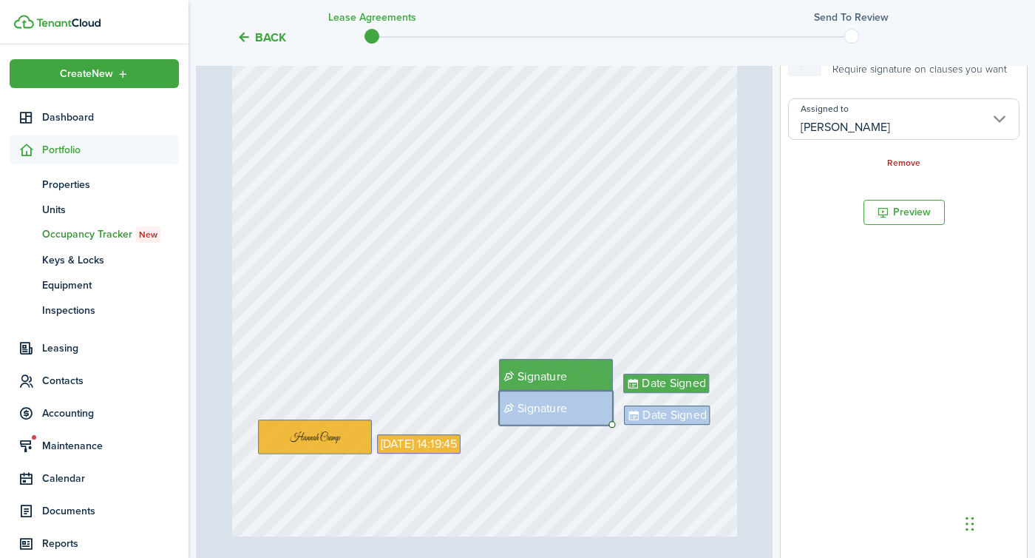
click at [758, 287] on div "Page 8 of 8 50% 75% 100% 150% 200% Fit [STREET_ADDRESS] $1,300 Text 15,600 Init…" at bounding box center [484, 267] width 577 height 614
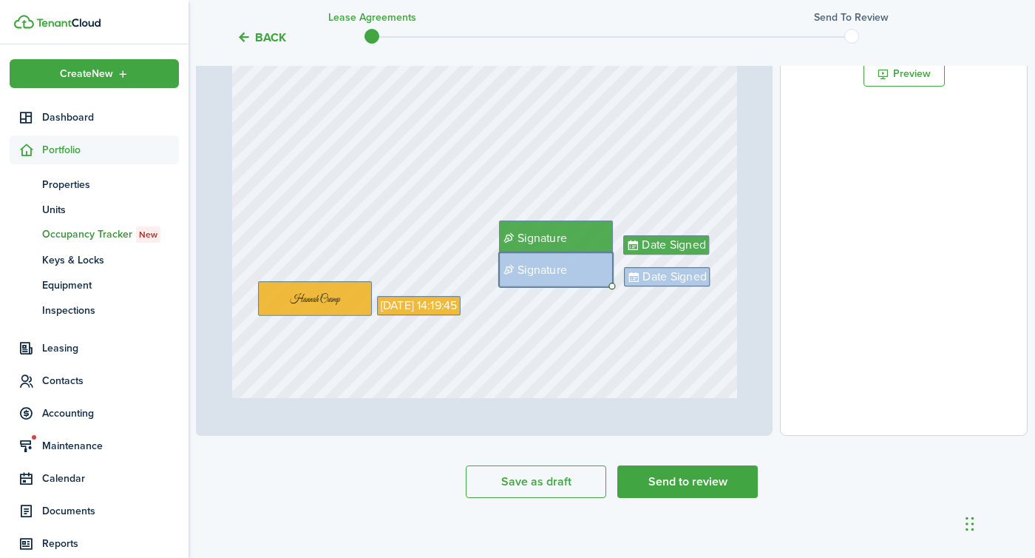
scroll to position [476, 0]
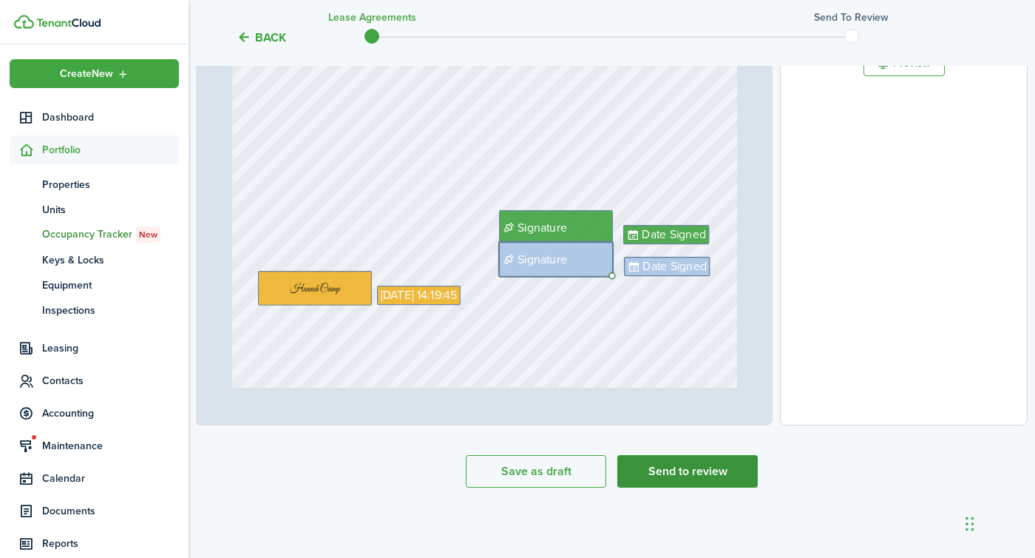
click at [638, 465] on button "Send to review" at bounding box center [688, 471] width 141 height 33
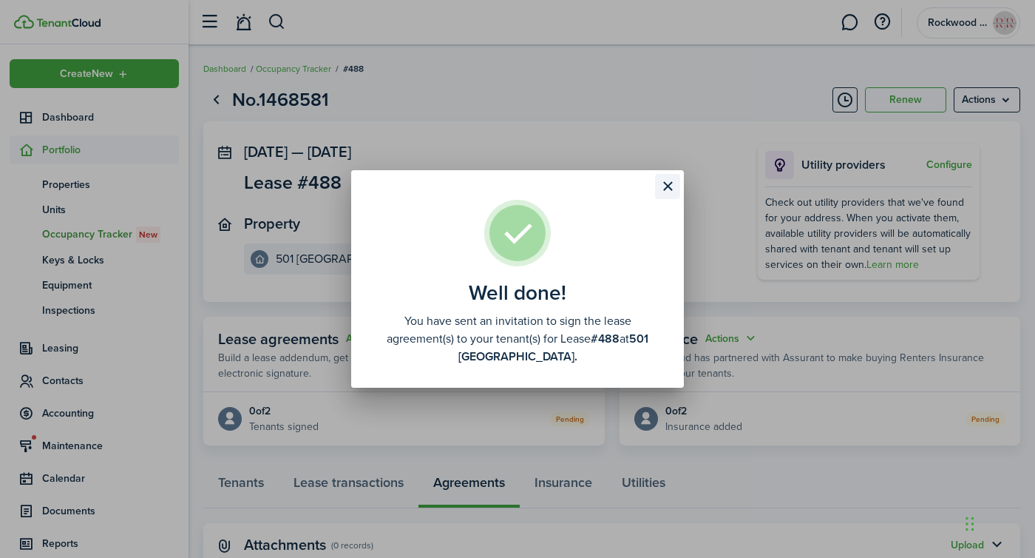
click at [663, 182] on button "Close modal" at bounding box center [667, 186] width 25 height 25
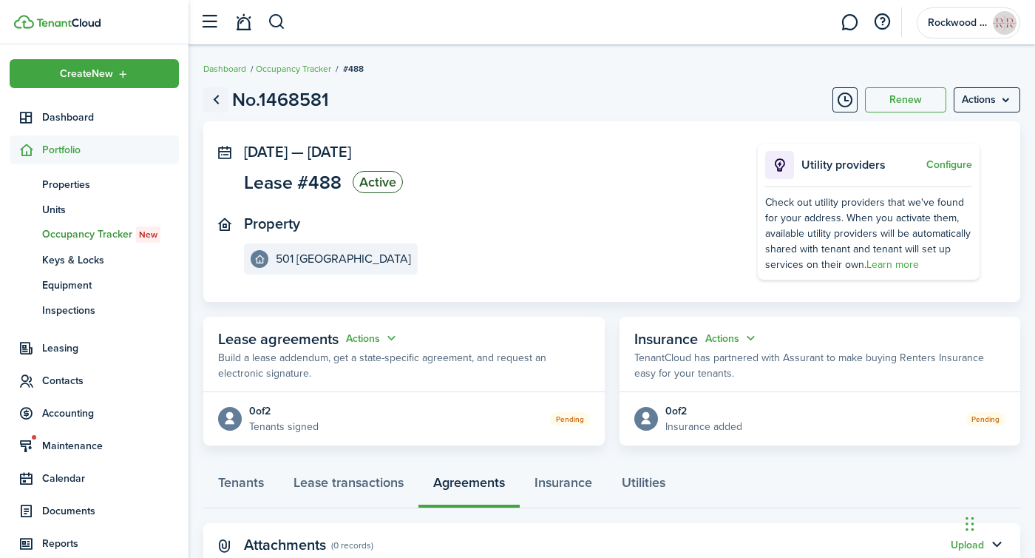
click at [217, 96] on link "Go back" at bounding box center [215, 99] width 25 height 25
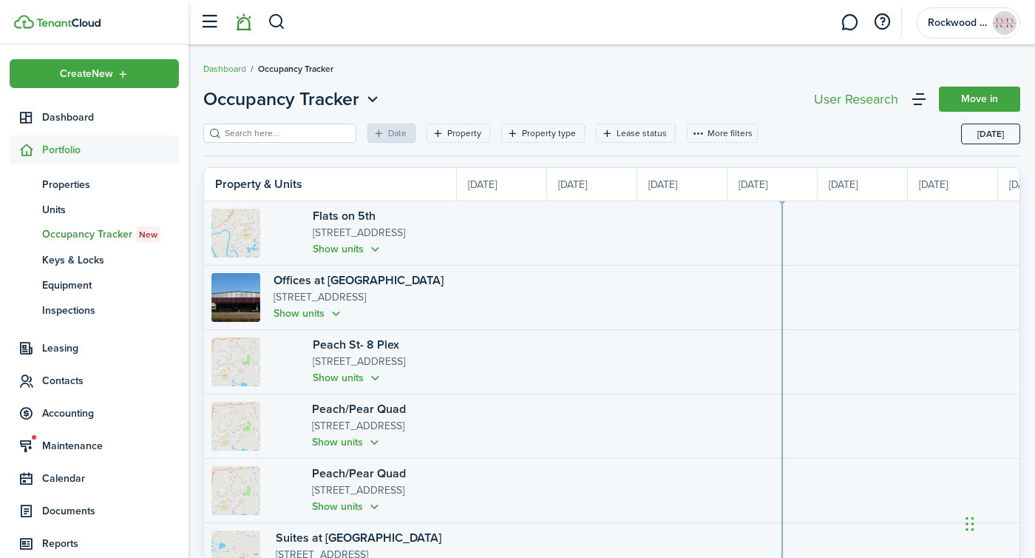
scroll to position [0, 271]
click at [277, 18] on button "button" at bounding box center [277, 22] width 18 height 25
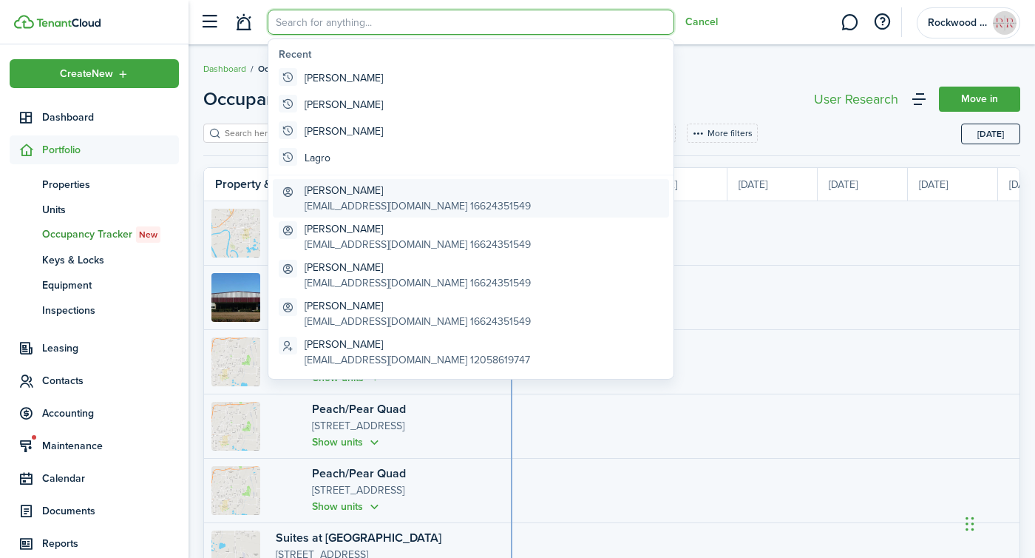
click at [313, 195] on global-search-item-title "[PERSON_NAME]" at bounding box center [418, 191] width 226 height 16
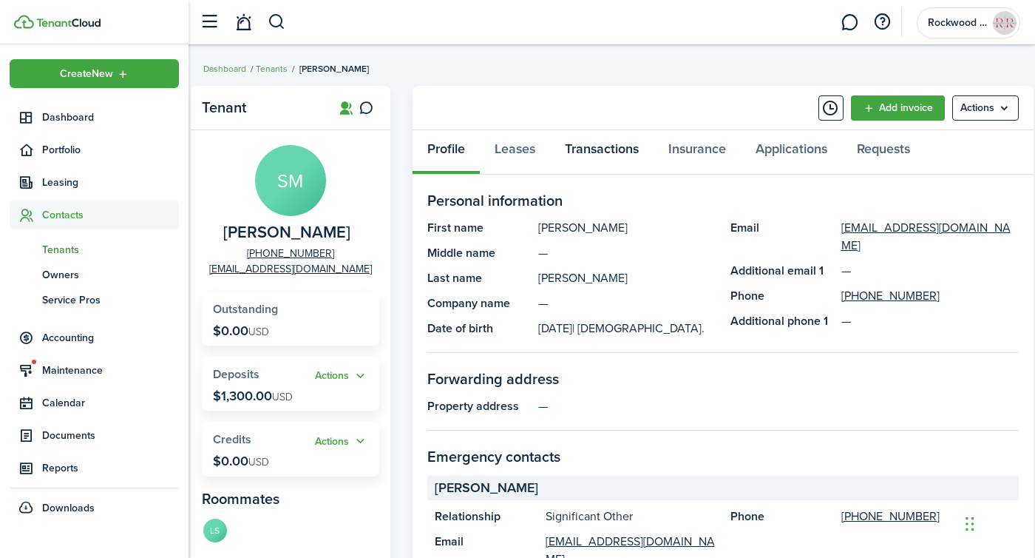
click at [591, 152] on link "Transactions" at bounding box center [602, 152] width 104 height 44
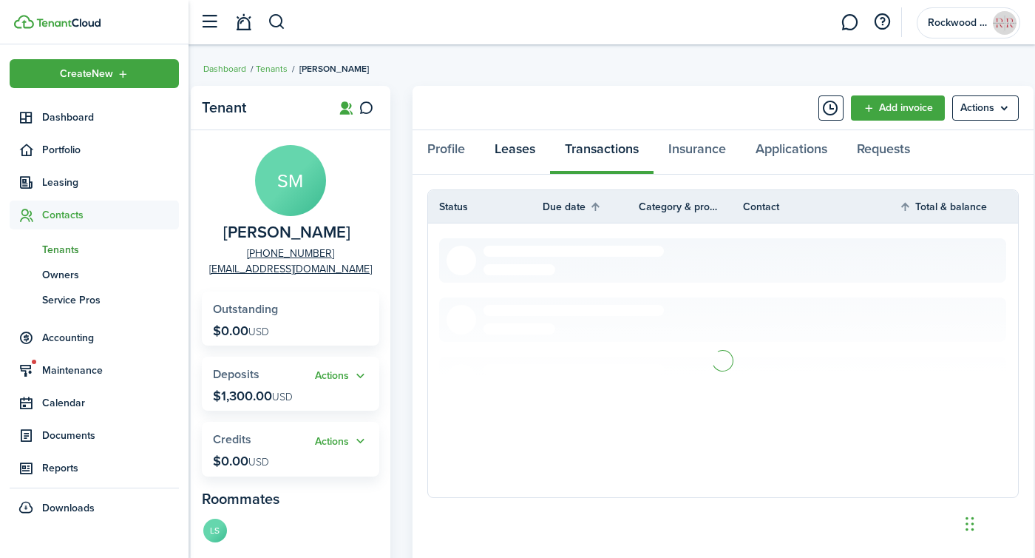
click at [524, 150] on link "Leases" at bounding box center [515, 152] width 70 height 44
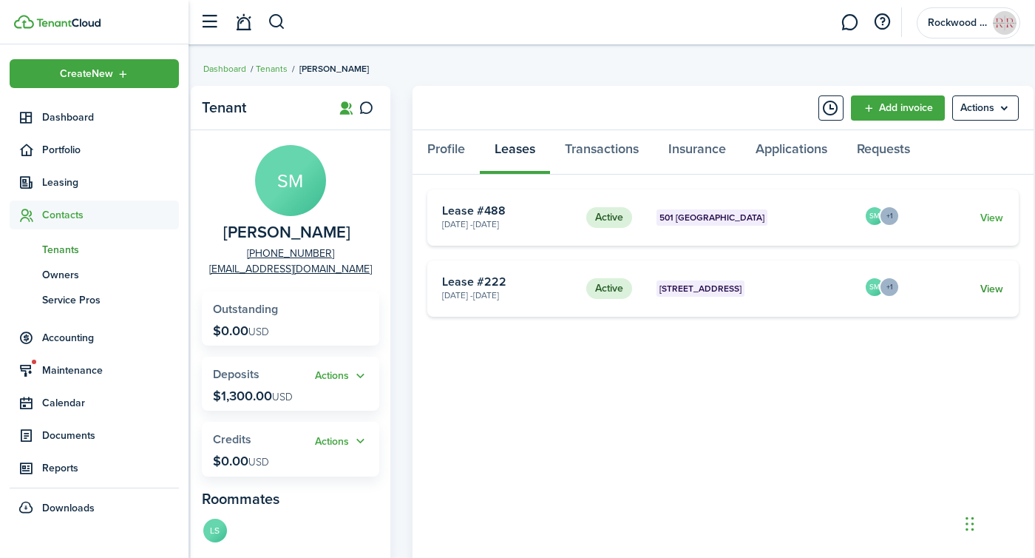
click at [991, 288] on link "View" at bounding box center [992, 289] width 23 height 16
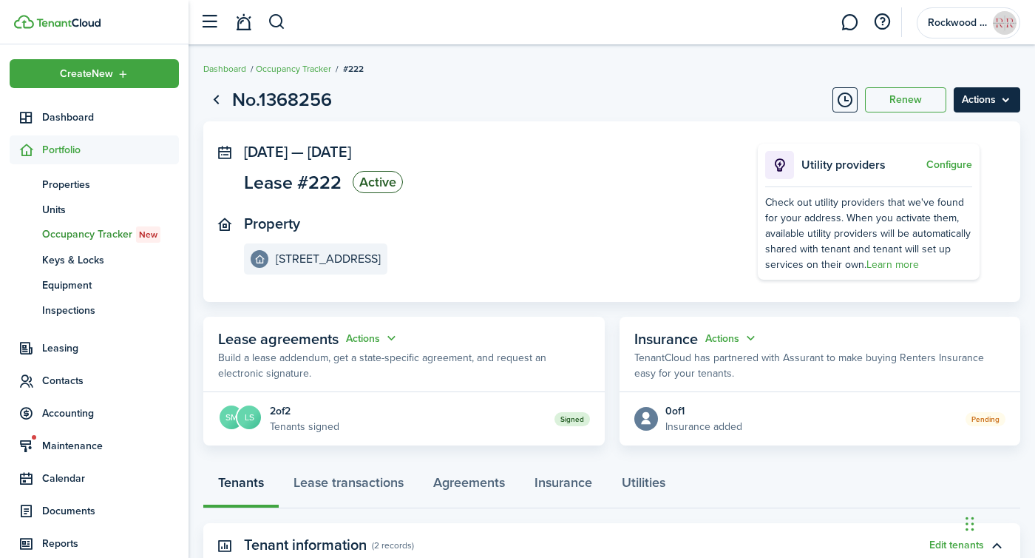
click at [1002, 100] on menu-btn "Actions" at bounding box center [987, 99] width 67 height 25
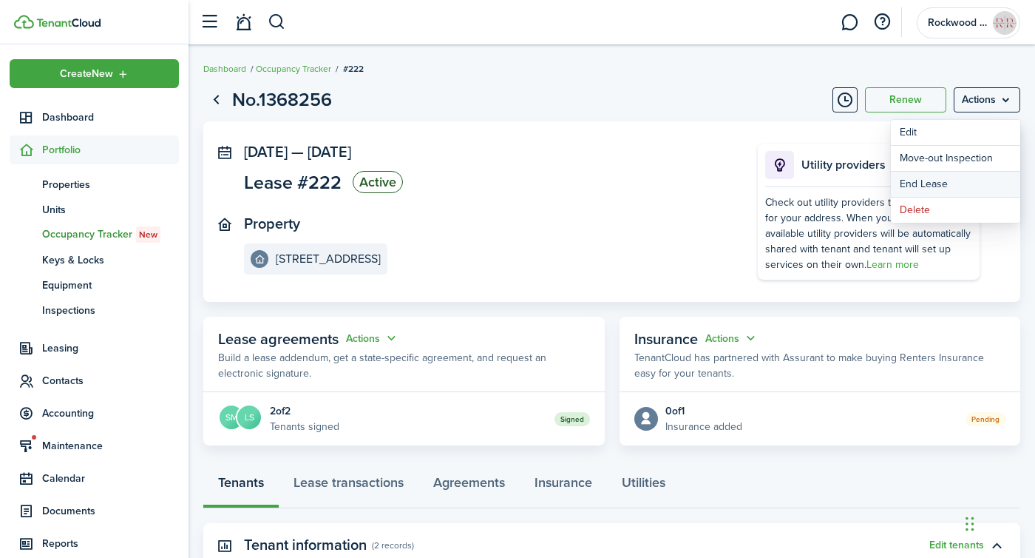
click at [940, 181] on link "End Lease" at bounding box center [955, 184] width 129 height 25
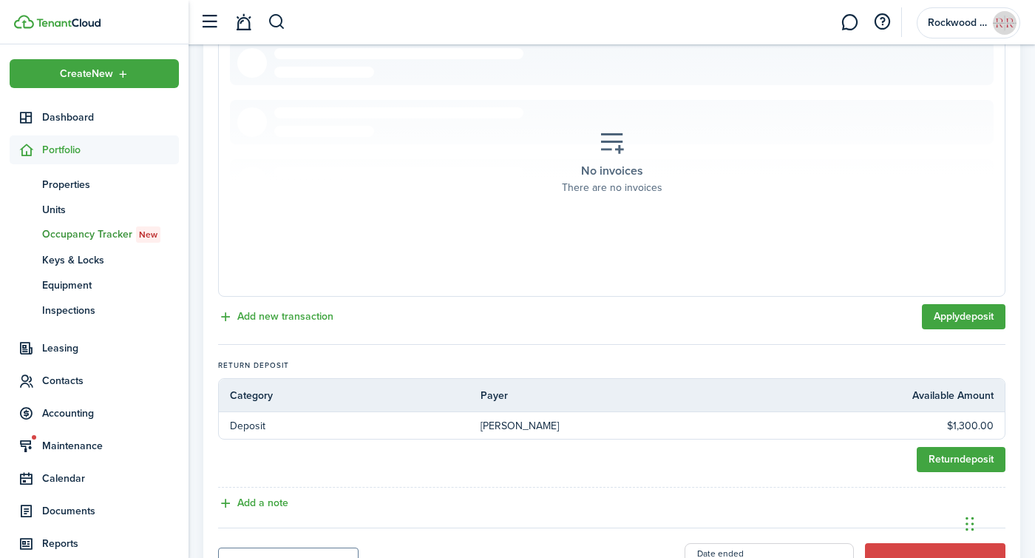
scroll to position [462, 0]
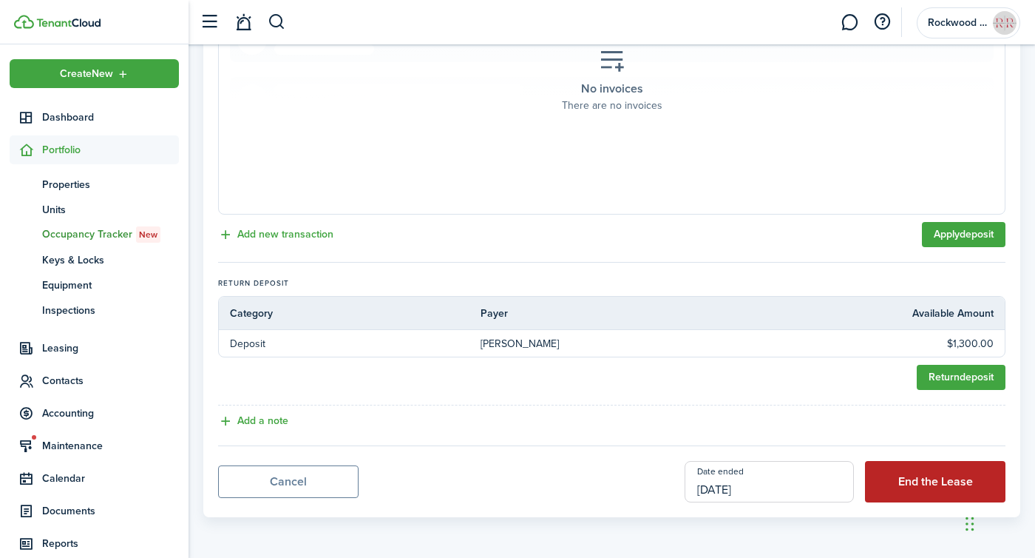
click at [918, 490] on button "End the Lease" at bounding box center [935, 481] width 141 height 41
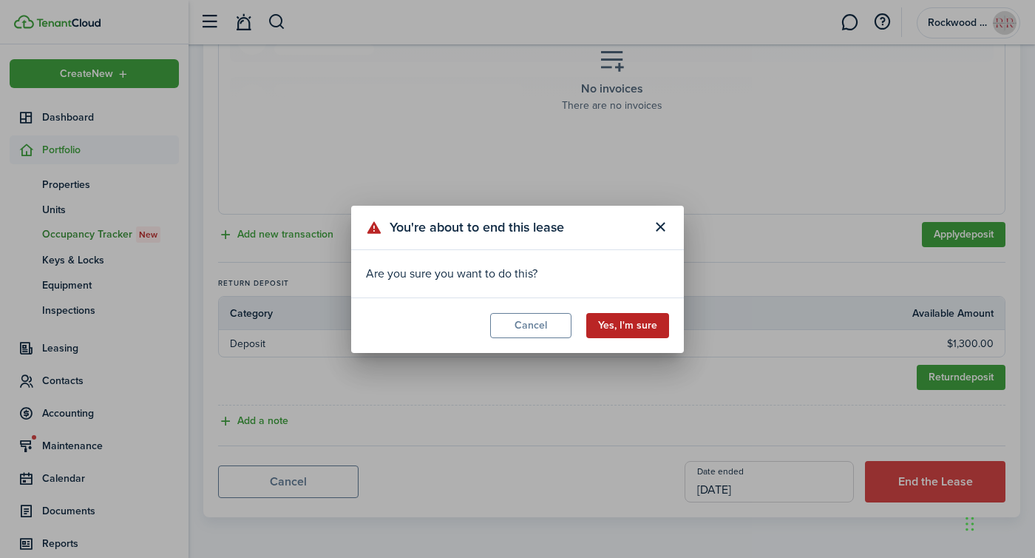
click at [635, 322] on button "Yes, I'm sure" at bounding box center [628, 325] width 83 height 25
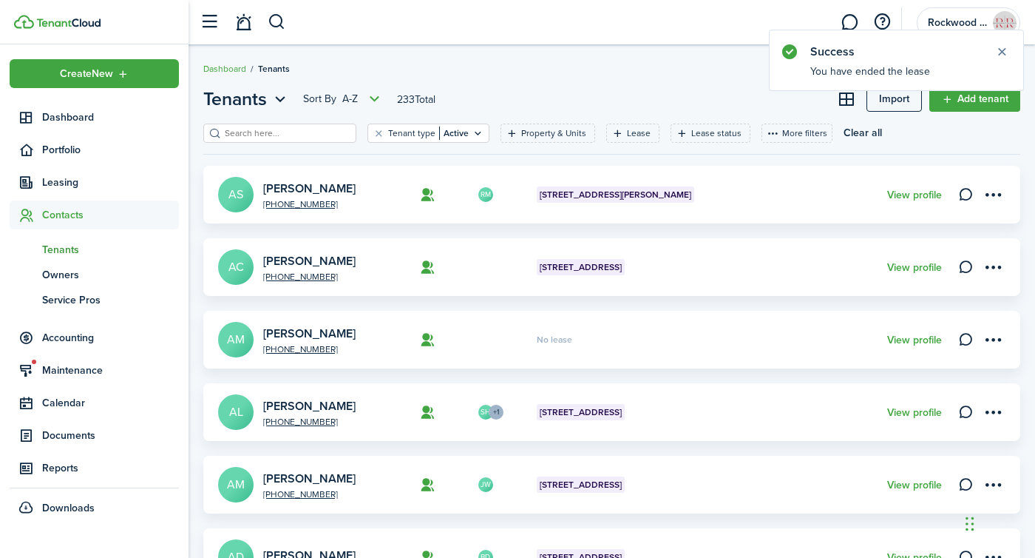
click at [272, 134] on input "search" at bounding box center [286, 133] width 130 height 14
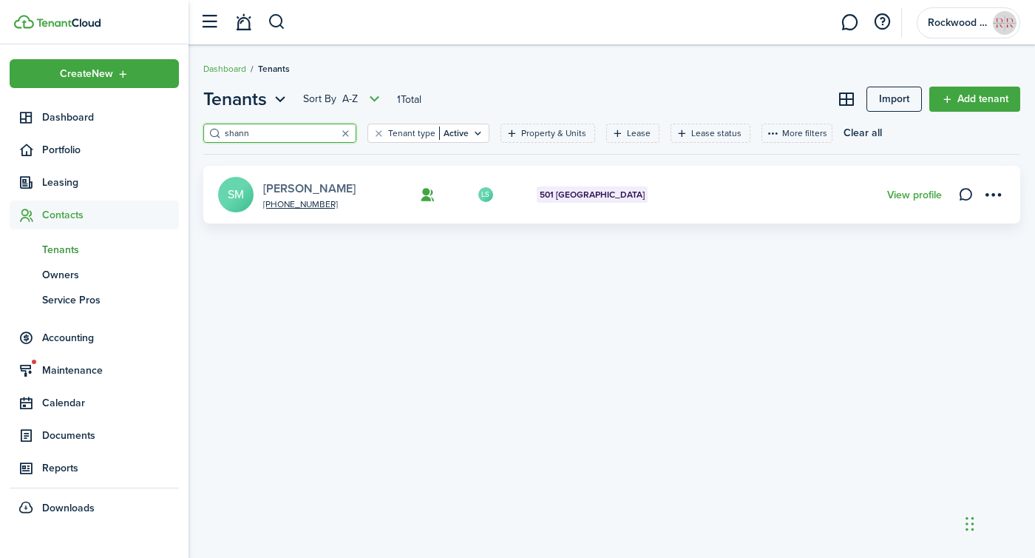
type input "shann"
click at [337, 184] on link "[PERSON_NAME]" at bounding box center [309, 188] width 92 height 17
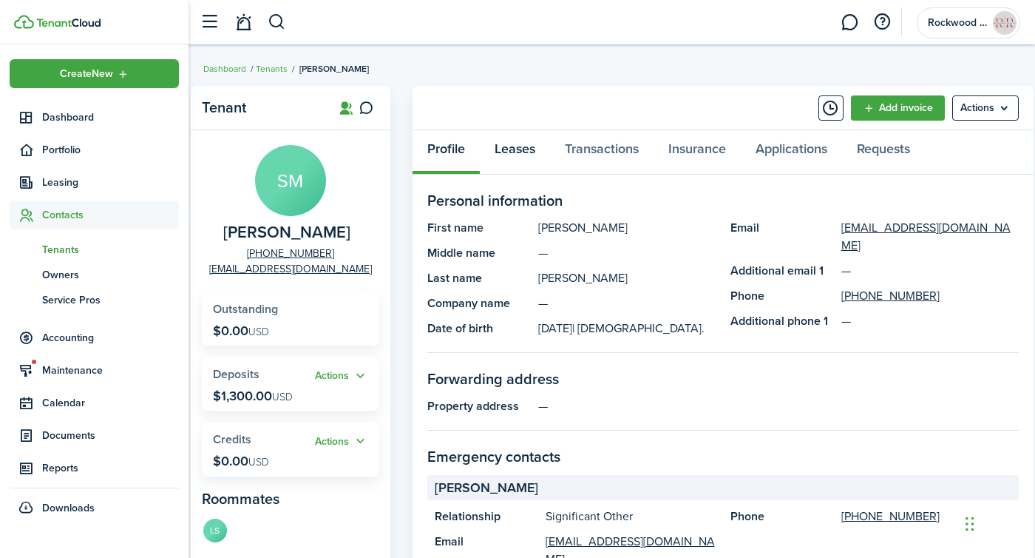
click at [533, 155] on link "Leases" at bounding box center [515, 152] width 70 height 44
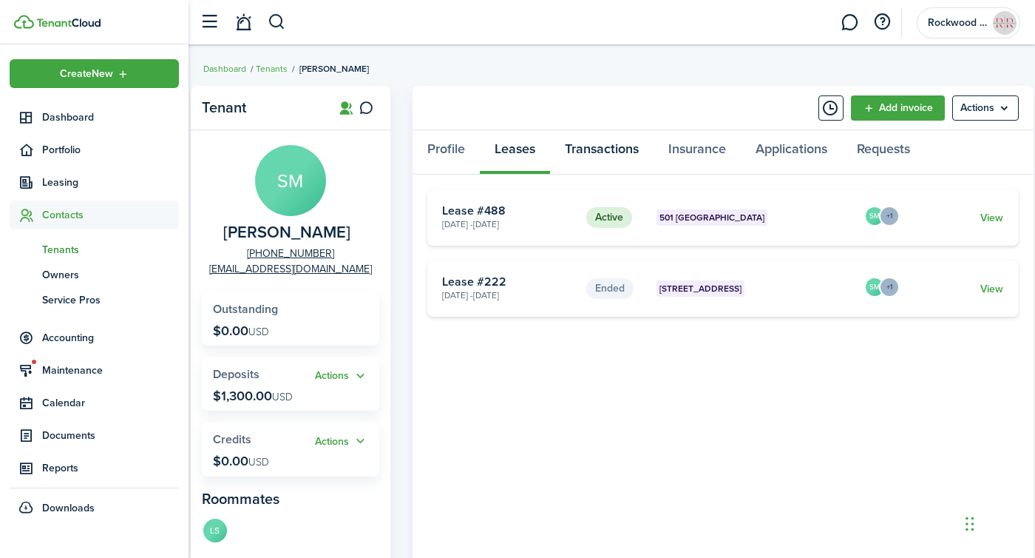
click at [592, 147] on link "Transactions" at bounding box center [602, 152] width 104 height 44
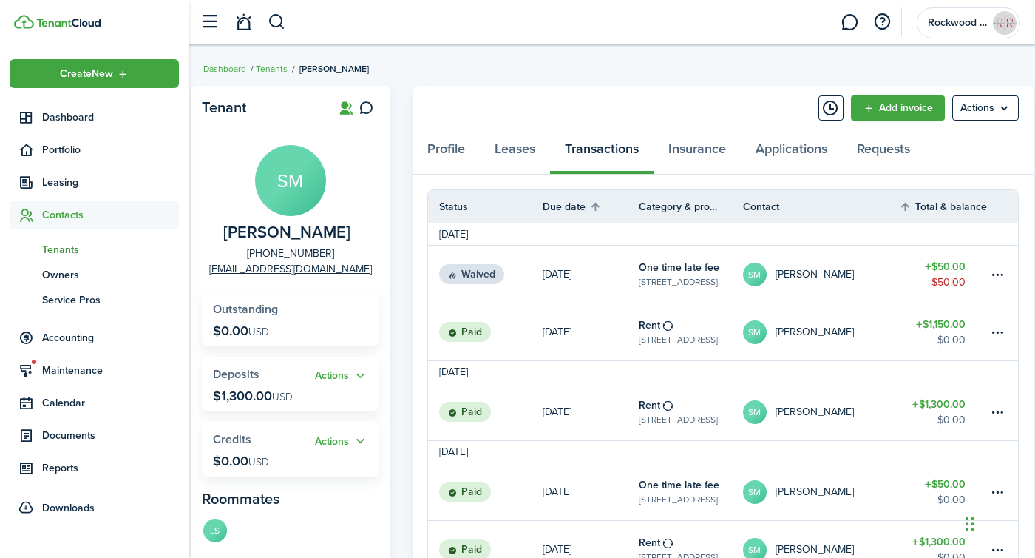
drag, startPoint x: 44, startPoint y: 127, endPoint x: 153, endPoint y: 10, distance: 160.7
click at [44, 127] on link "Dashboard" at bounding box center [94, 117] width 169 height 29
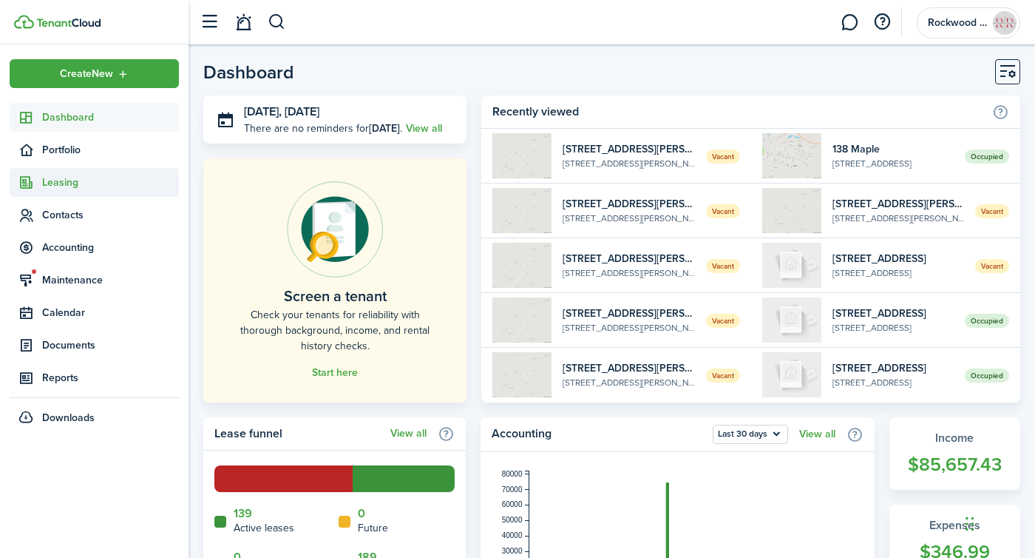
click at [67, 189] on span "Leasing" at bounding box center [110, 183] width 137 height 16
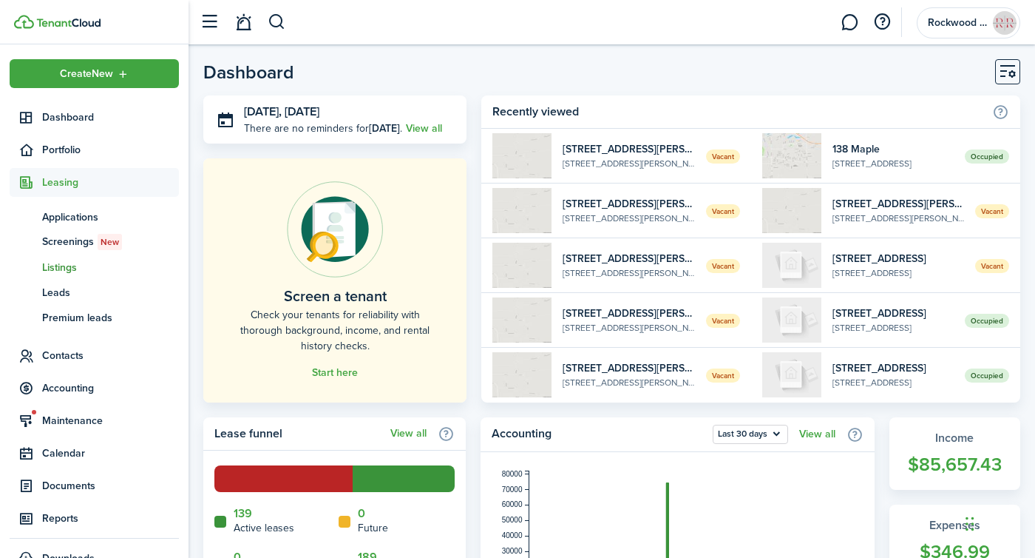
click at [59, 266] on span "Listings" at bounding box center [110, 268] width 137 height 16
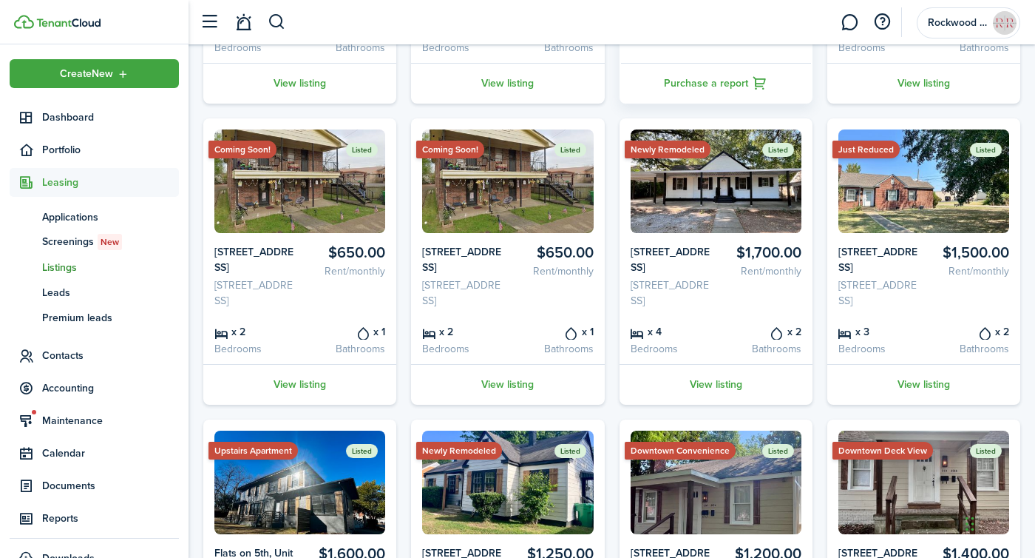
scroll to position [651, 0]
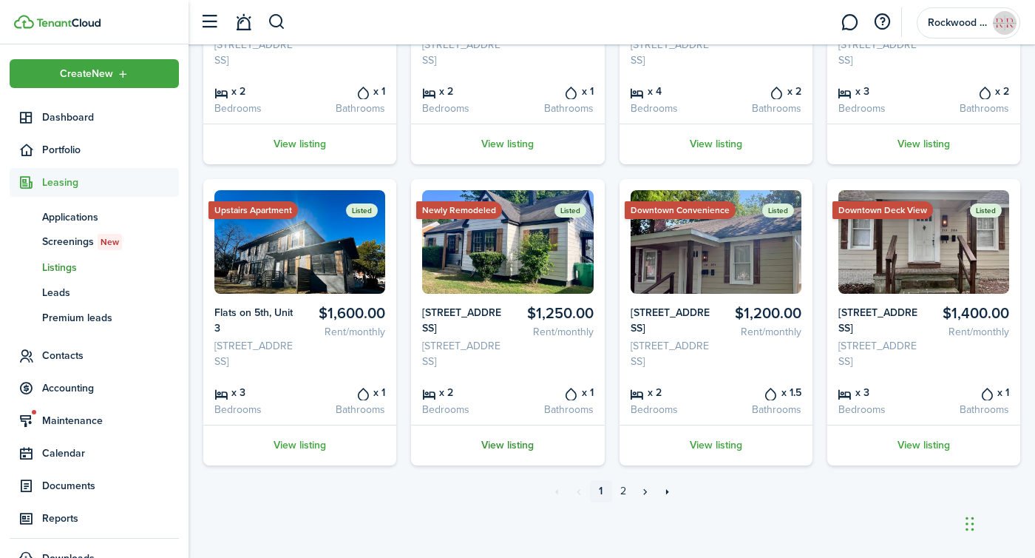
click at [487, 453] on link "View listing" at bounding box center [507, 445] width 193 height 41
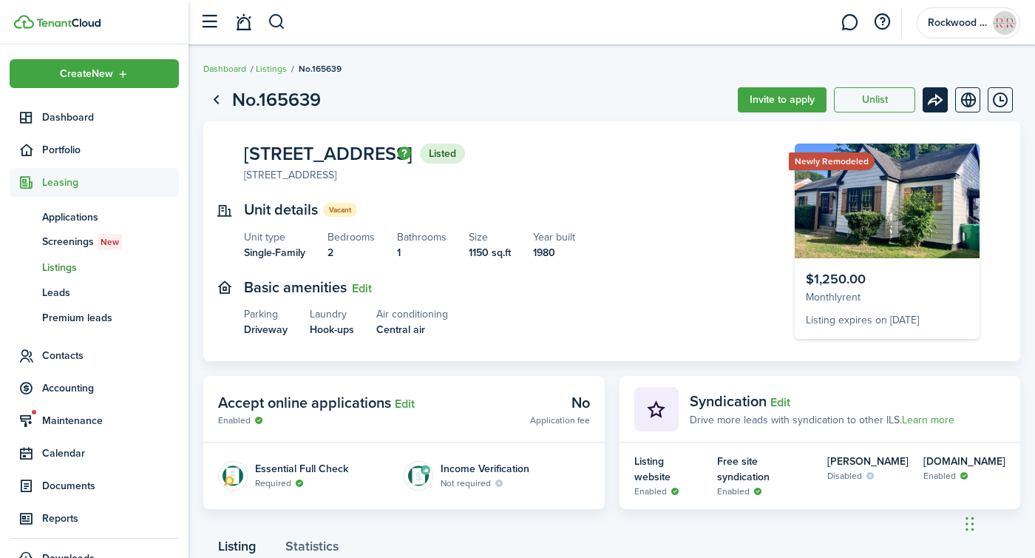
click at [939, 101] on menu-btn-icon "Open menu" at bounding box center [935, 99] width 25 height 25
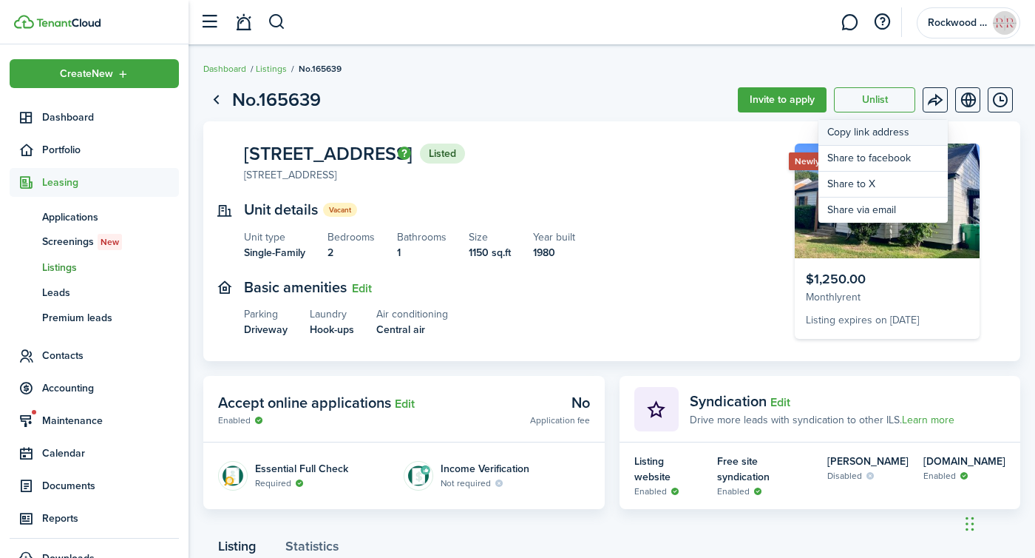
click at [884, 132] on button "Copy link address" at bounding box center [883, 133] width 129 height 26
